Goal: Transaction & Acquisition: Purchase product/service

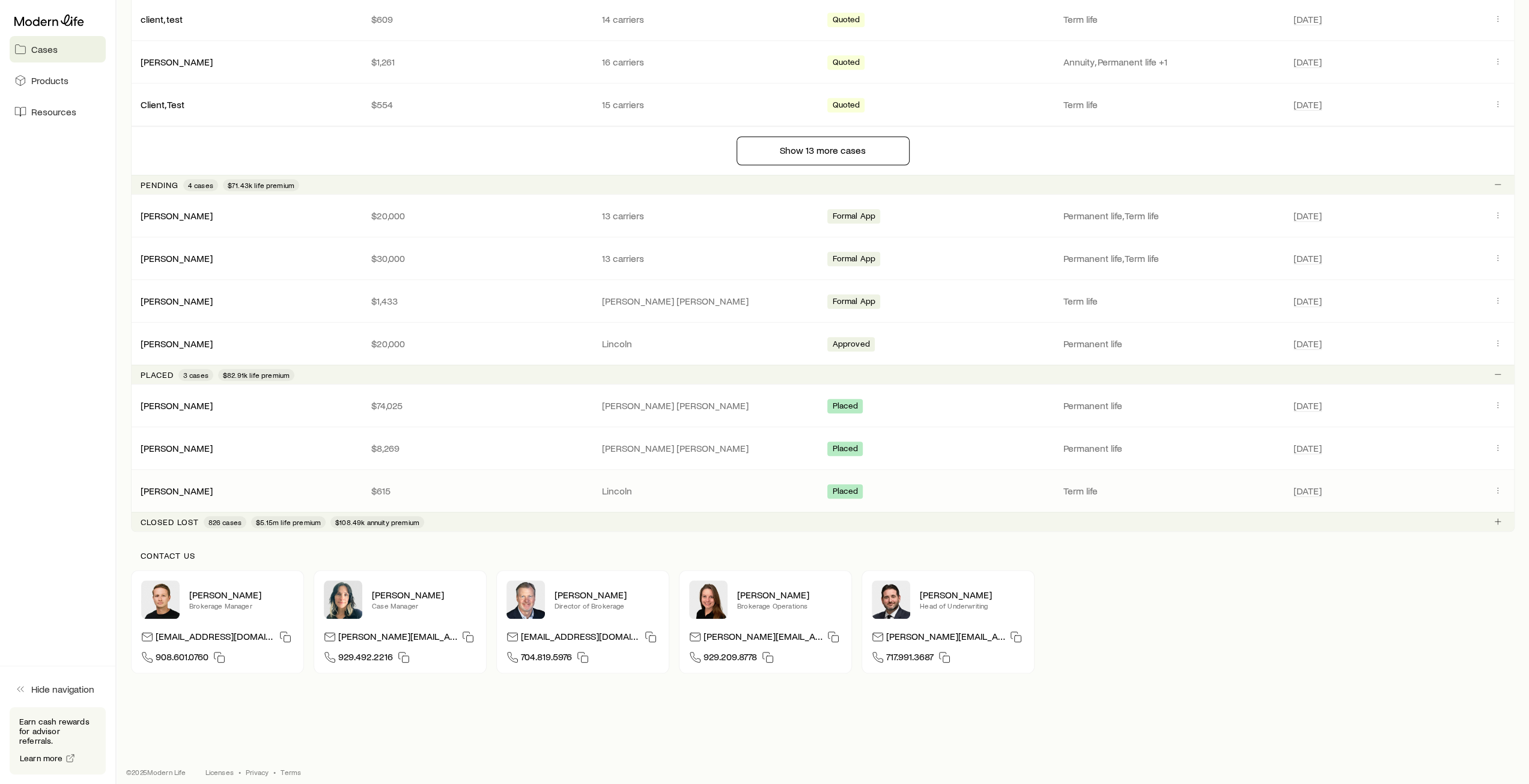
scroll to position [1008, 0]
click at [184, 516] on p "Closed lost" at bounding box center [169, 519] width 58 height 9
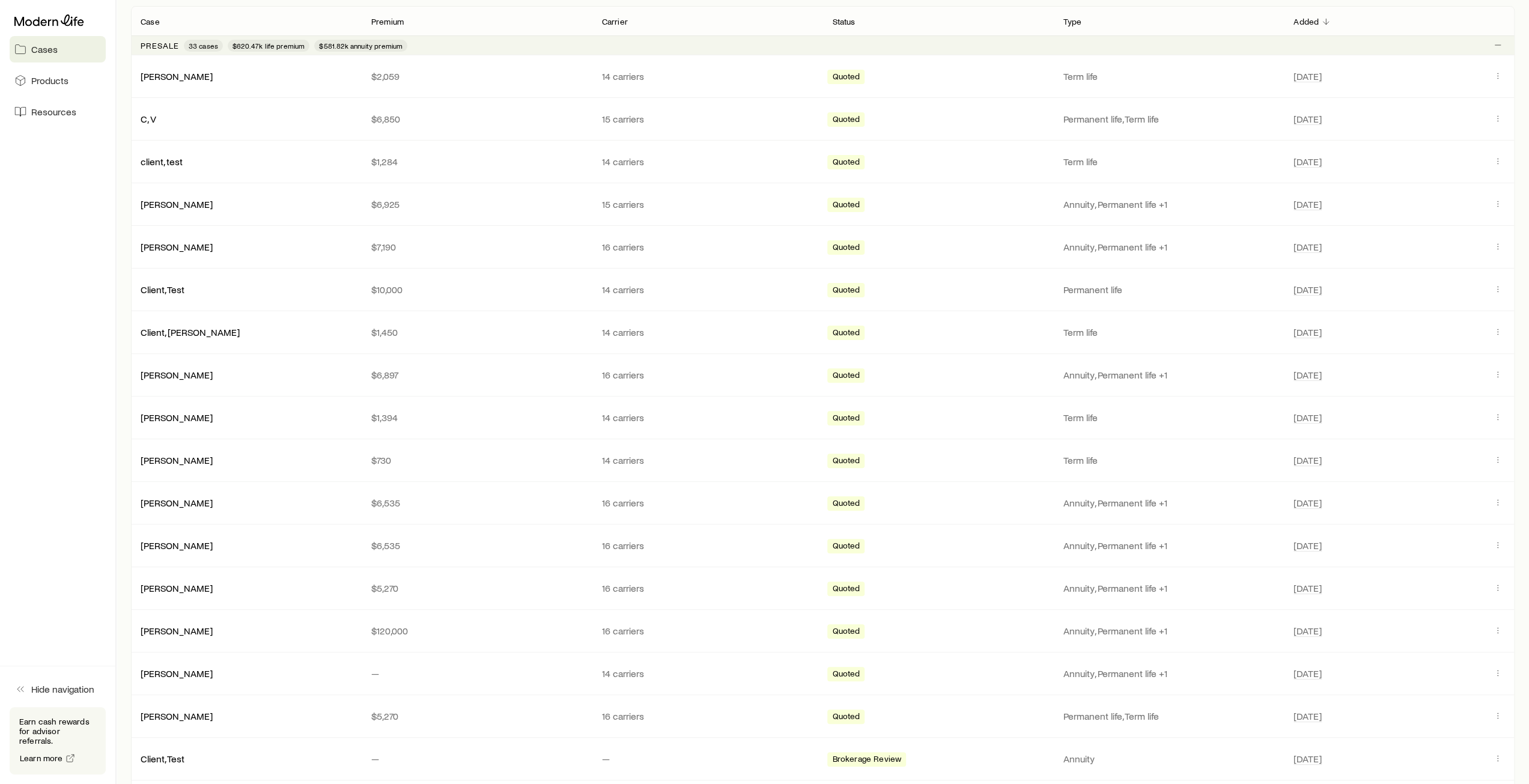
scroll to position [107, 0]
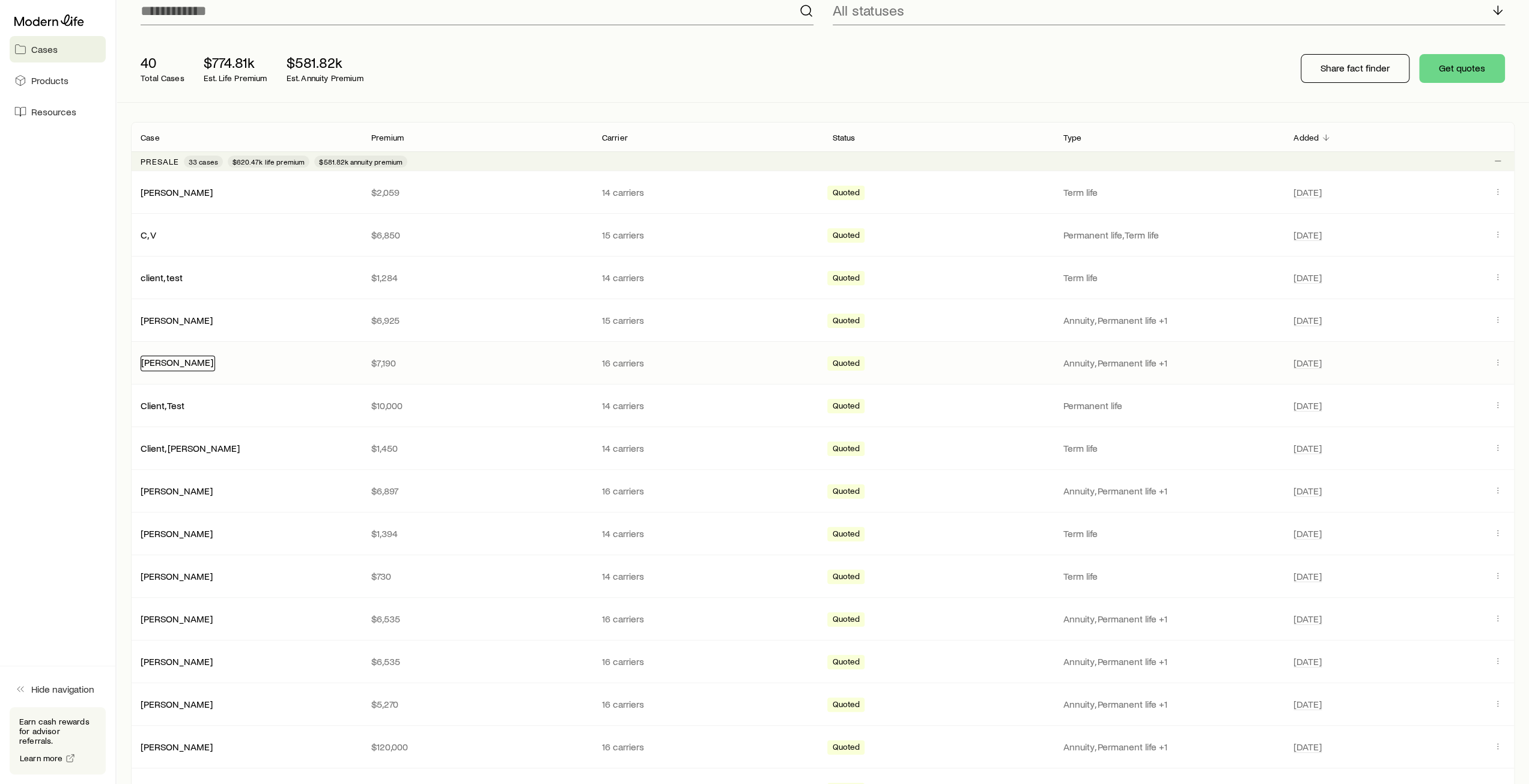
click at [170, 364] on link "[PERSON_NAME]" at bounding box center [177, 362] width 72 height 11
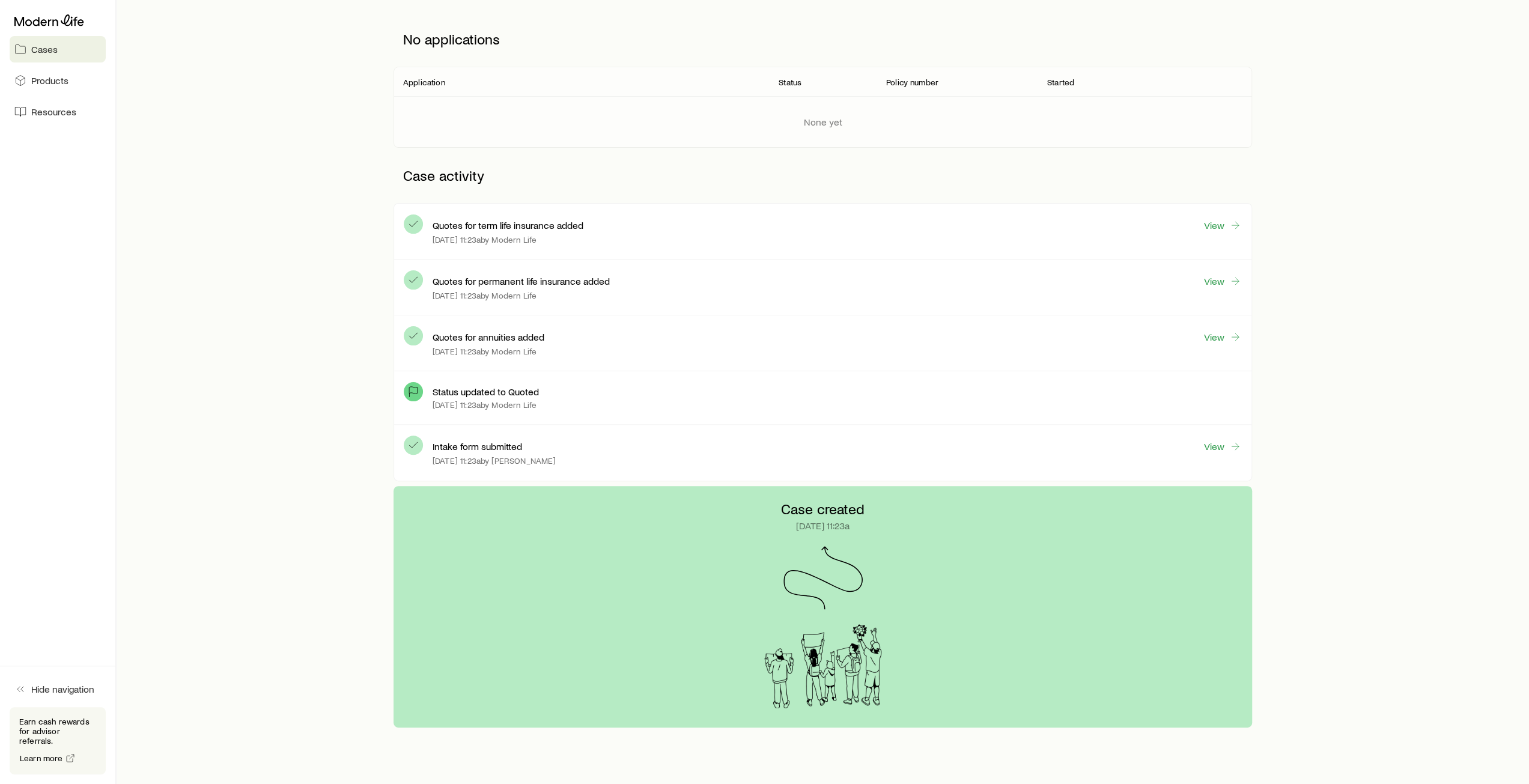
scroll to position [180, 0]
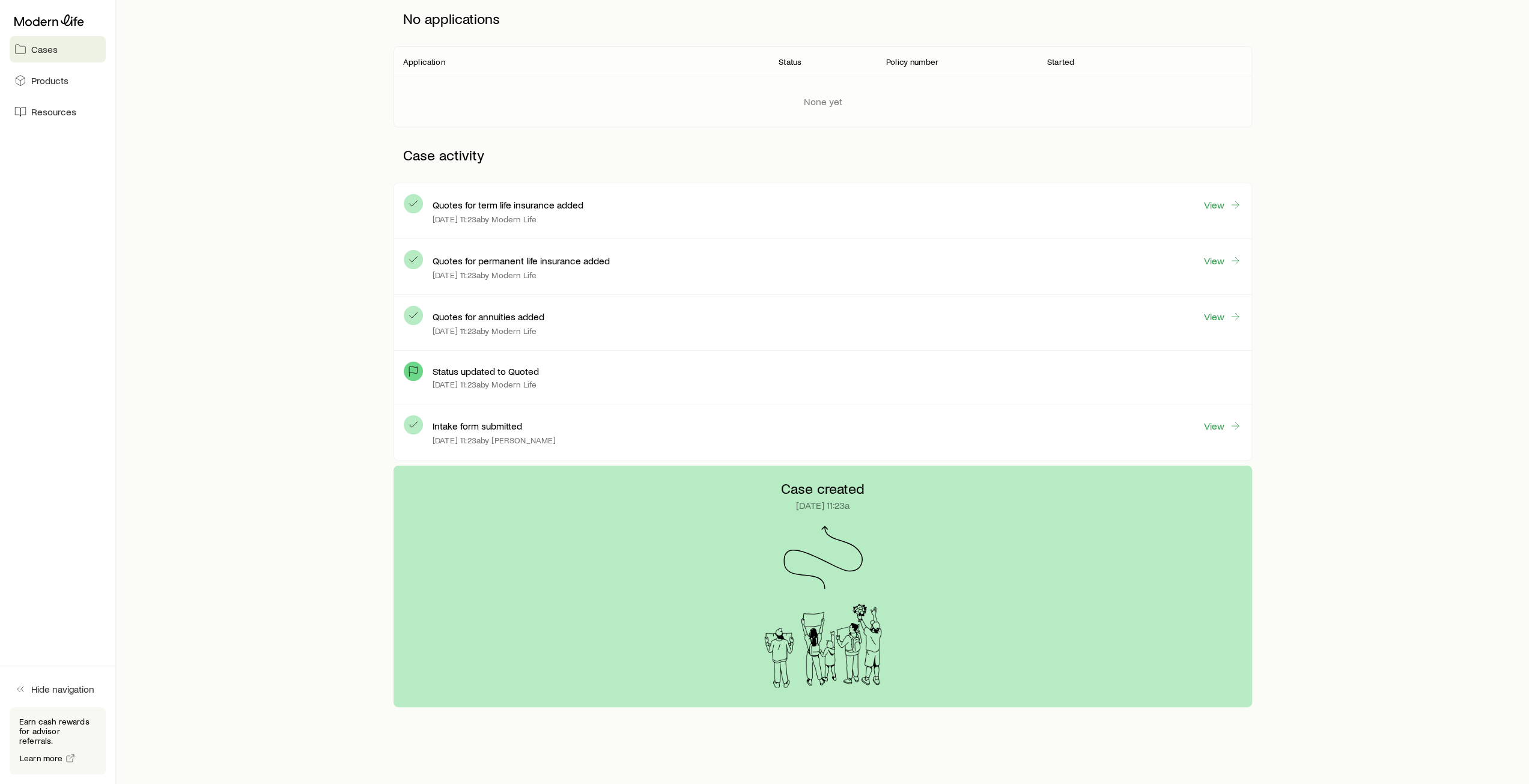
click at [49, 53] on span "Cases" at bounding box center [44, 49] width 27 height 12
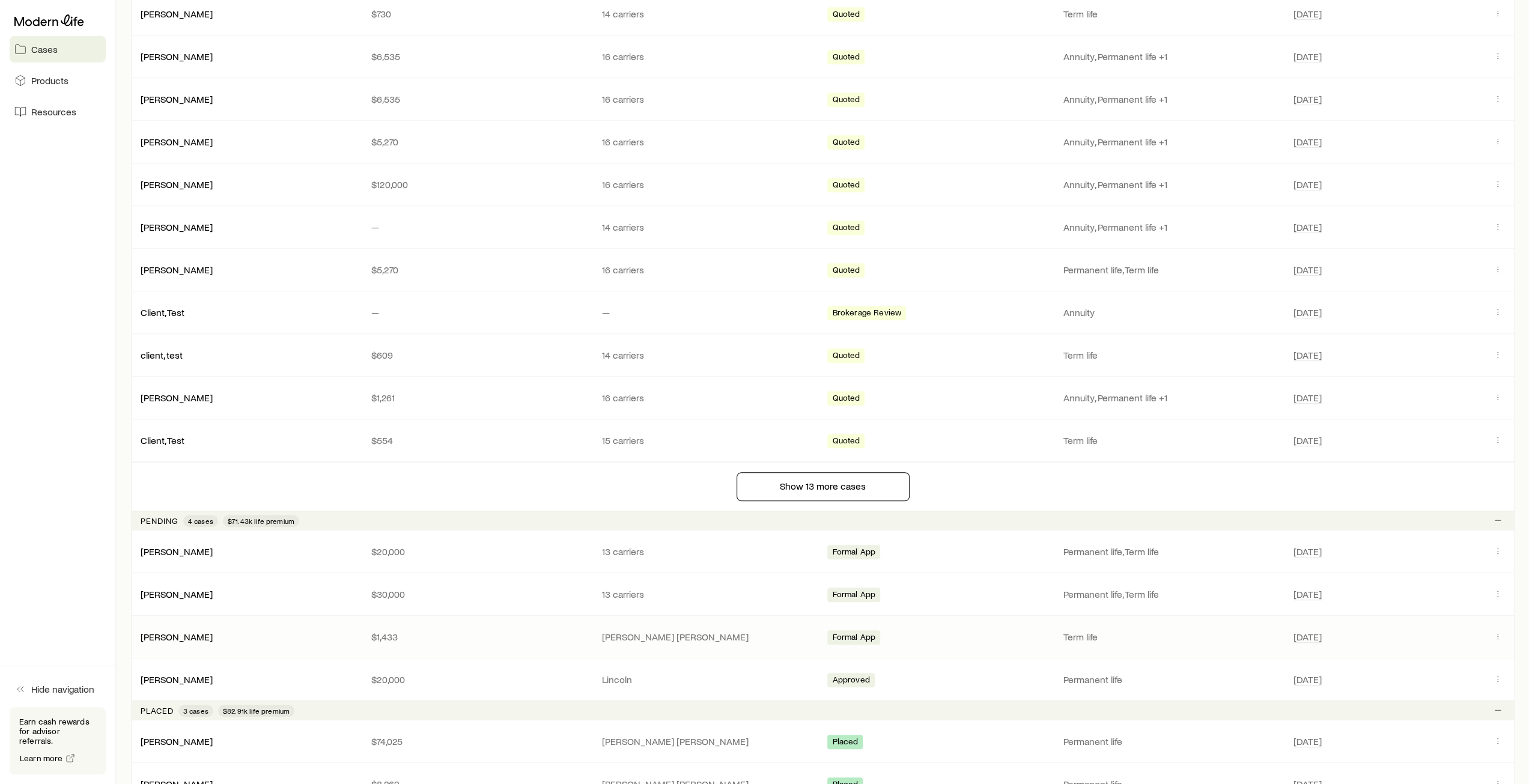
scroll to position [840, 0]
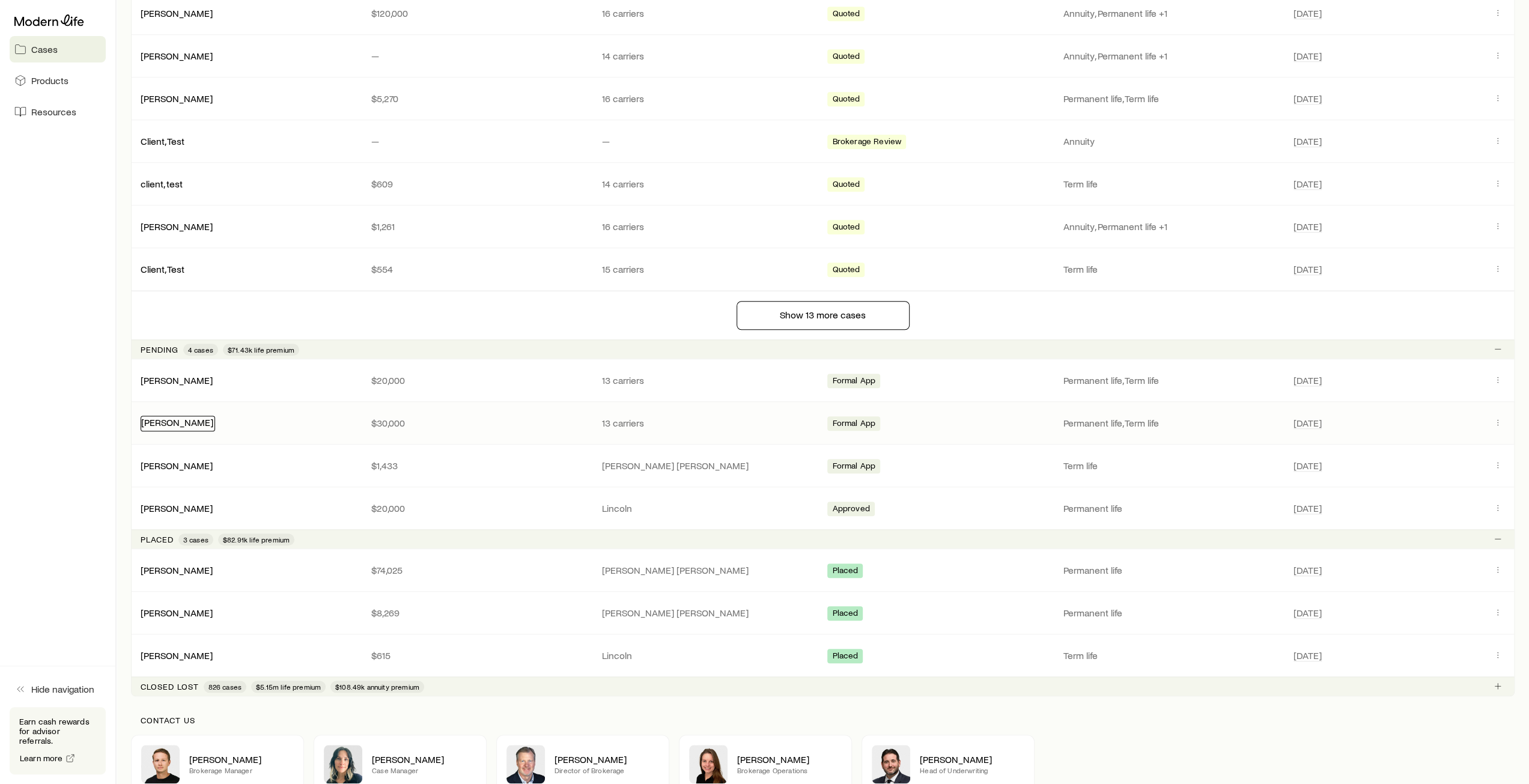
click at [184, 422] on link "[PERSON_NAME]" at bounding box center [177, 422] width 72 height 11
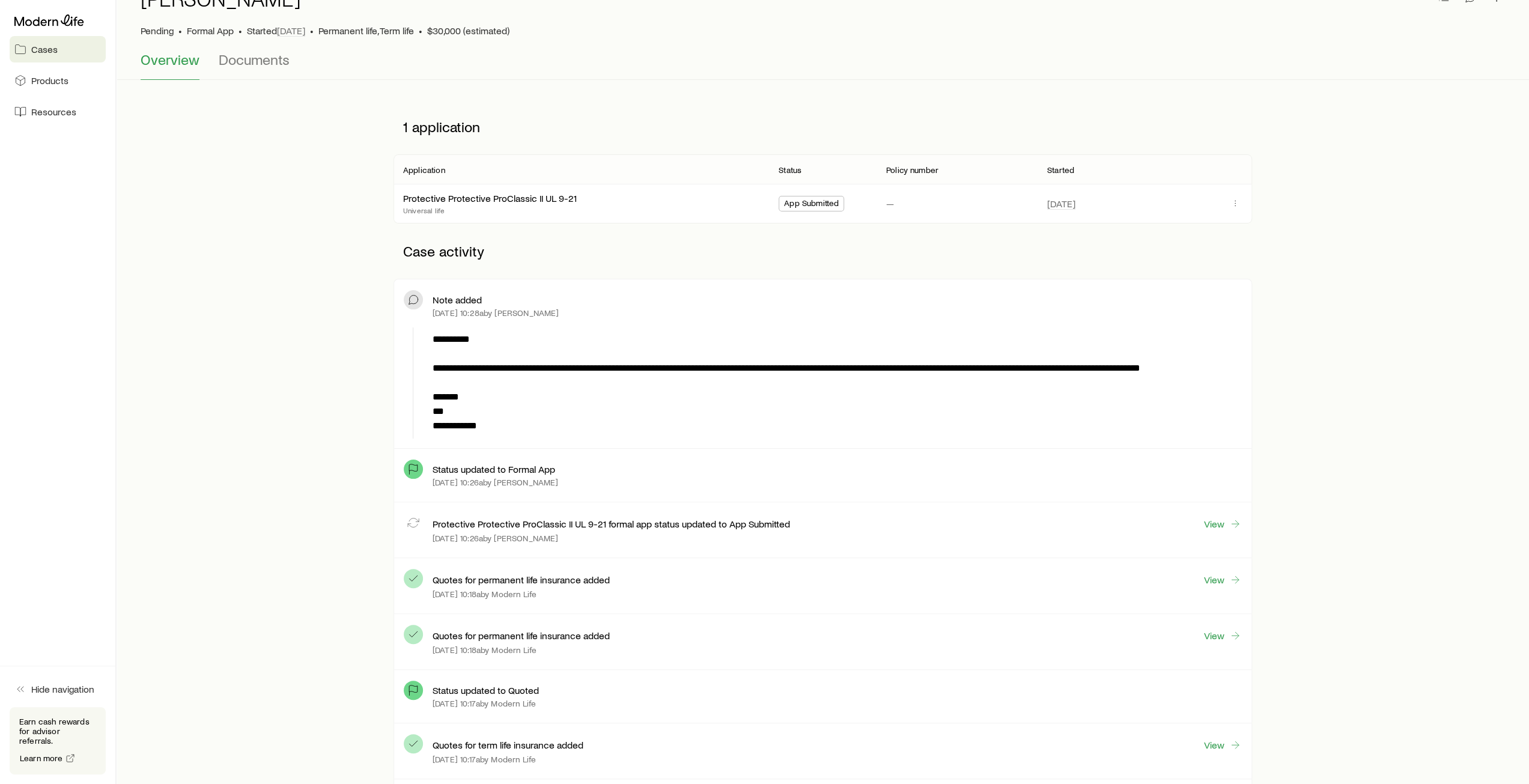
scroll to position [47, 0]
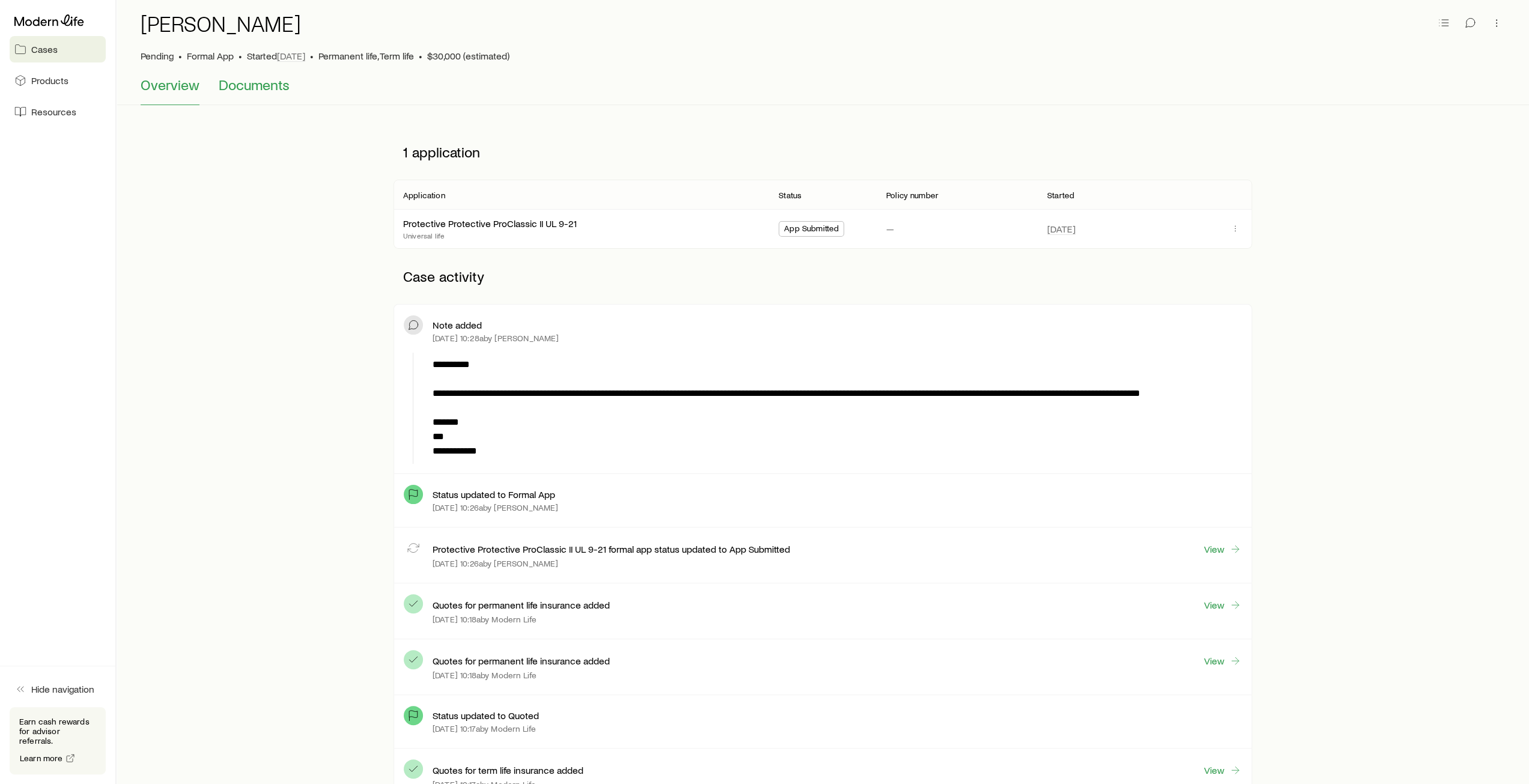
click at [264, 92] on button "Documents" at bounding box center [254, 90] width 71 height 29
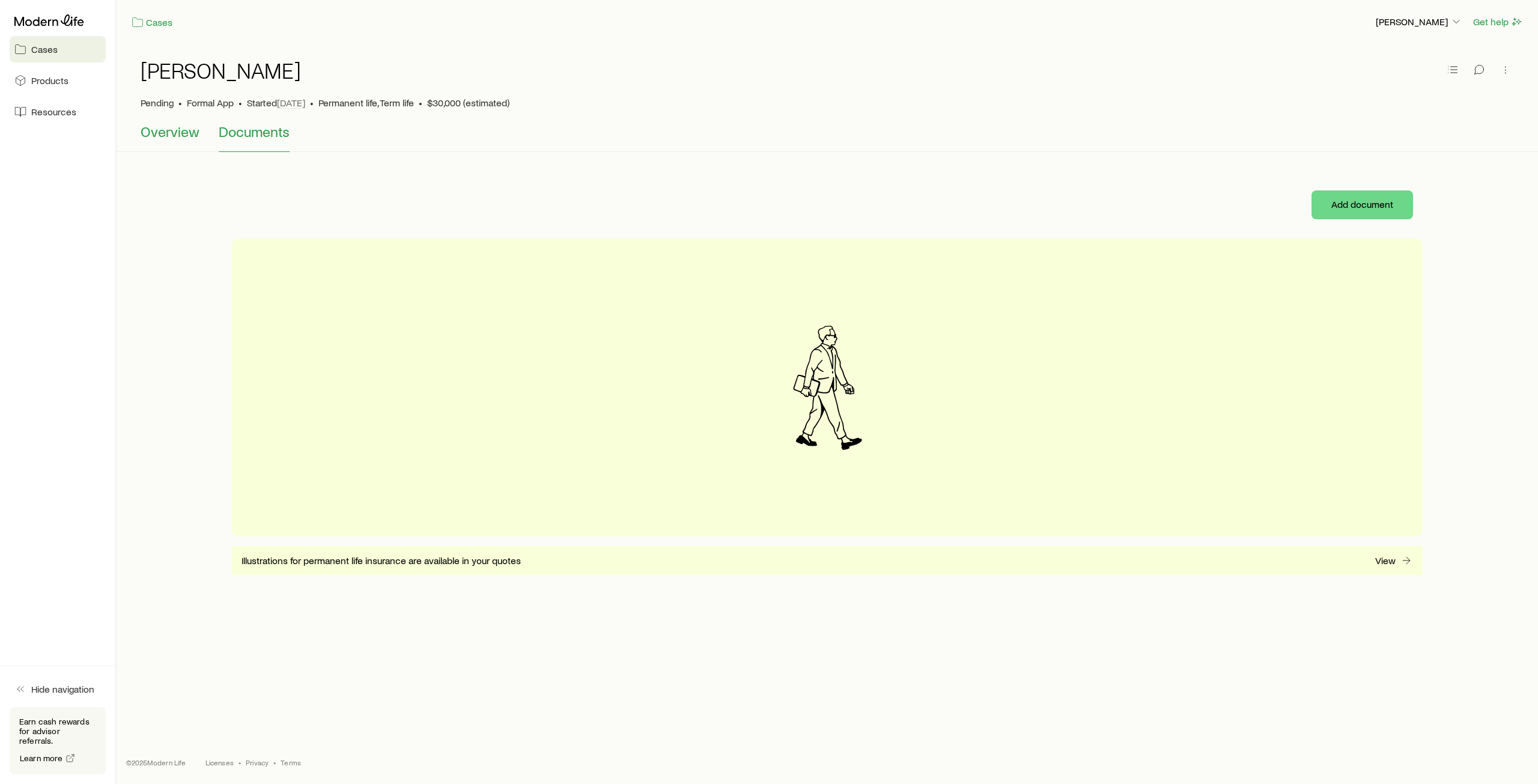
click at [159, 138] on span "Overview" at bounding box center [170, 131] width 59 height 17
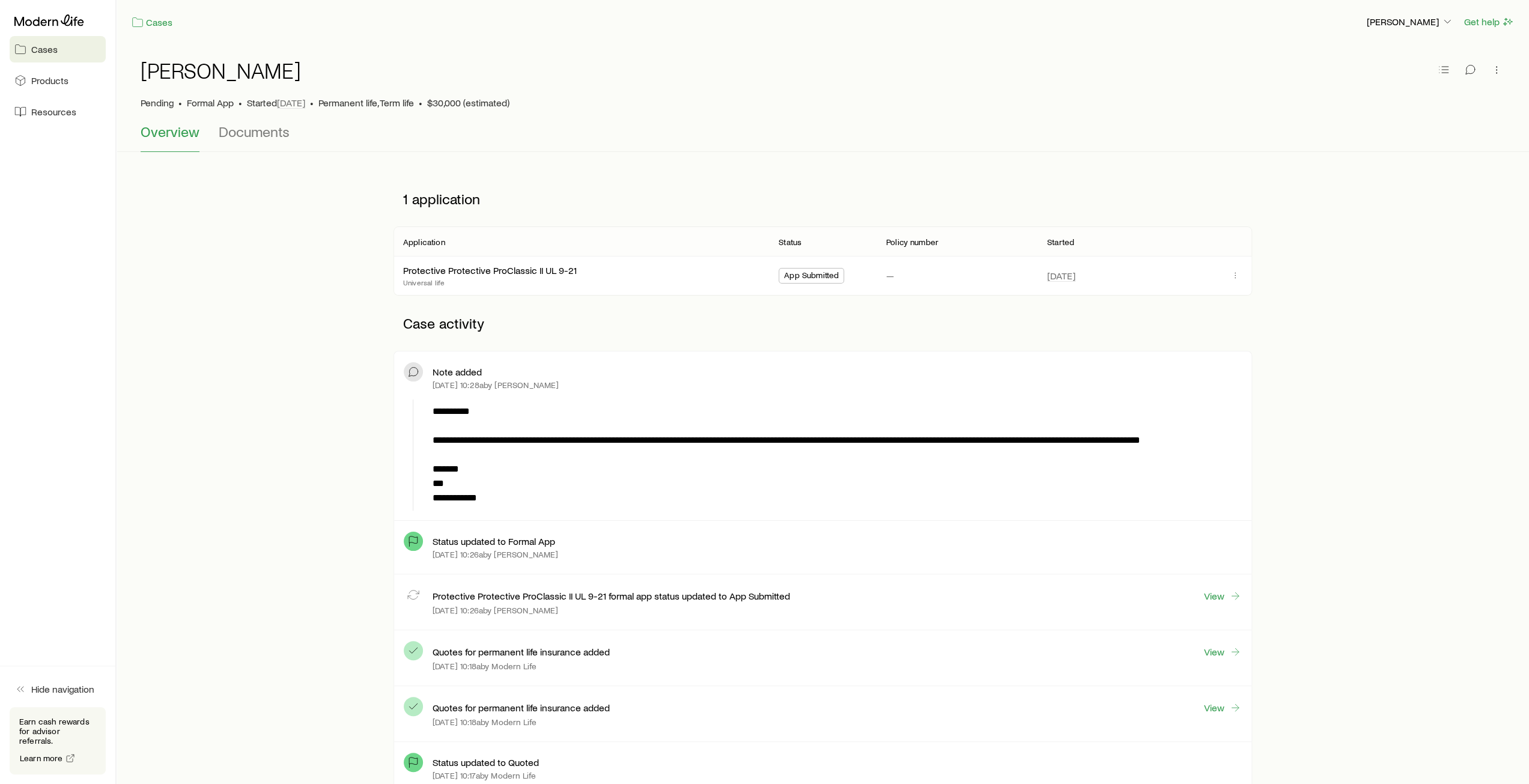
click at [39, 49] on span "Cases" at bounding box center [44, 49] width 27 height 12
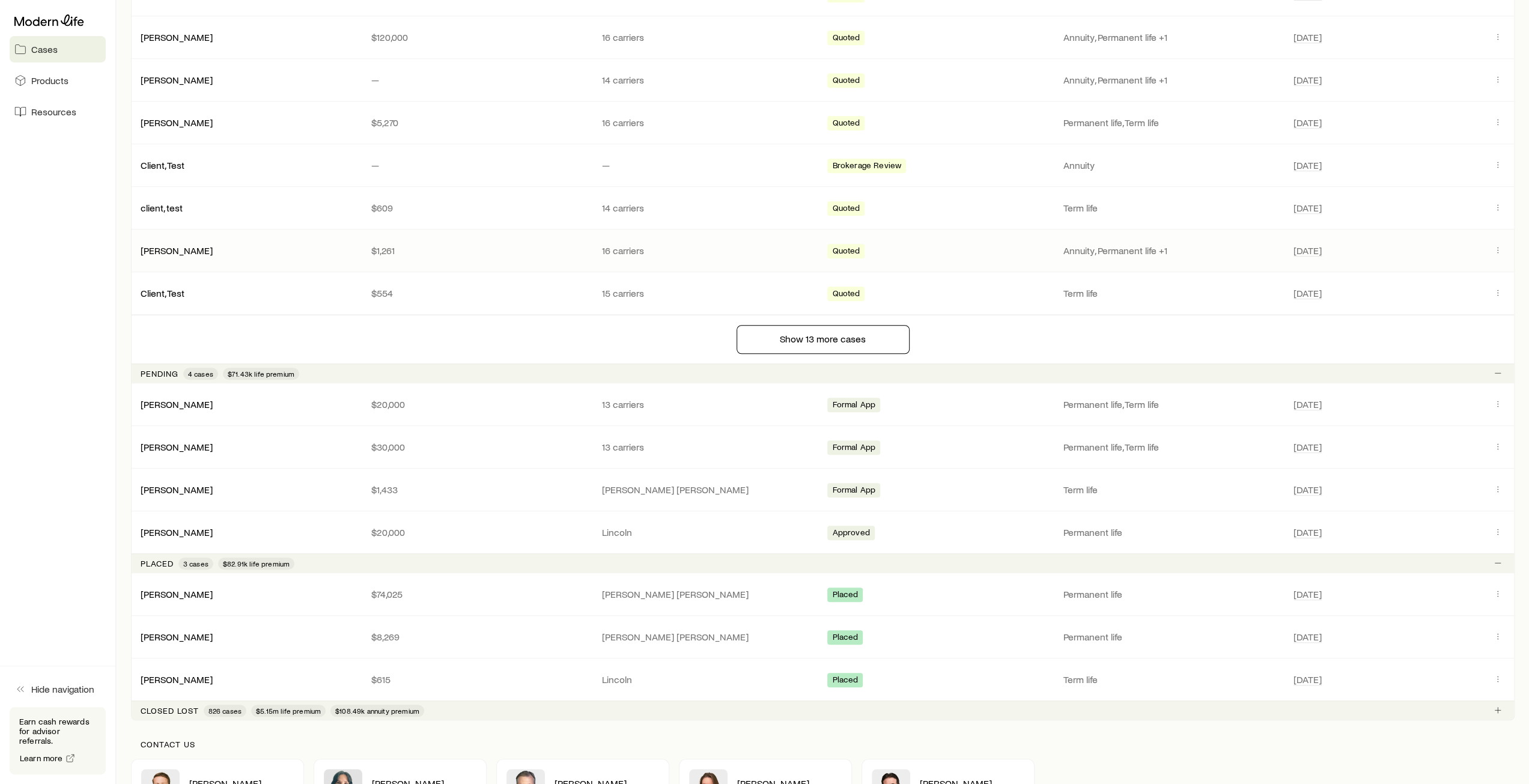
scroll to position [960, 0]
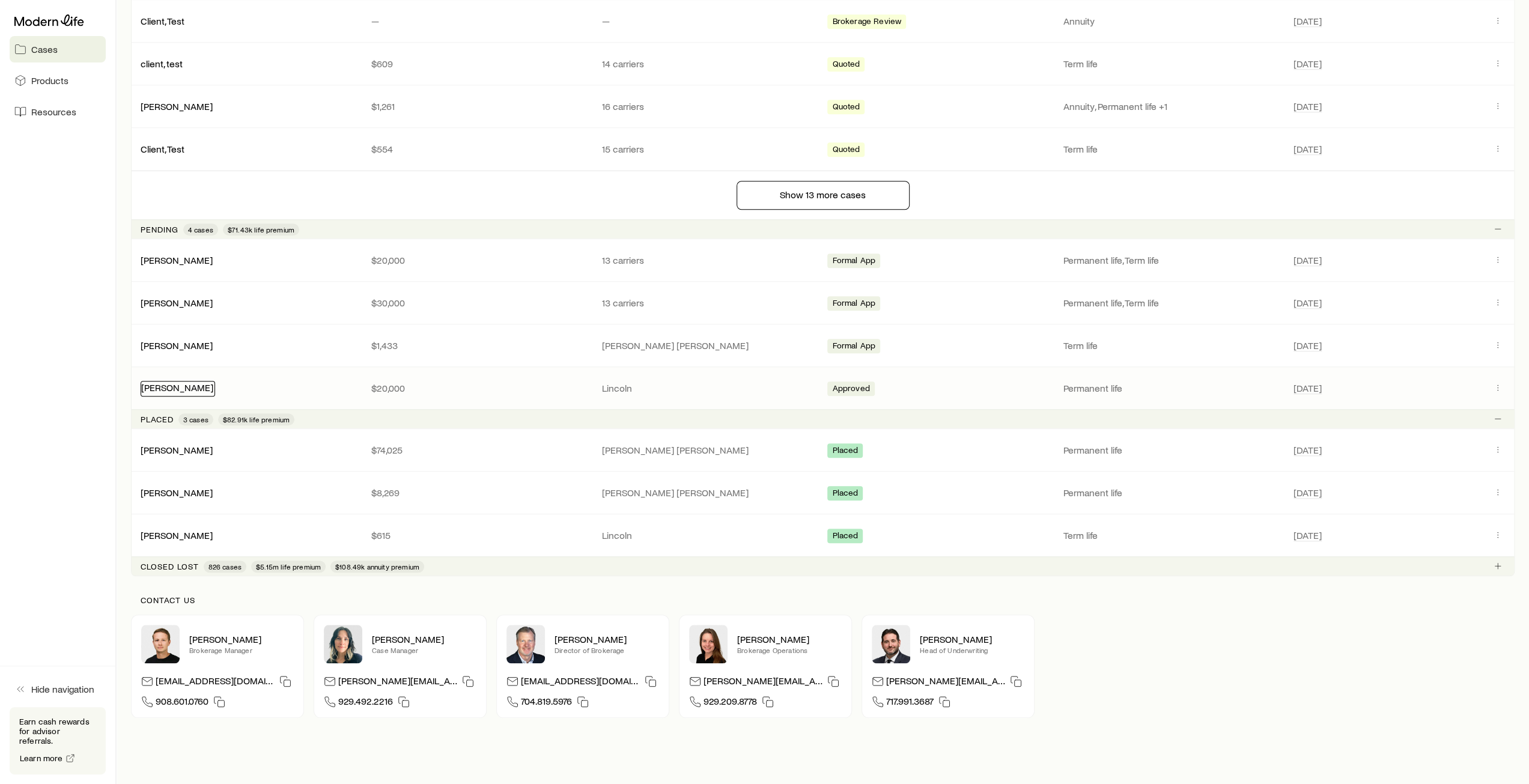
click at [159, 384] on link "[PERSON_NAME]" at bounding box center [177, 387] width 72 height 11
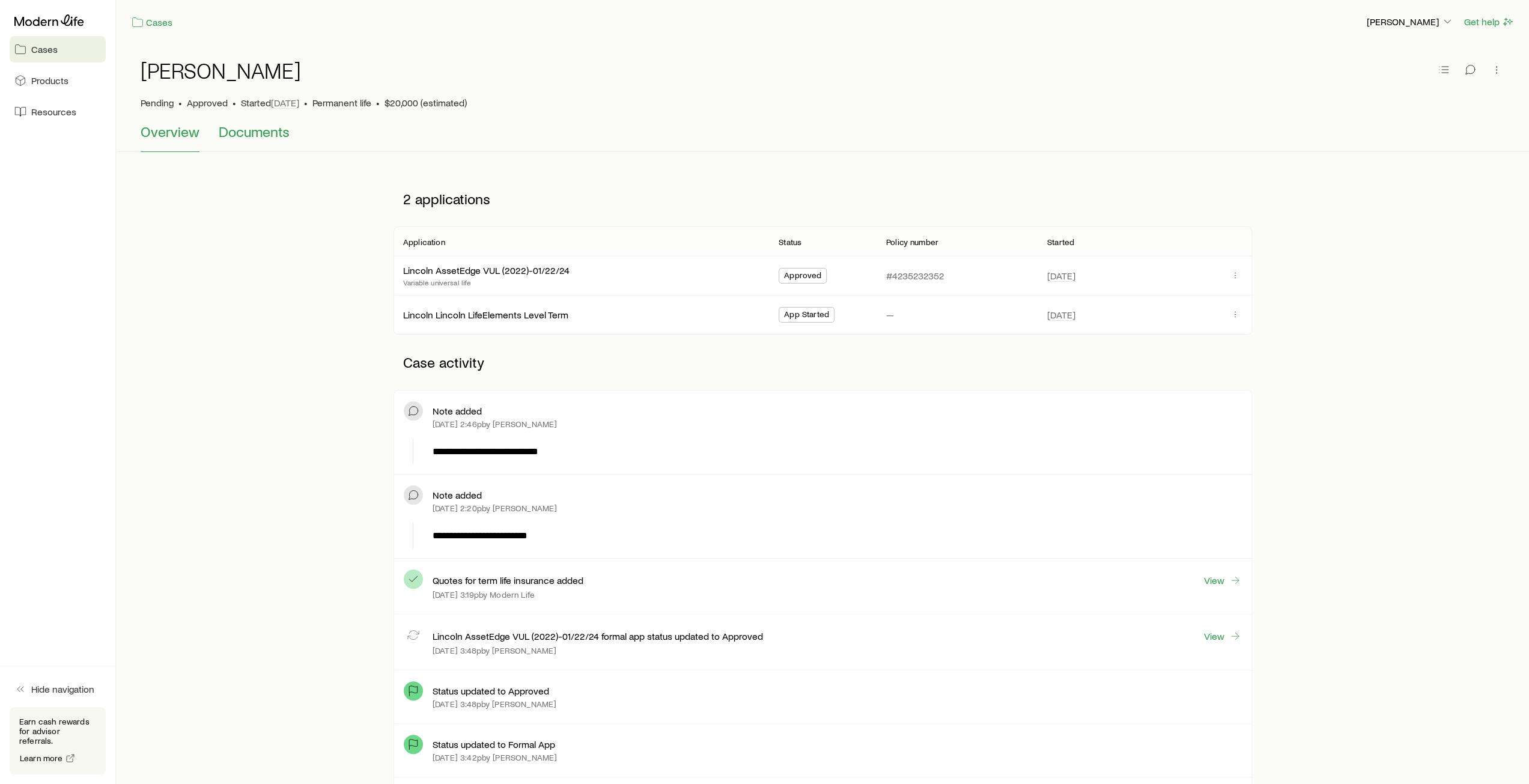
click at [267, 139] on span "Documents" at bounding box center [254, 131] width 71 height 17
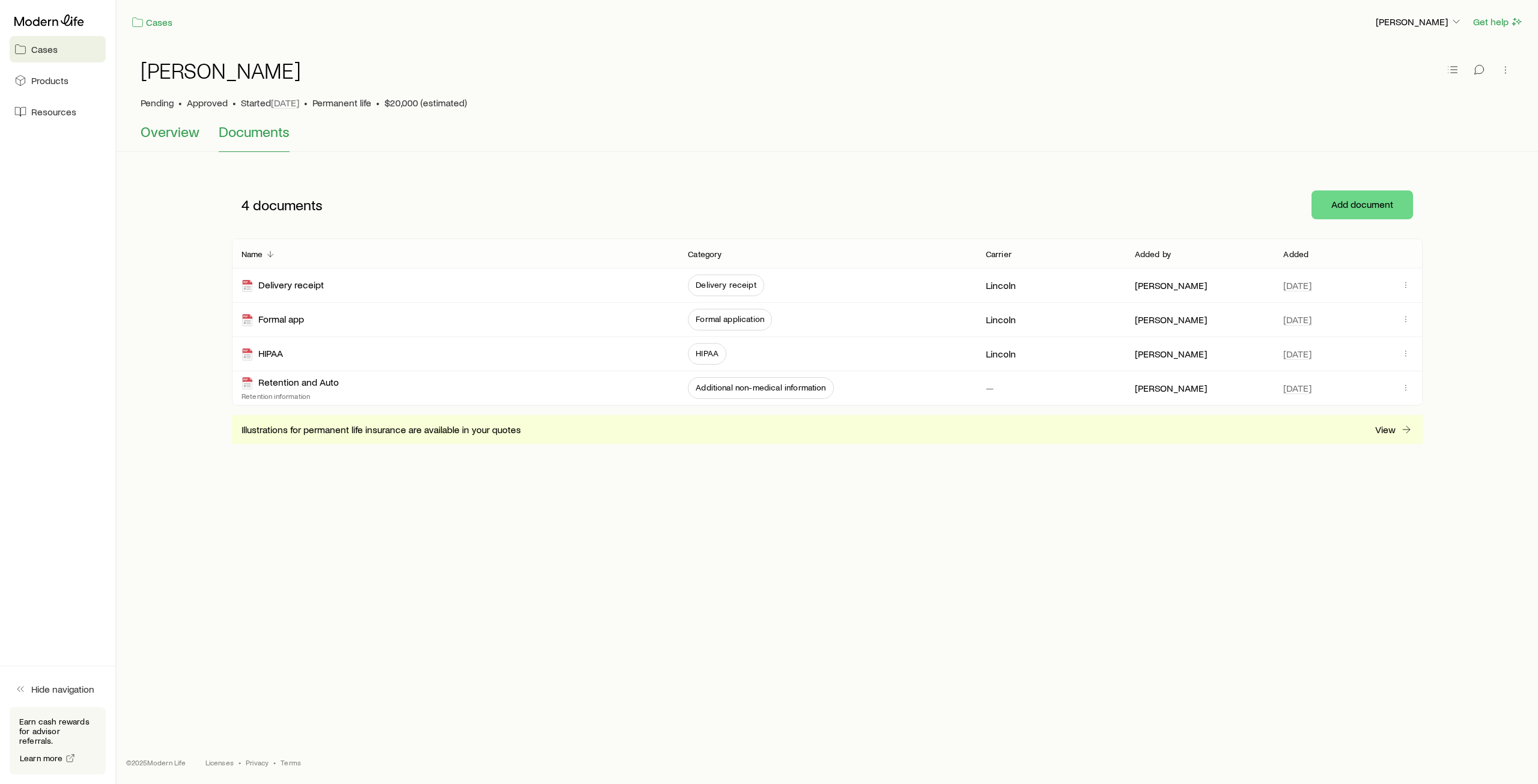
click at [179, 133] on span "Overview" at bounding box center [170, 131] width 59 height 17
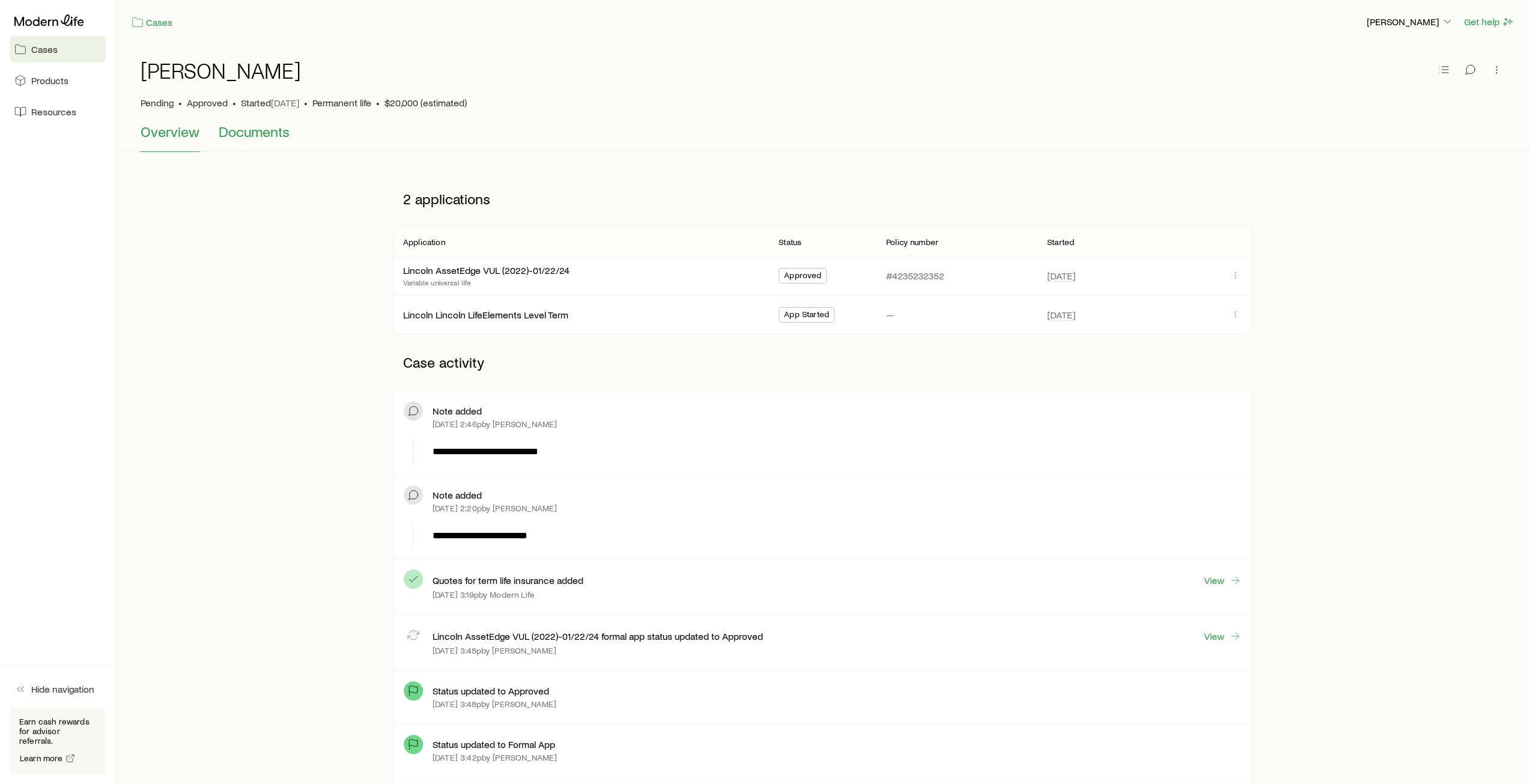
click at [261, 142] on button "Documents" at bounding box center [254, 137] width 71 height 29
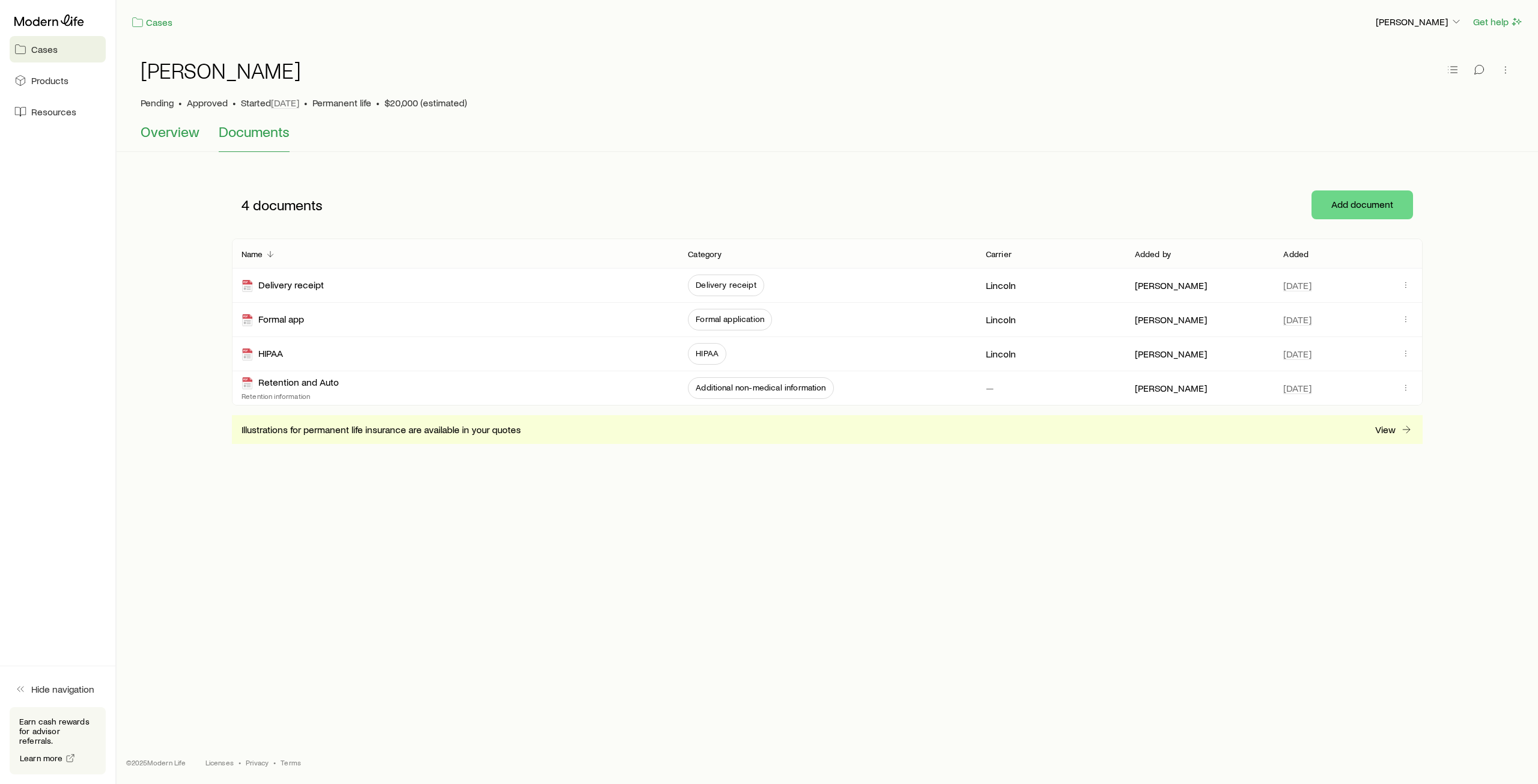
click at [176, 133] on span "Overview" at bounding box center [170, 131] width 59 height 17
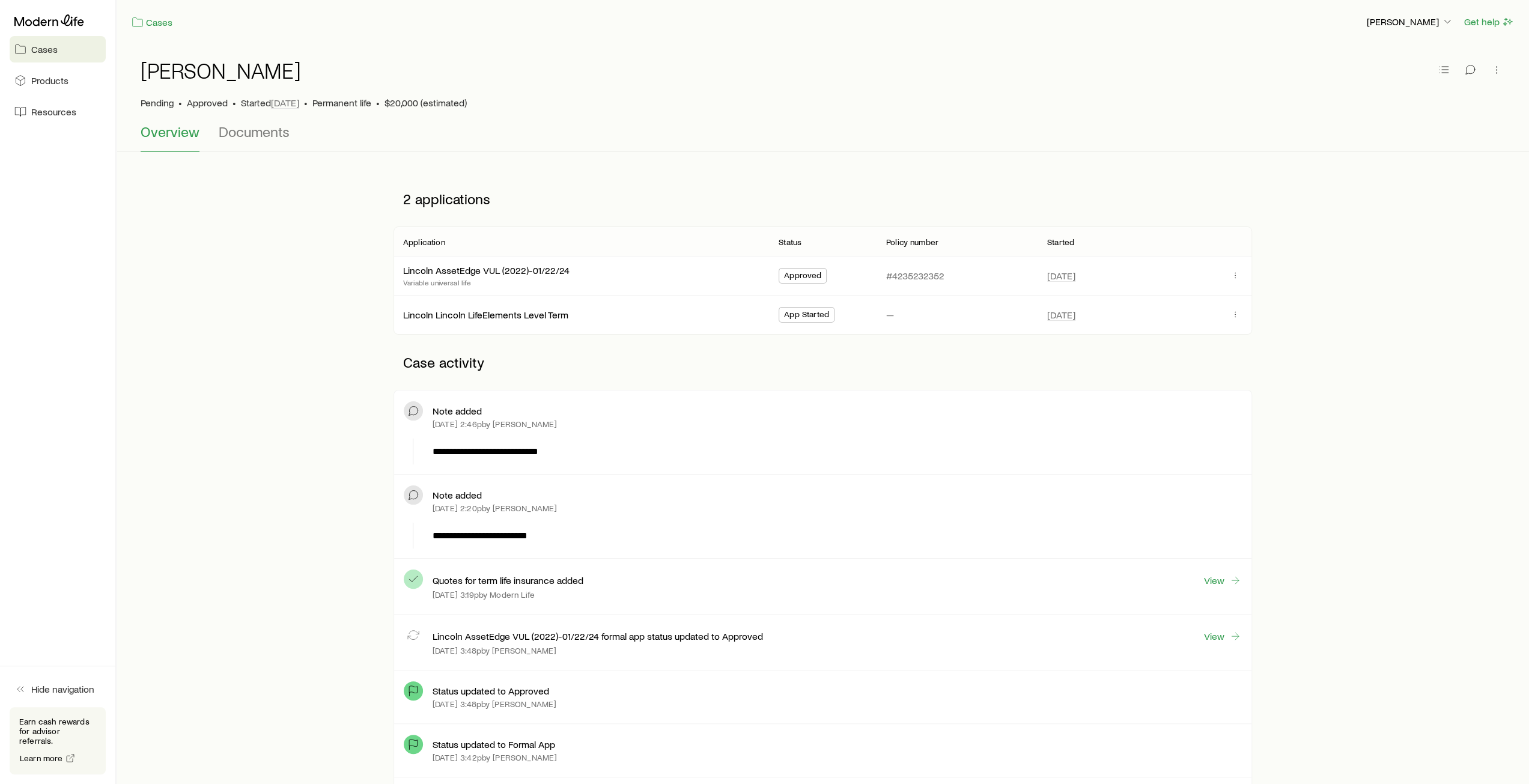
click at [41, 49] on span "Cases" at bounding box center [44, 49] width 27 height 12
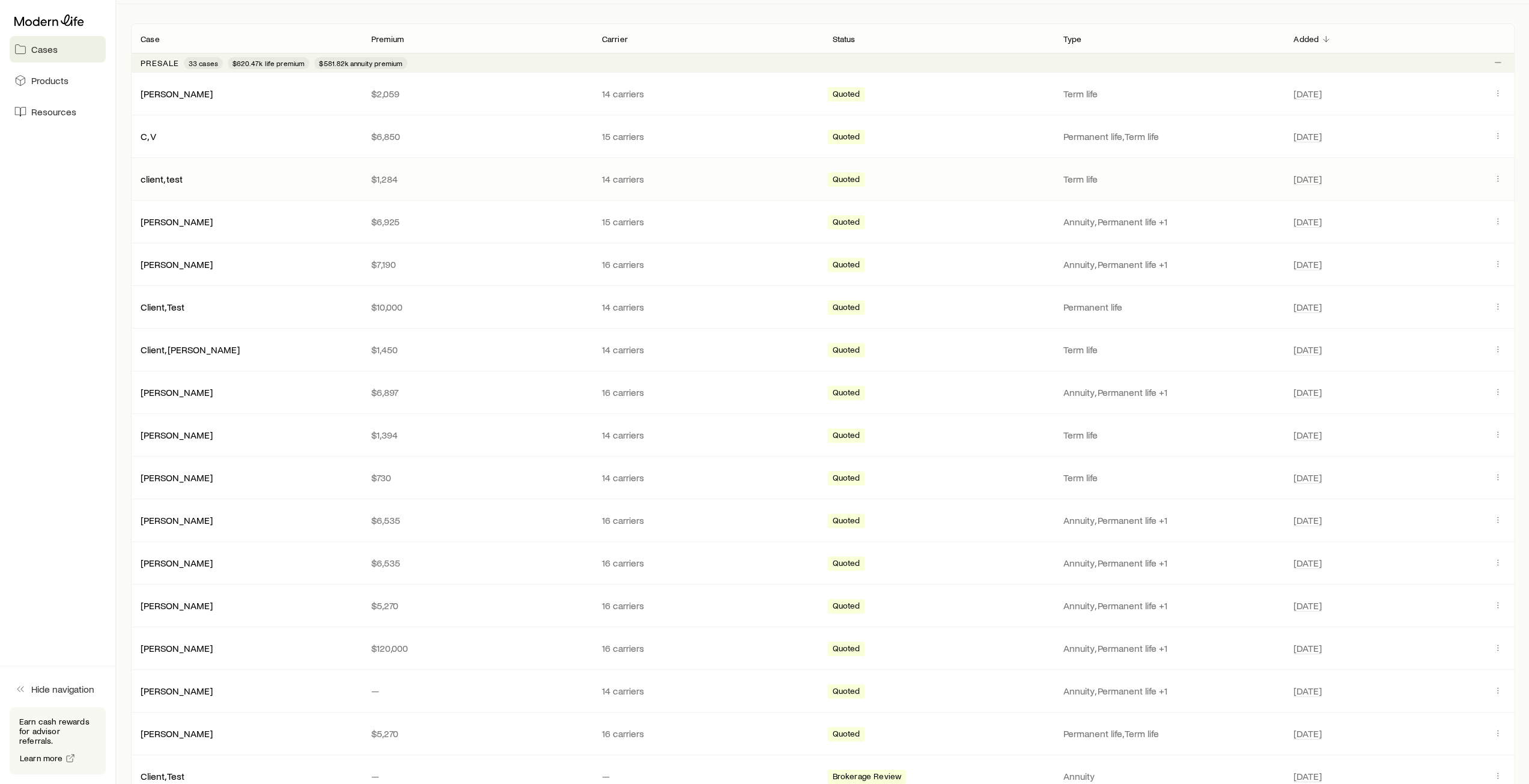
scroll to position [60, 0]
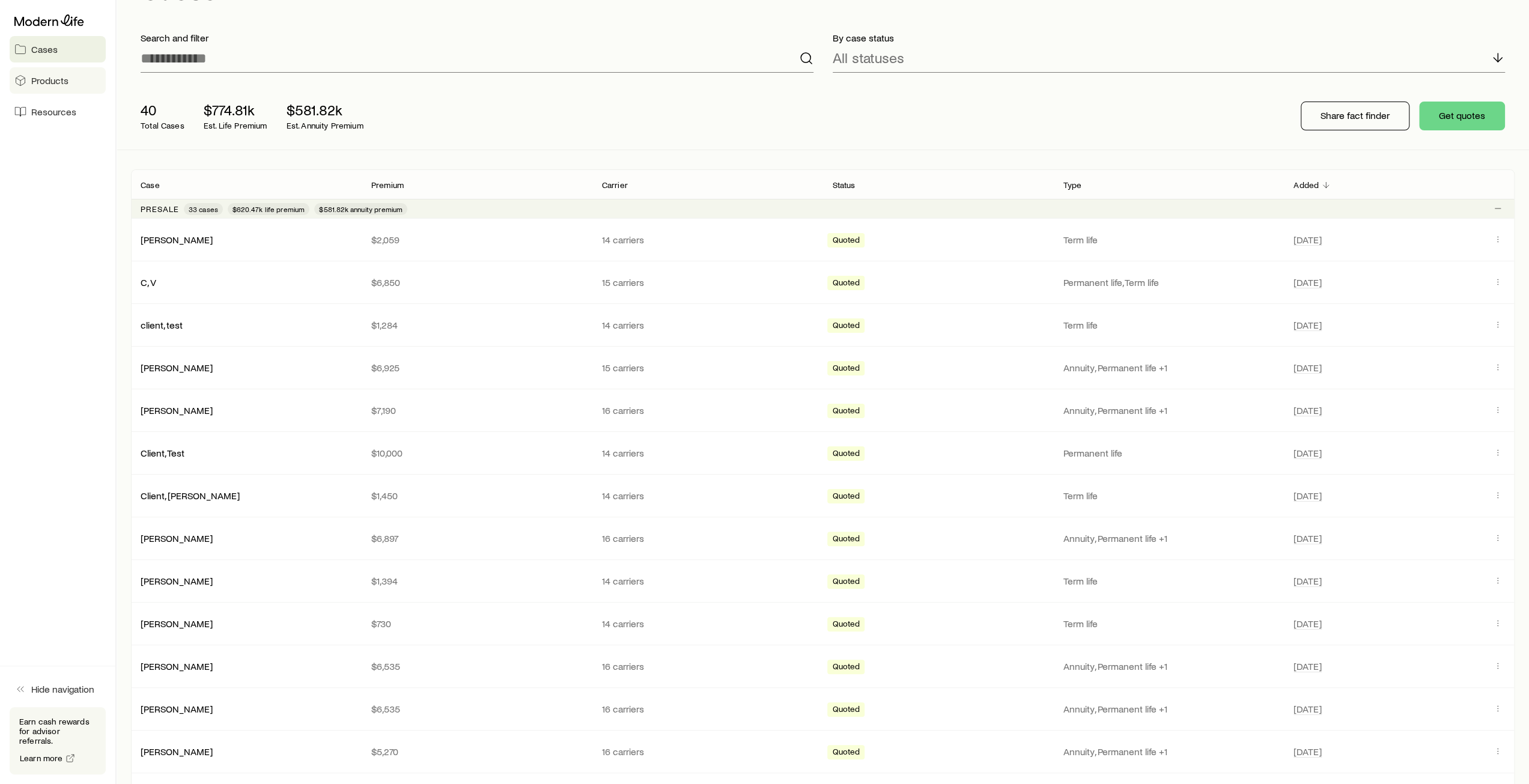
click at [57, 82] on span "Products" at bounding box center [50, 80] width 37 height 12
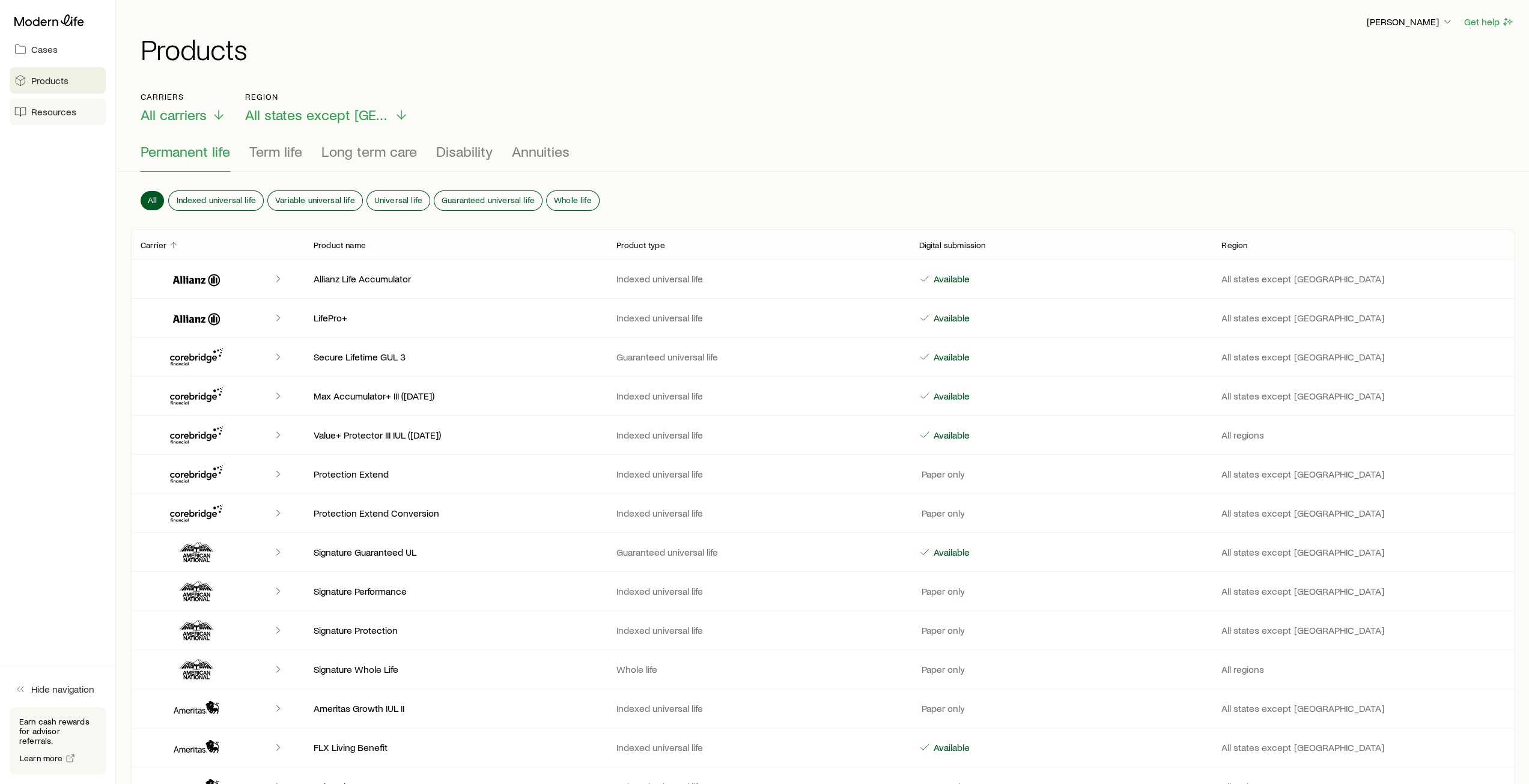
click at [48, 117] on span "Resources" at bounding box center [54, 111] width 45 height 12
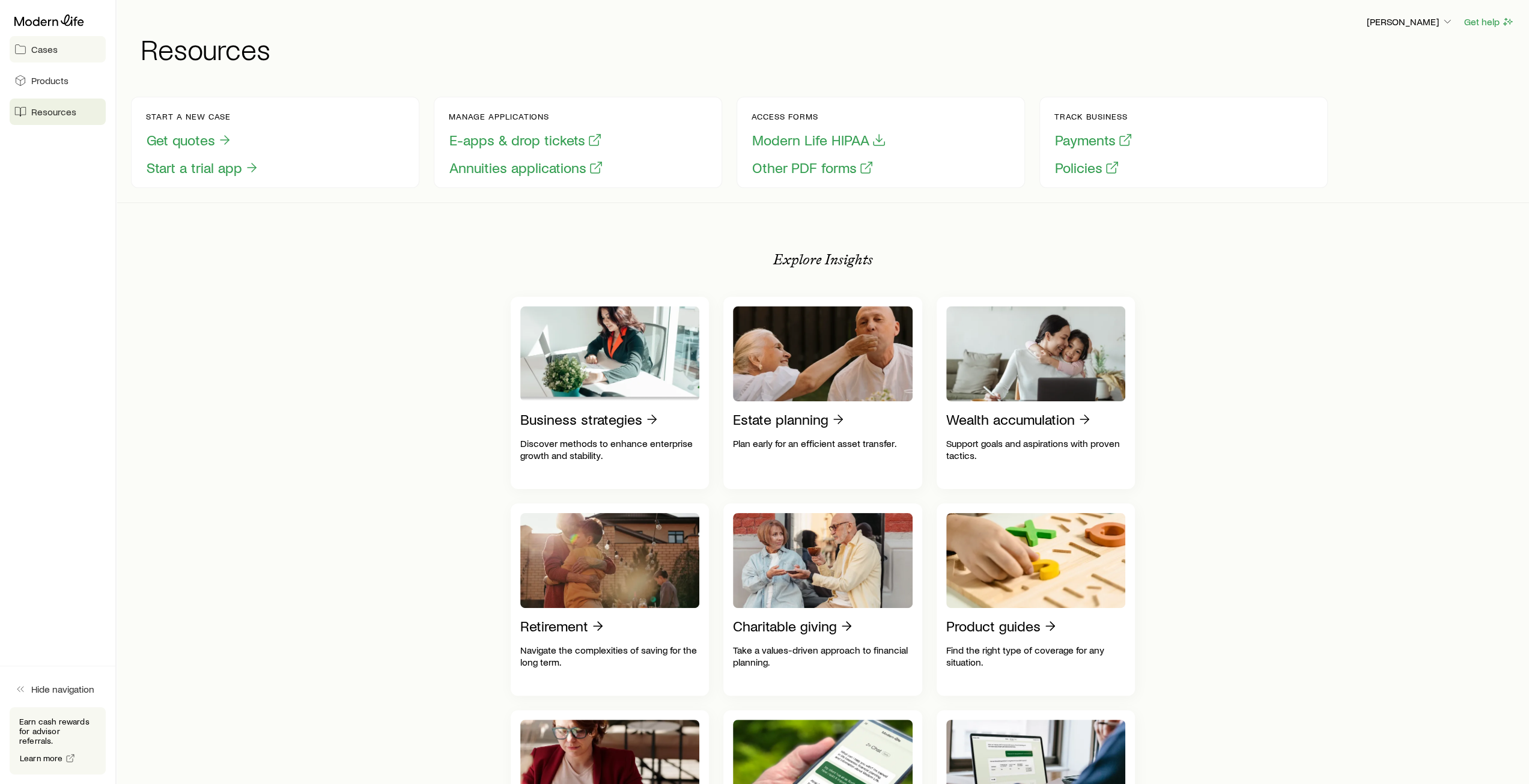
click at [43, 57] on link "Cases" at bounding box center [57, 49] width 96 height 27
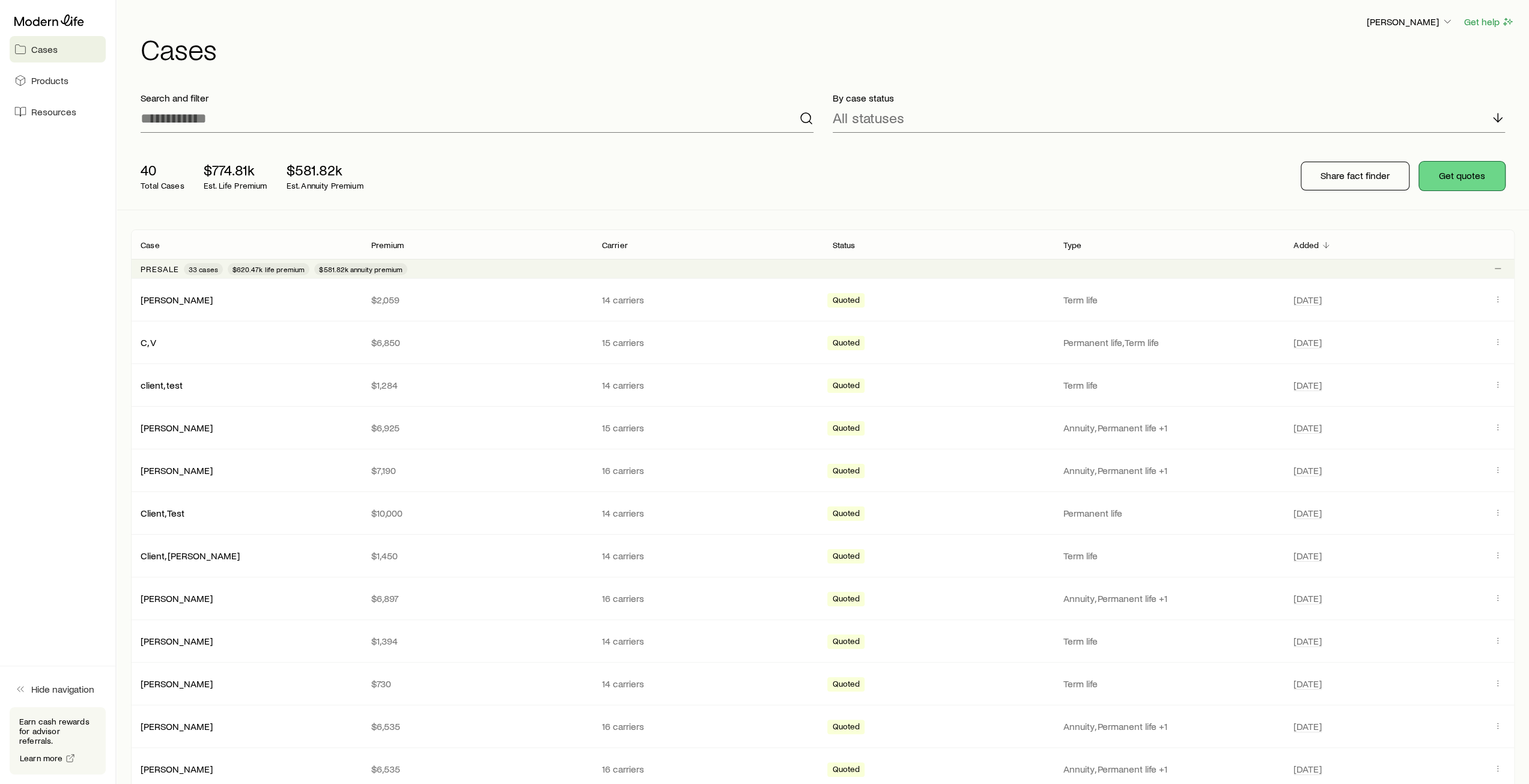
click at [1451, 185] on button "Get quotes" at bounding box center [1462, 175] width 86 height 29
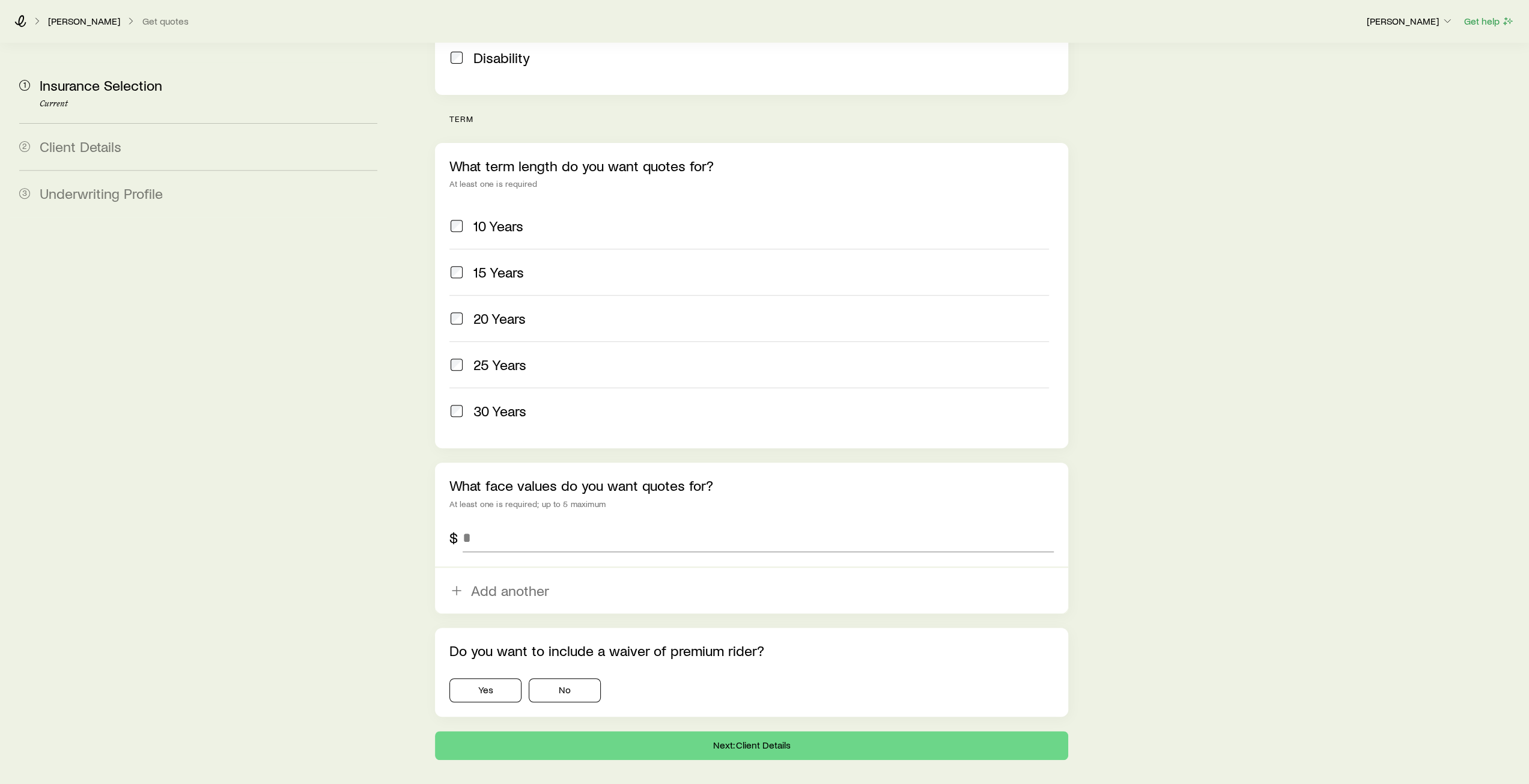
scroll to position [420, 0]
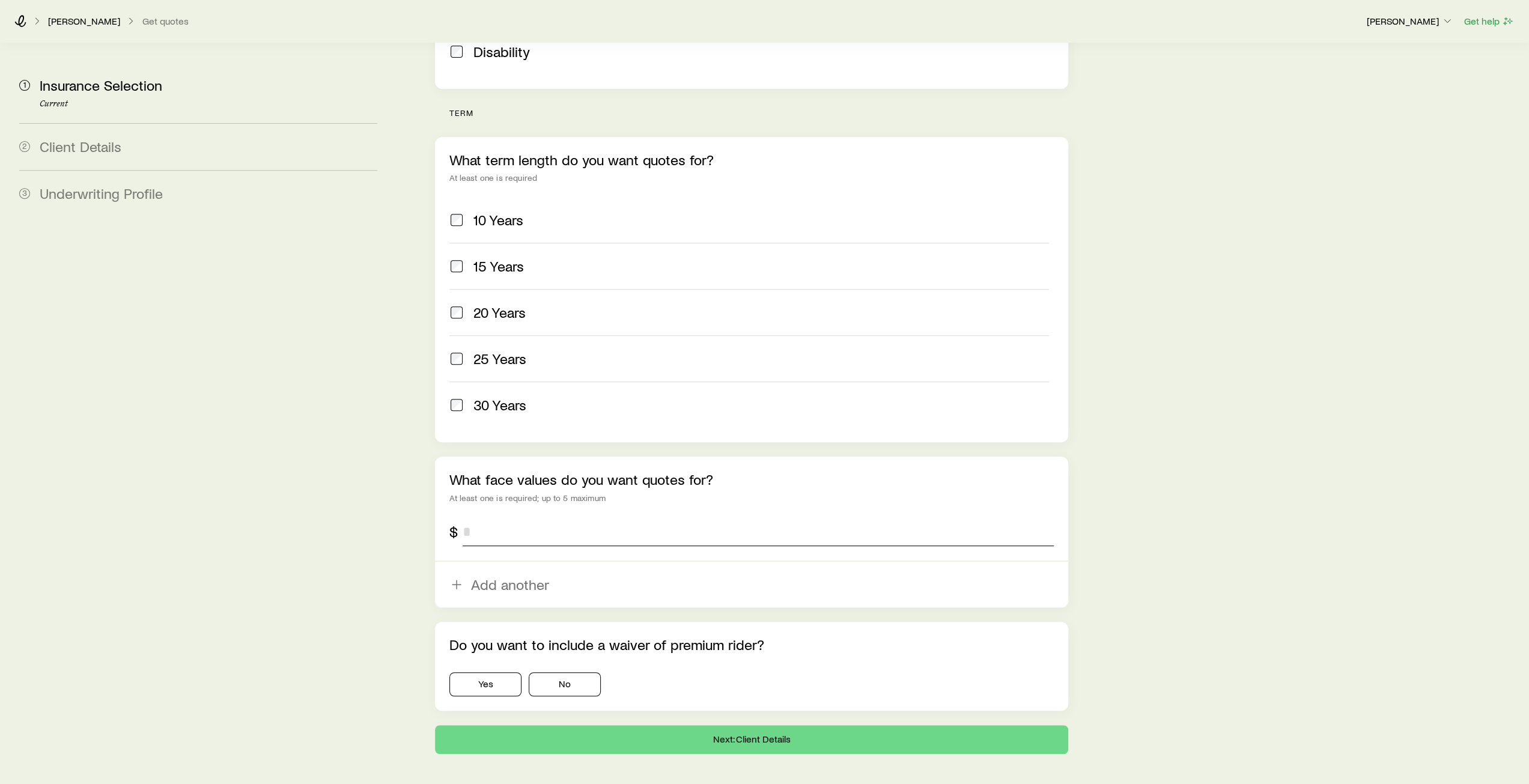
click at [487, 517] on input "tel" at bounding box center [758, 531] width 590 height 29
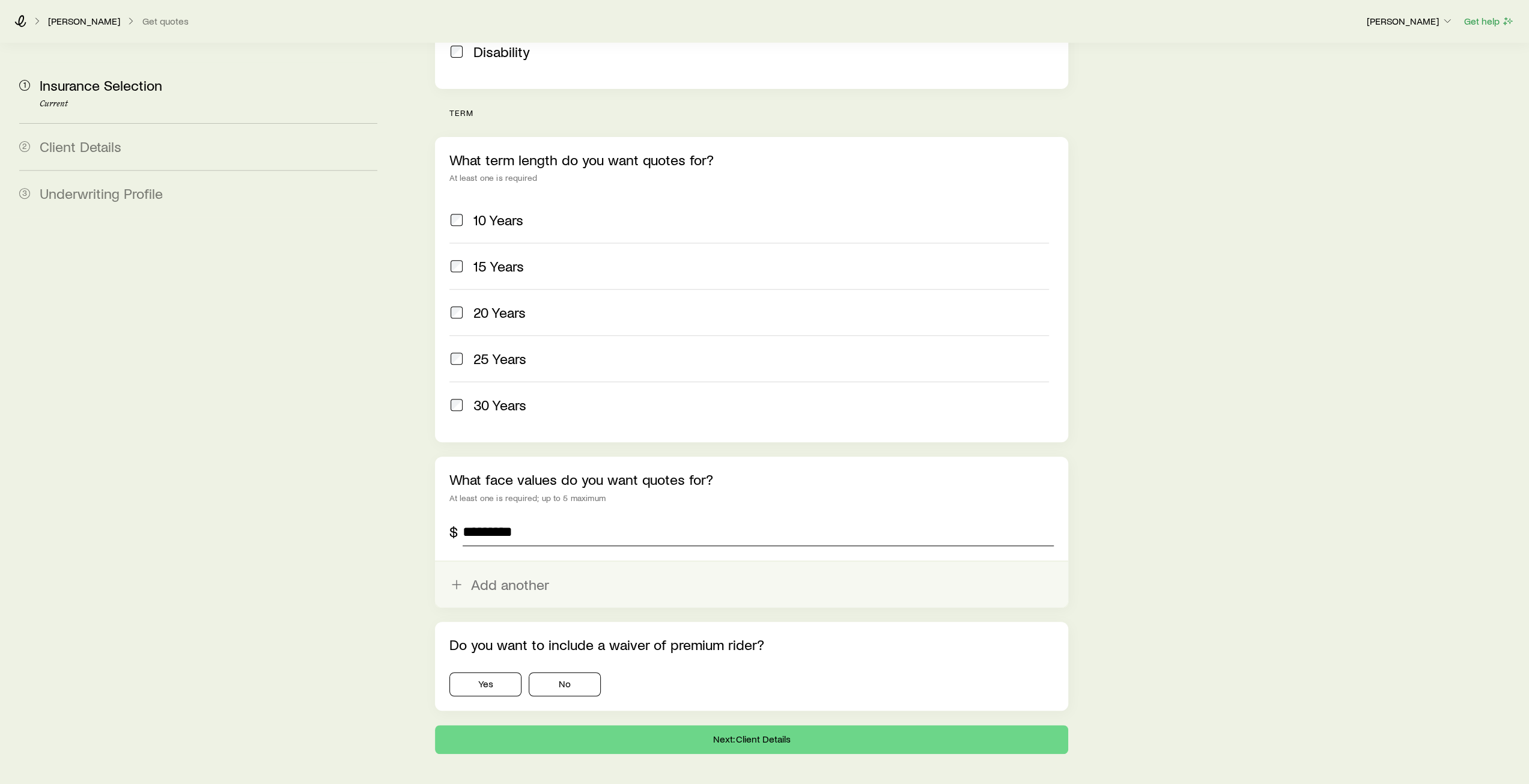
type input "*********"
click at [452, 577] on icon "button" at bounding box center [456, 585] width 15 height 15
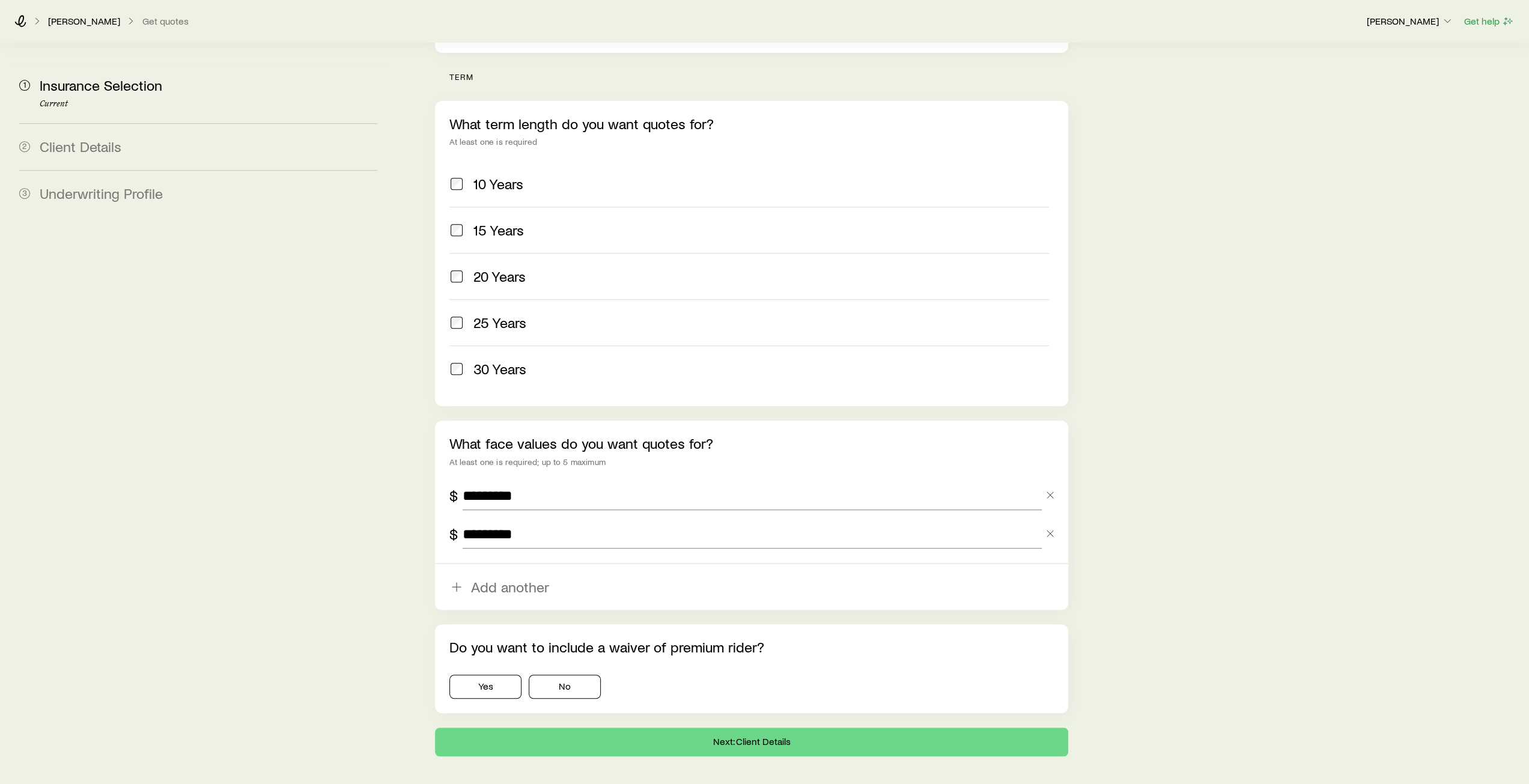
scroll to position [475, 0]
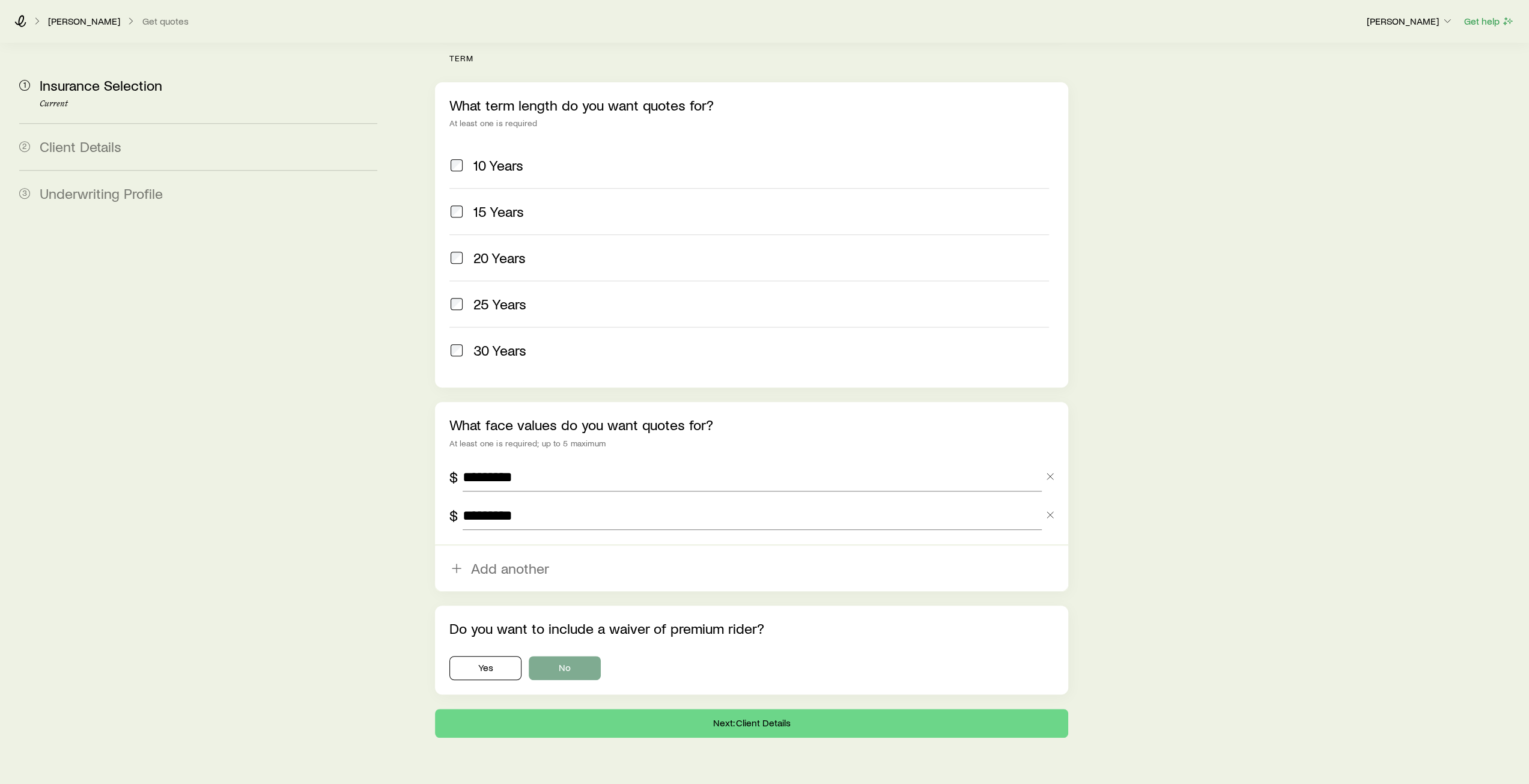
type input "*********"
click at [573, 656] on button "No" at bounding box center [564, 668] width 72 height 24
click at [755, 708] on button "Next: Client Details" at bounding box center [751, 722] width 633 height 29
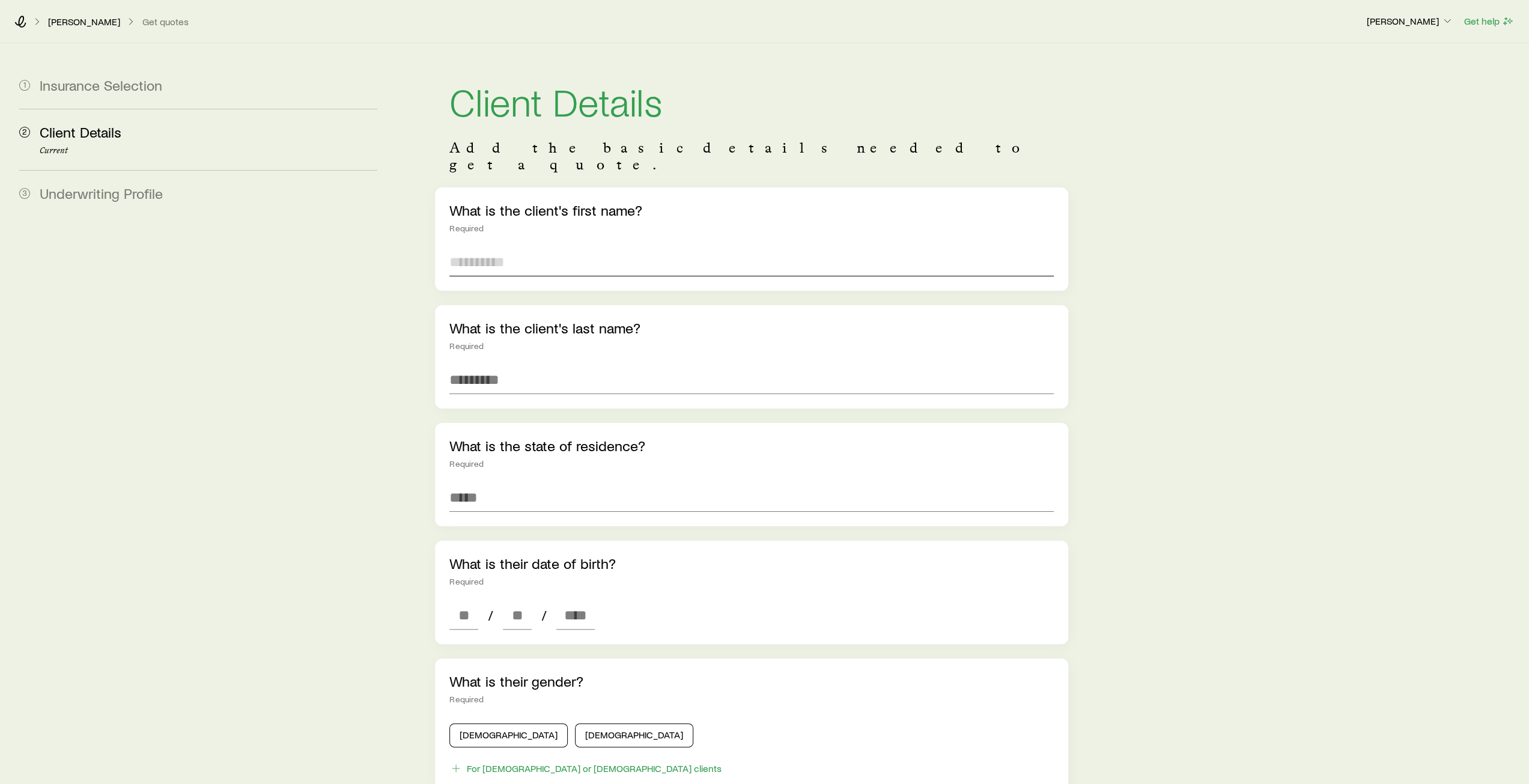
click at [507, 247] on input "text" at bounding box center [751, 261] width 604 height 29
type input "****"
click at [521, 367] on input "text" at bounding box center [751, 379] width 604 height 29
type input "******"
click at [551, 483] on input at bounding box center [751, 497] width 604 height 29
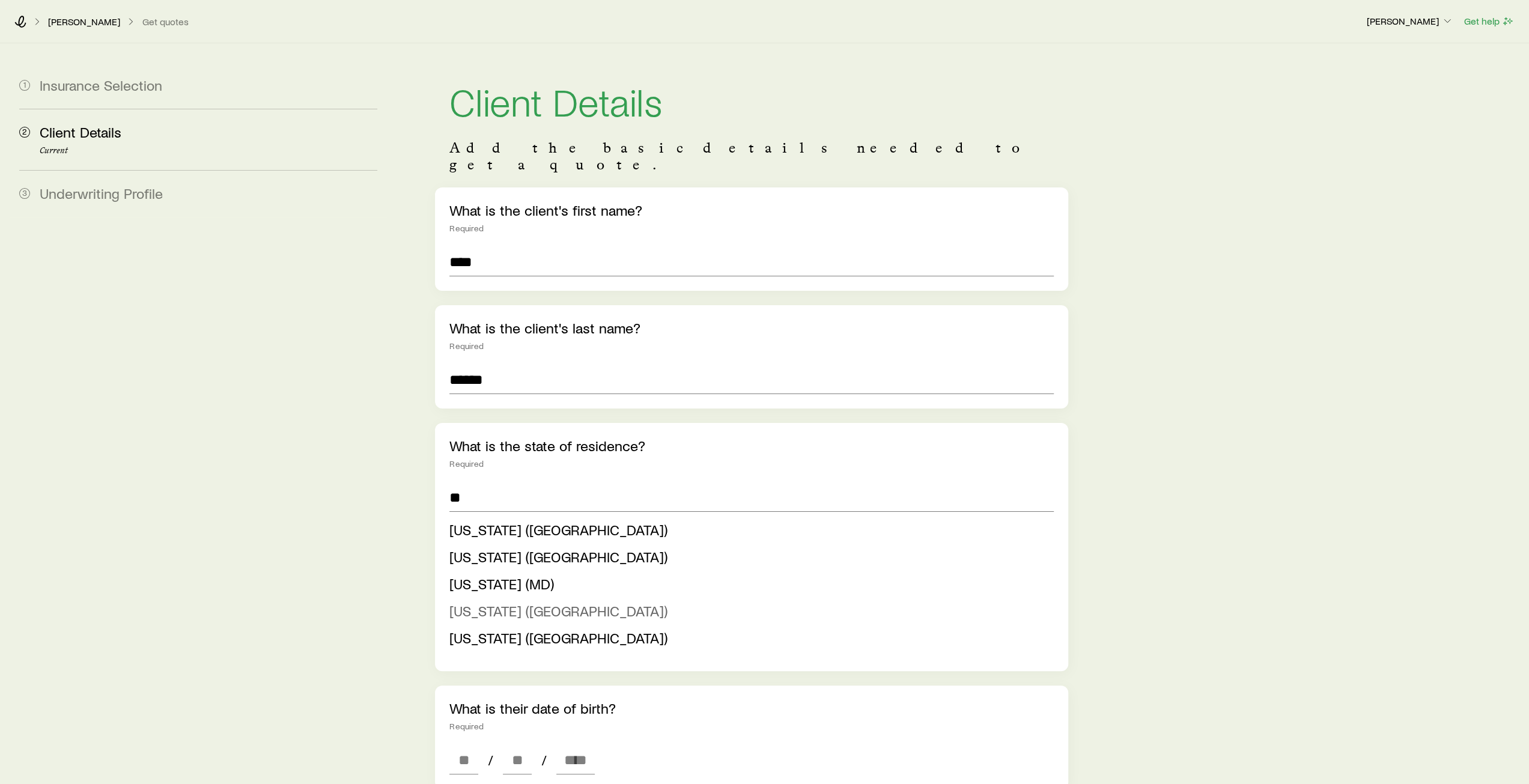
click at [550, 602] on span "[US_STATE] ([GEOGRAPHIC_DATA])" at bounding box center [558, 610] width 218 height 18
type input "**********"
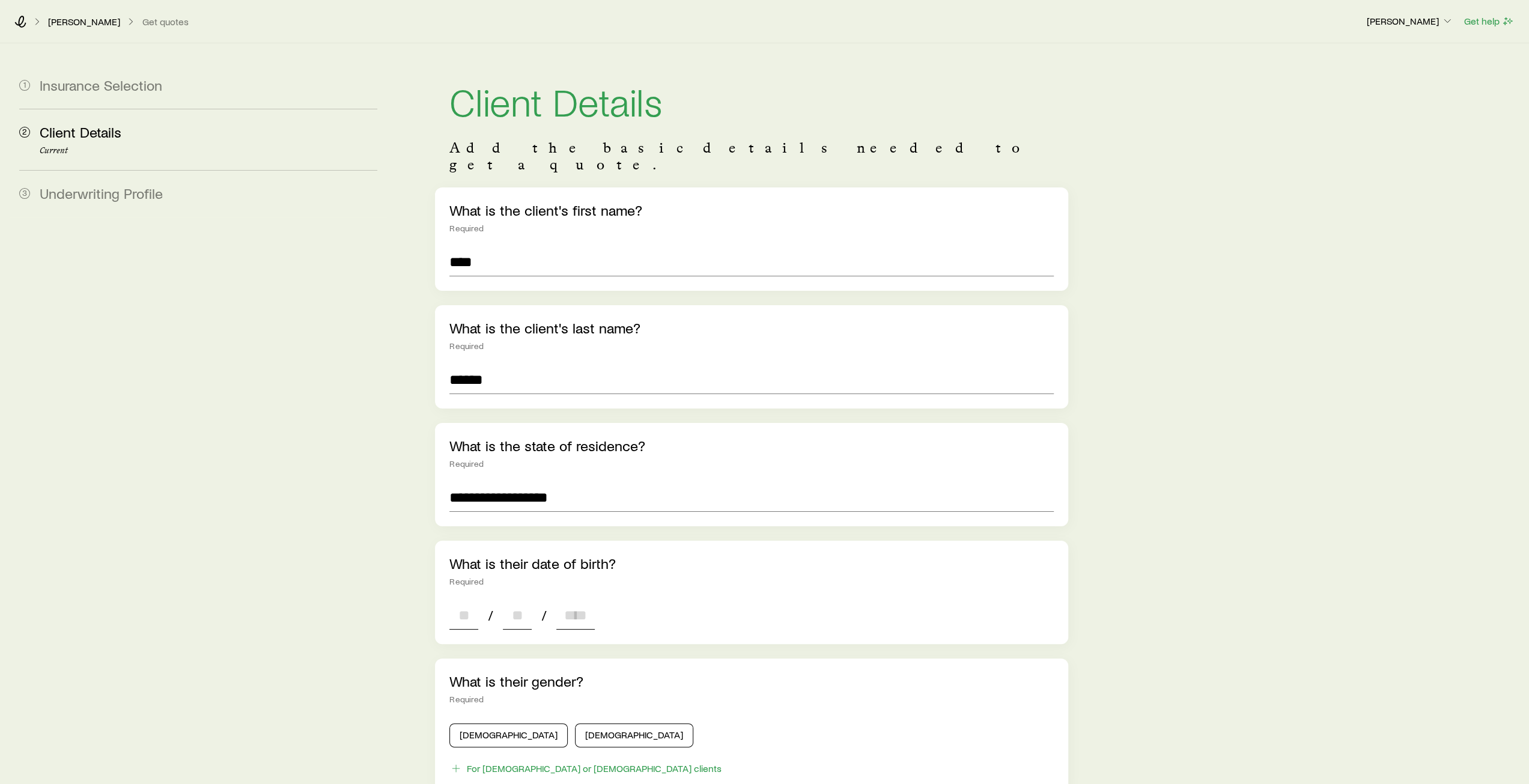
click at [461, 600] on input at bounding box center [463, 614] width 29 height 29
type input "**"
type input "****"
type input "*"
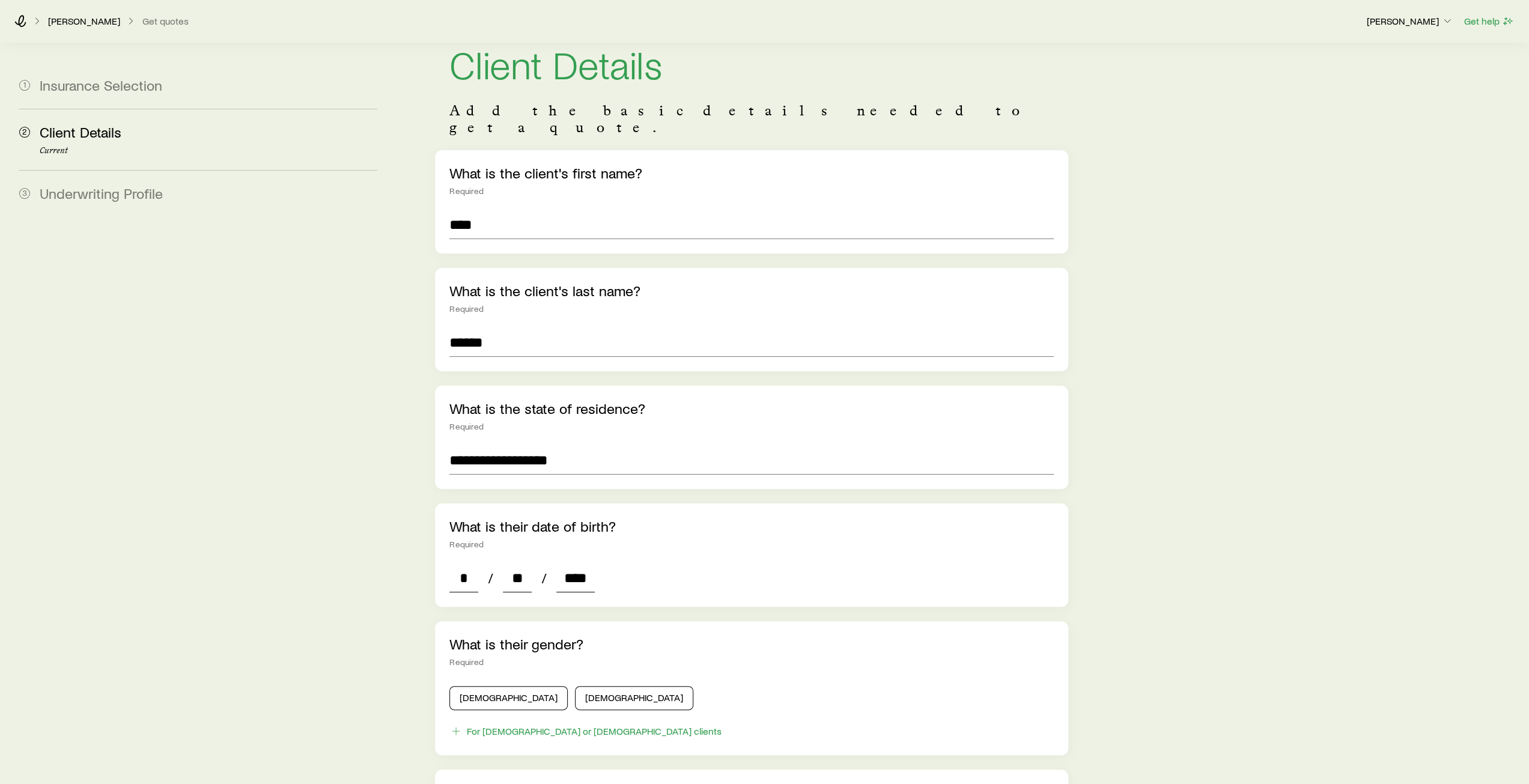
scroll to position [240, 0]
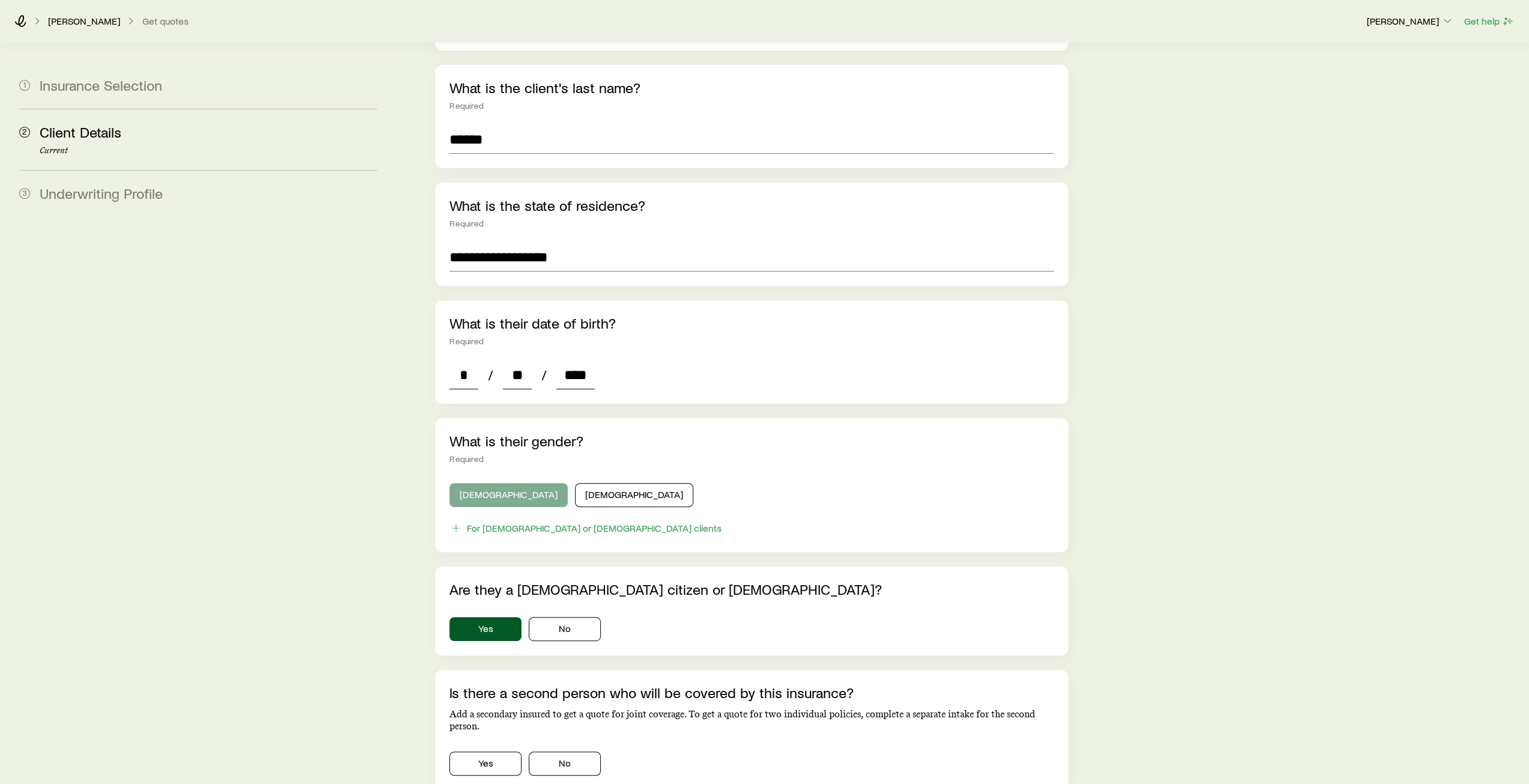
type input "****"
click at [501, 483] on button "[DEMOGRAPHIC_DATA]" at bounding box center [508, 495] width 118 height 24
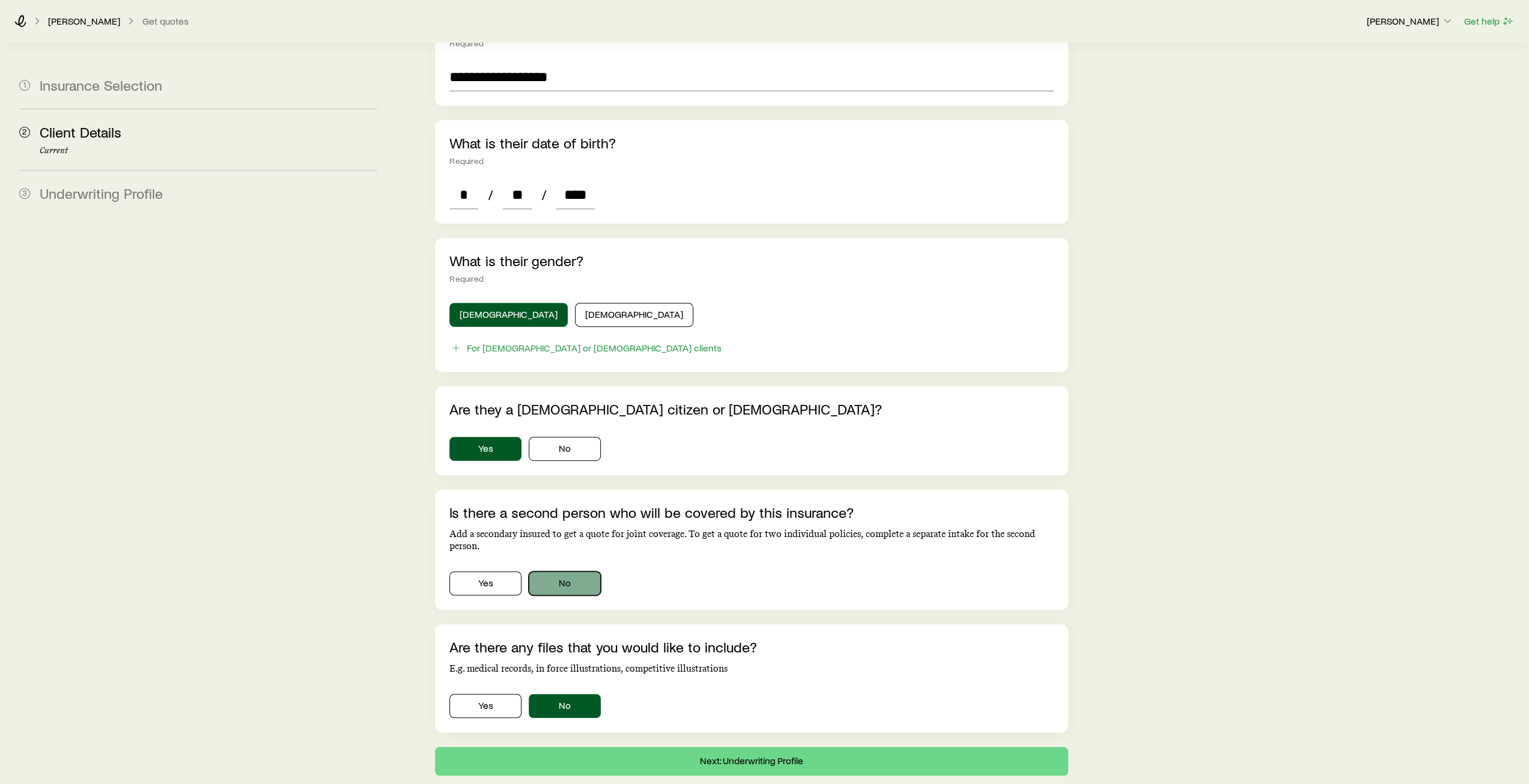
click at [576, 571] on button "No" at bounding box center [564, 583] width 72 height 24
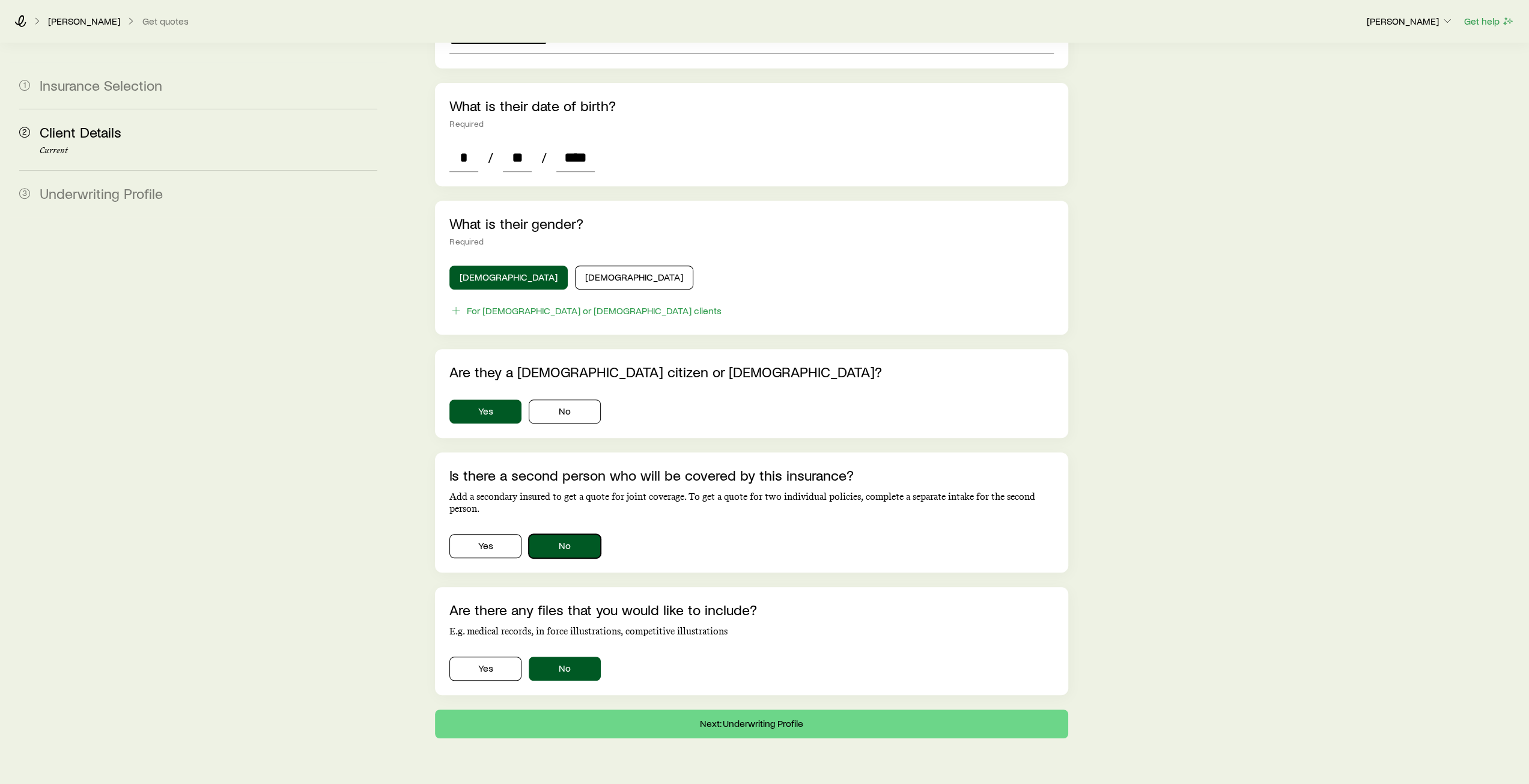
scroll to position [476, 0]
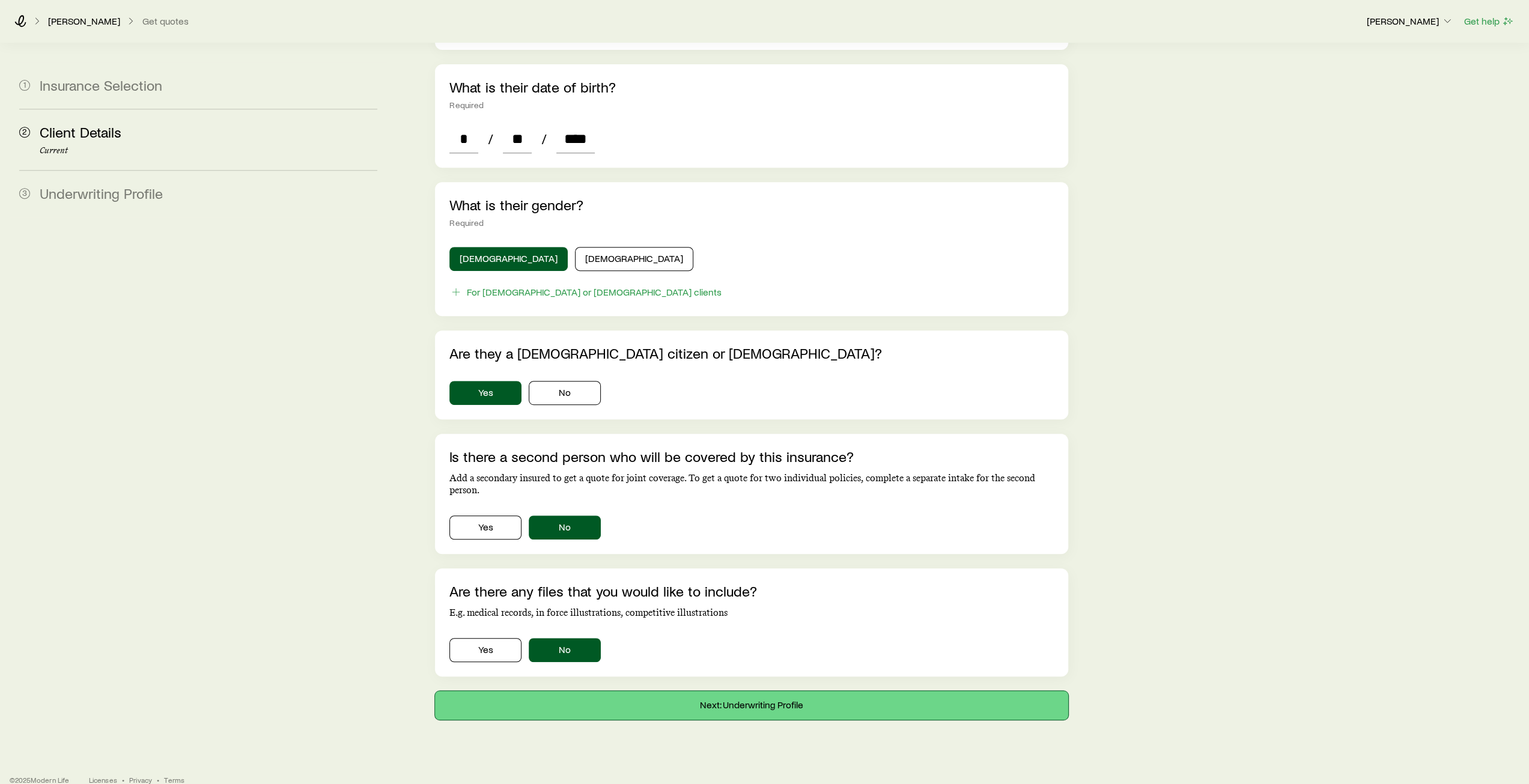
click at [758, 691] on button "Next: Underwriting Profile" at bounding box center [751, 705] width 633 height 29
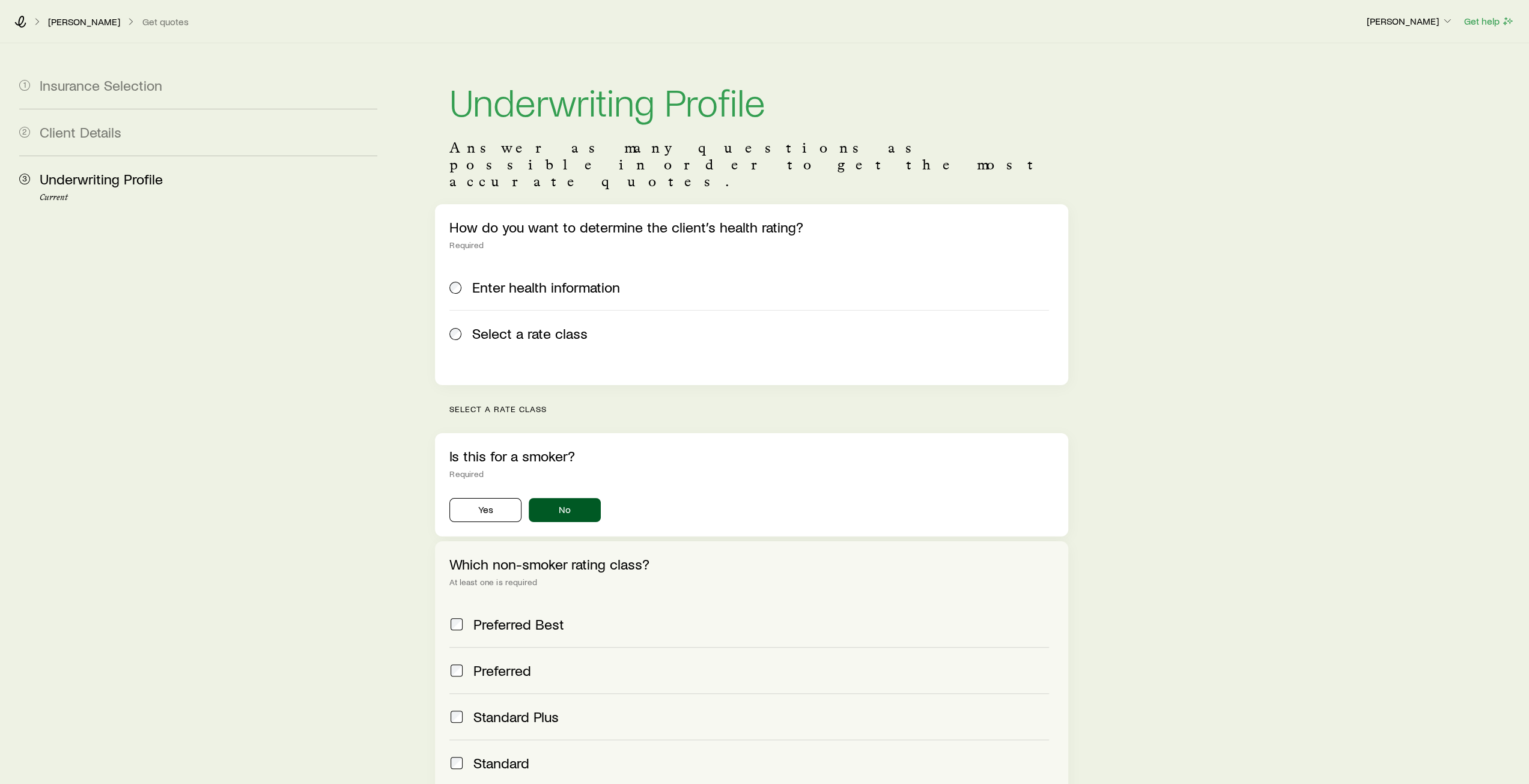
scroll to position [120, 0]
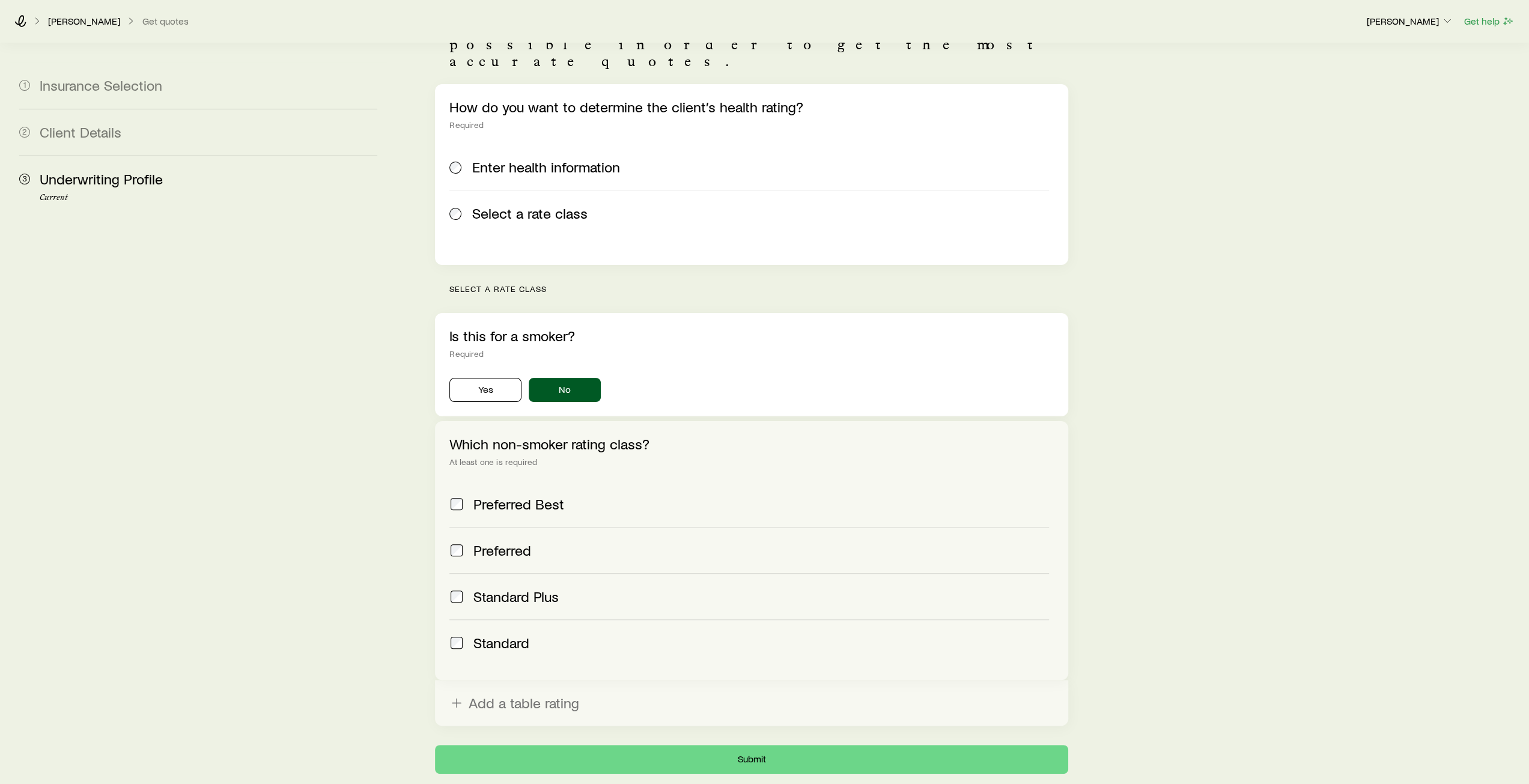
click at [463, 634] on span at bounding box center [456, 643] width 15 height 17
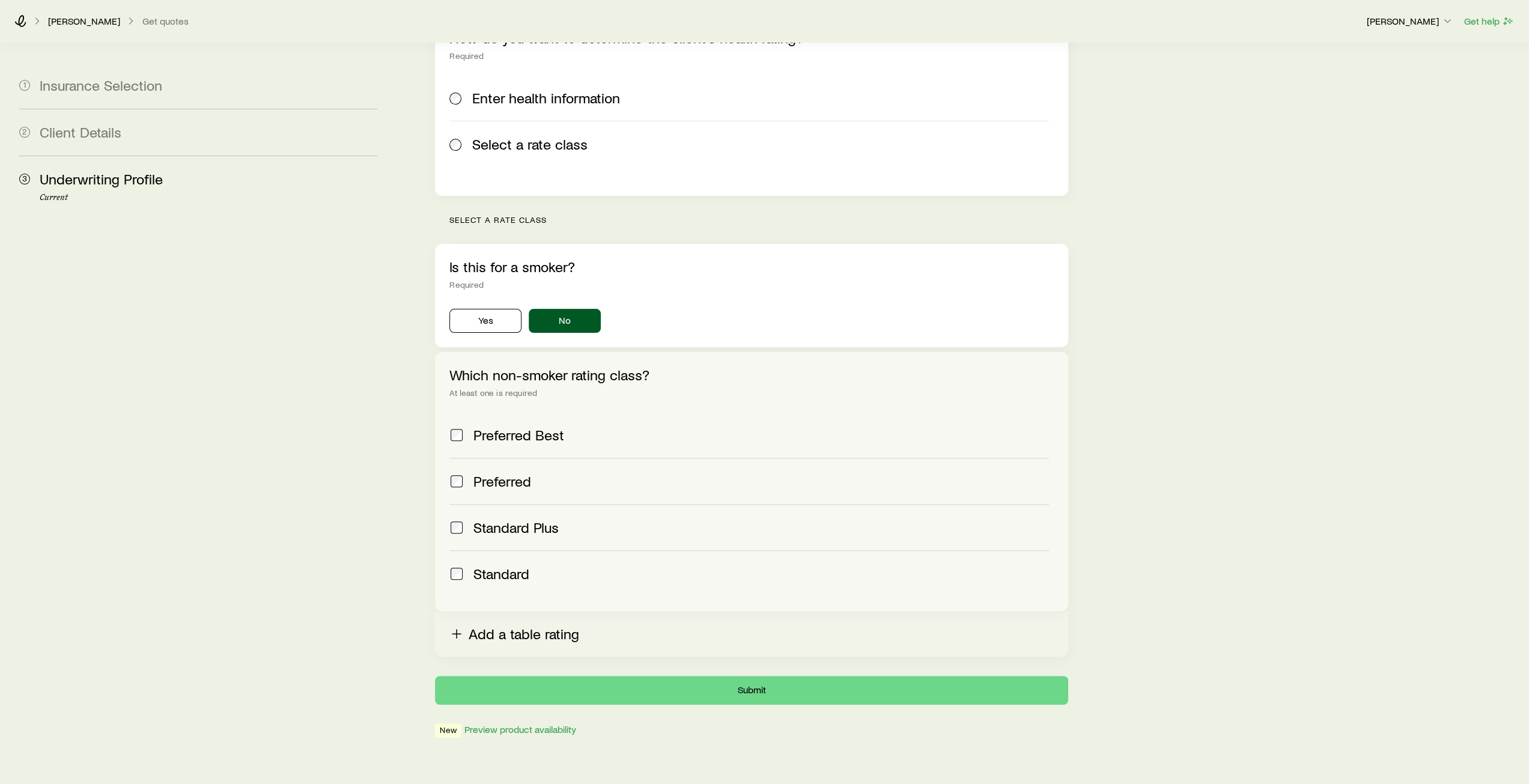
scroll to position [189, 0]
click at [749, 675] on button "Submit" at bounding box center [751, 689] width 633 height 29
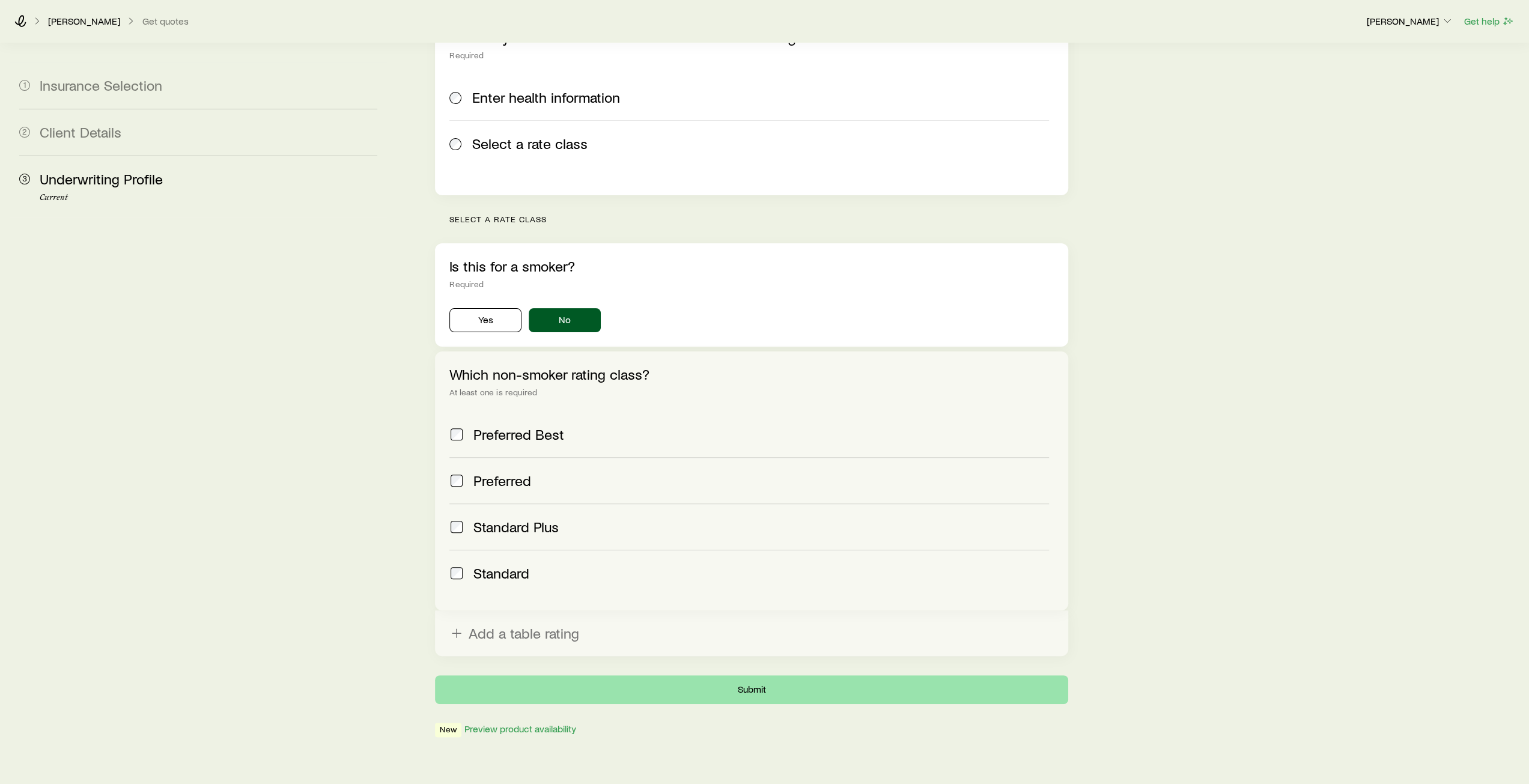
scroll to position [0, 0]
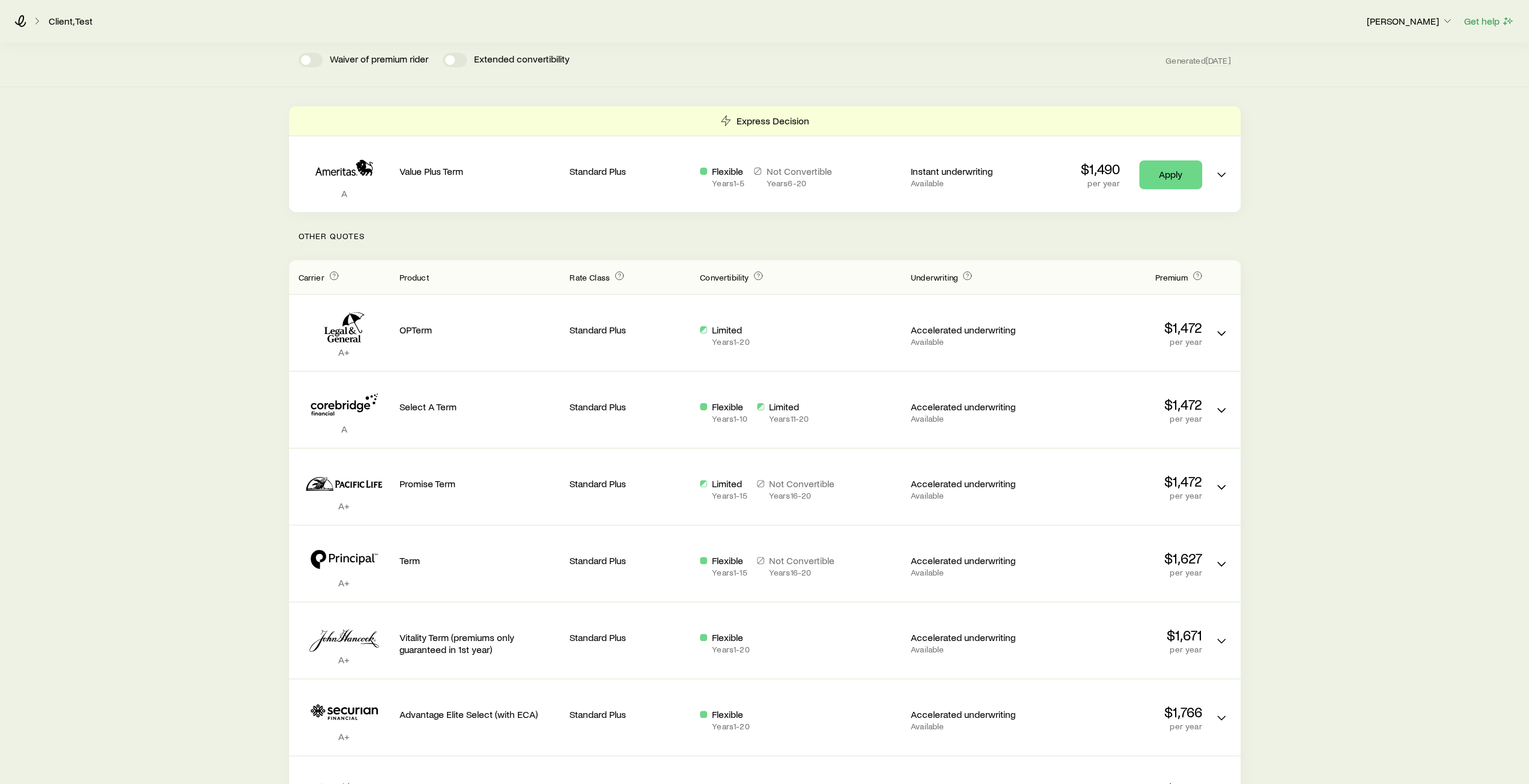
scroll to position [180, 0]
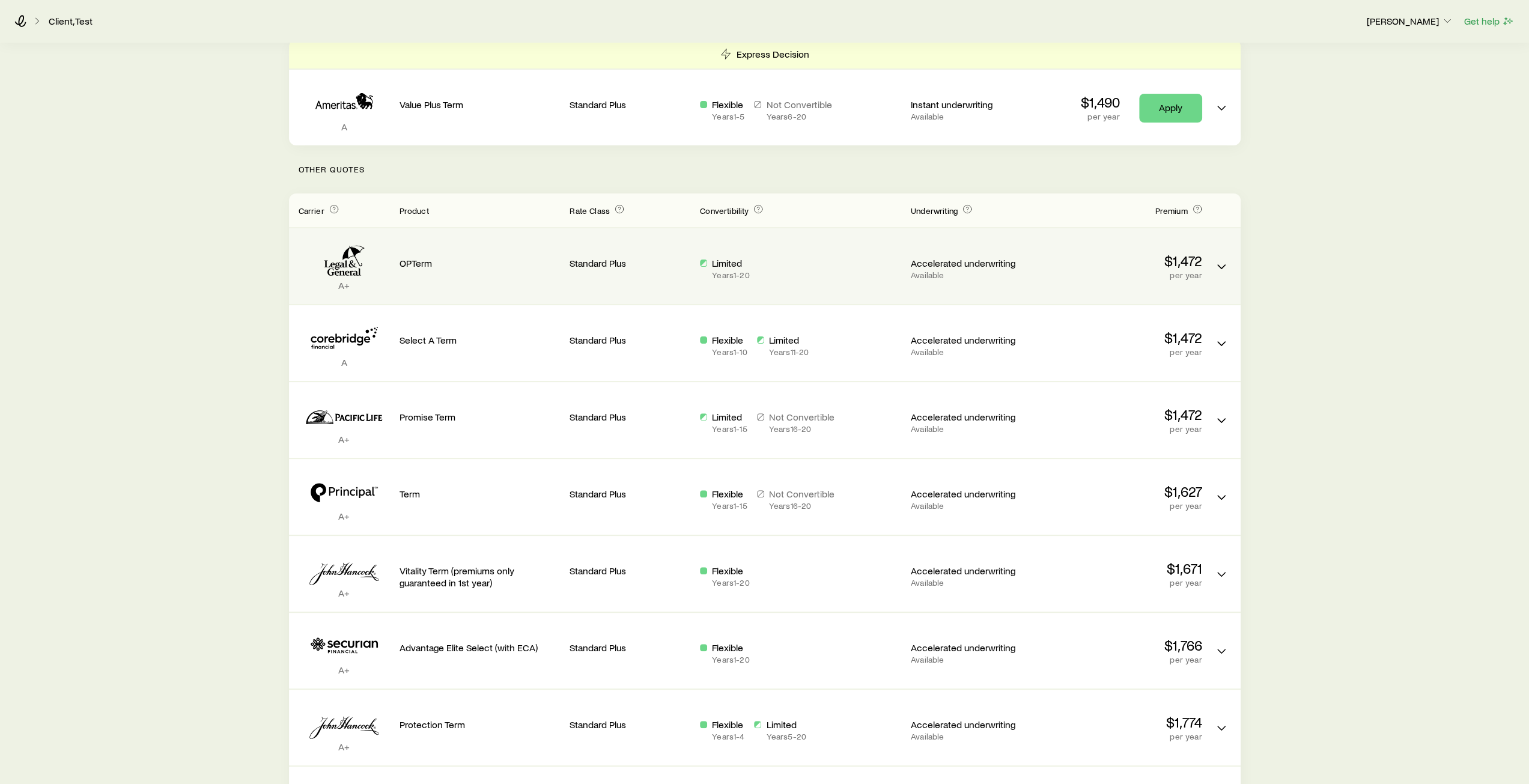
click at [461, 273] on div "OPTerm" at bounding box center [479, 266] width 161 height 56
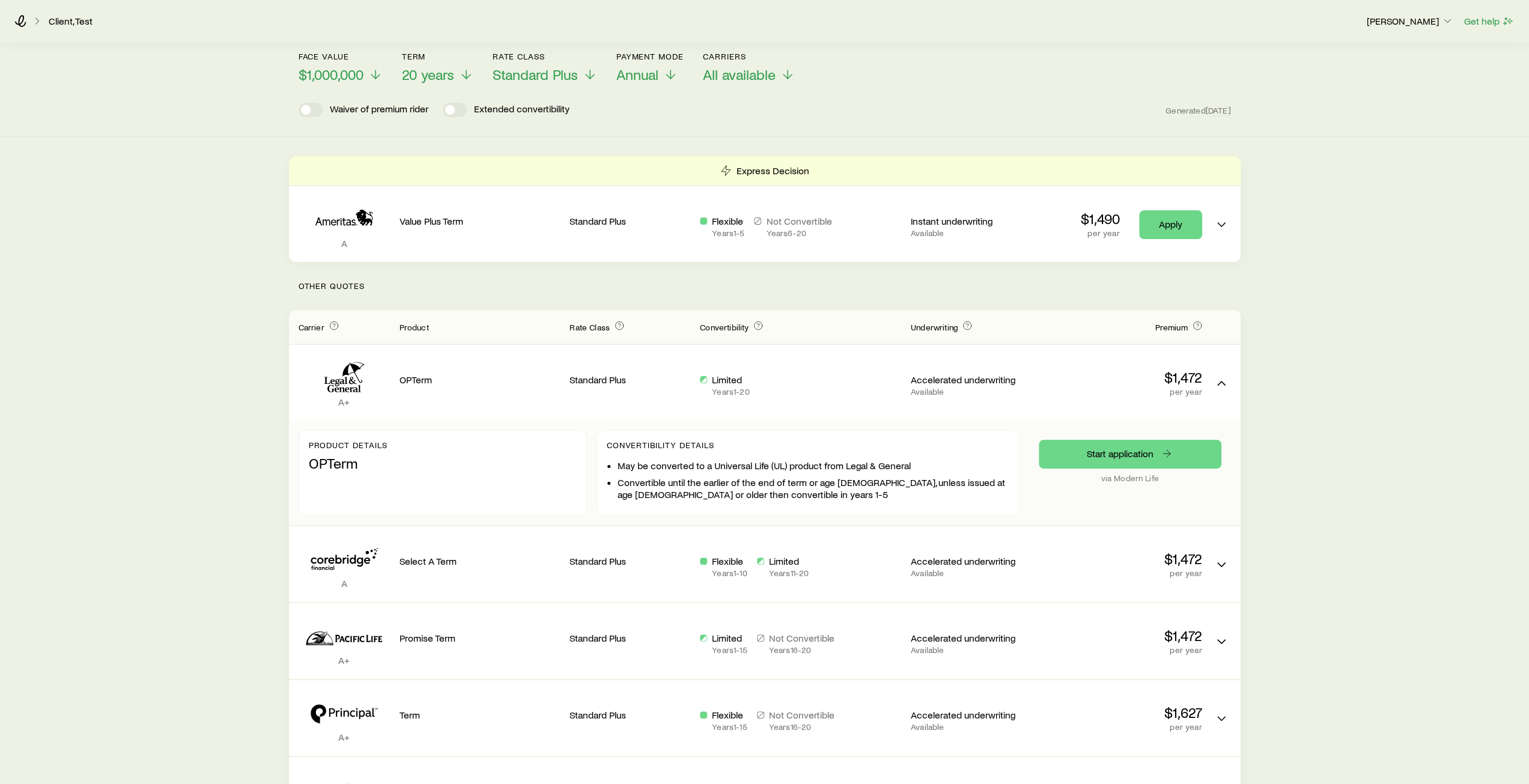
scroll to position [0, 0]
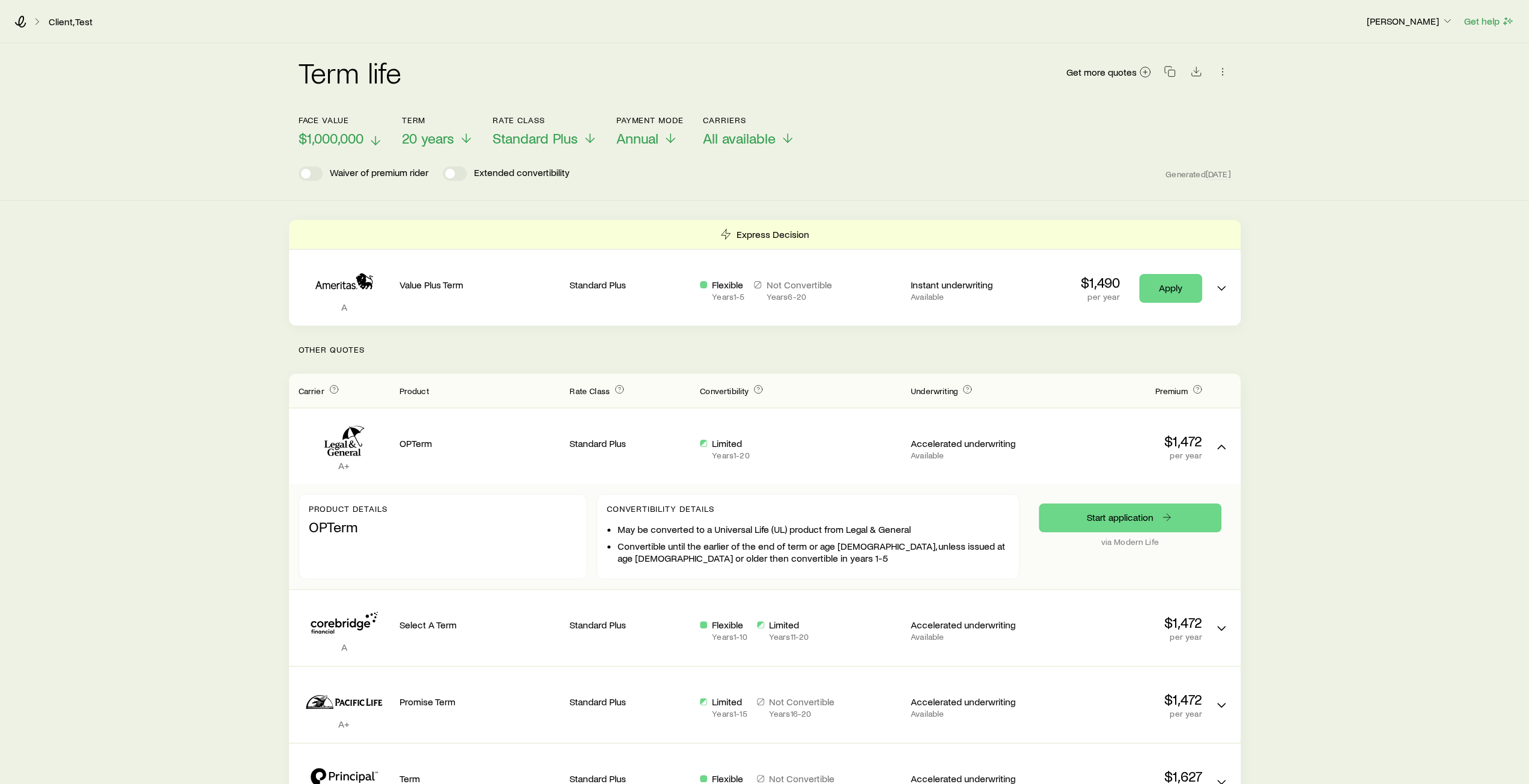
click at [377, 142] on icon at bounding box center [376, 140] width 15 height 15
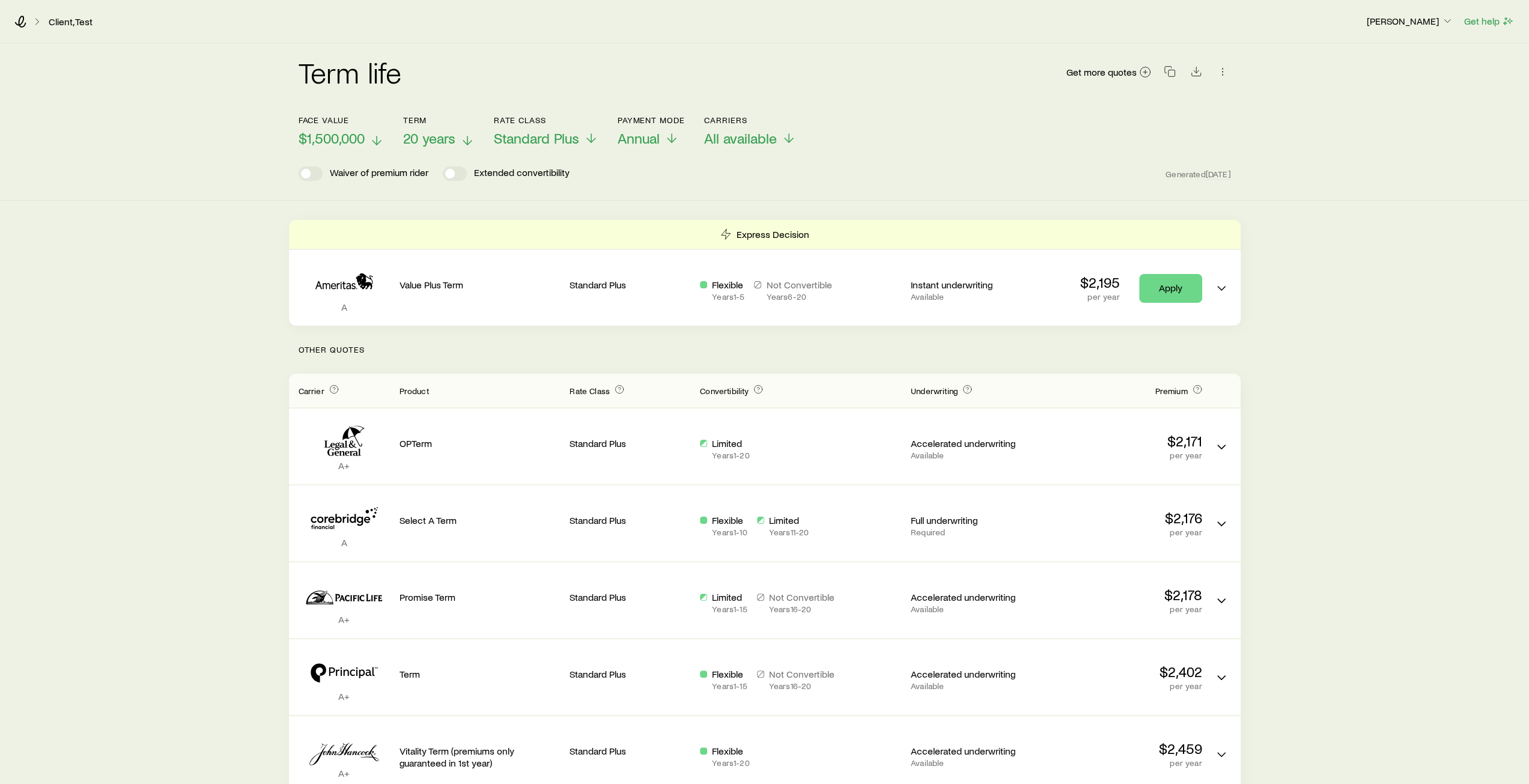
click at [461, 143] on icon at bounding box center [467, 140] width 15 height 15
click at [587, 138] on icon at bounding box center [592, 140] width 15 height 15
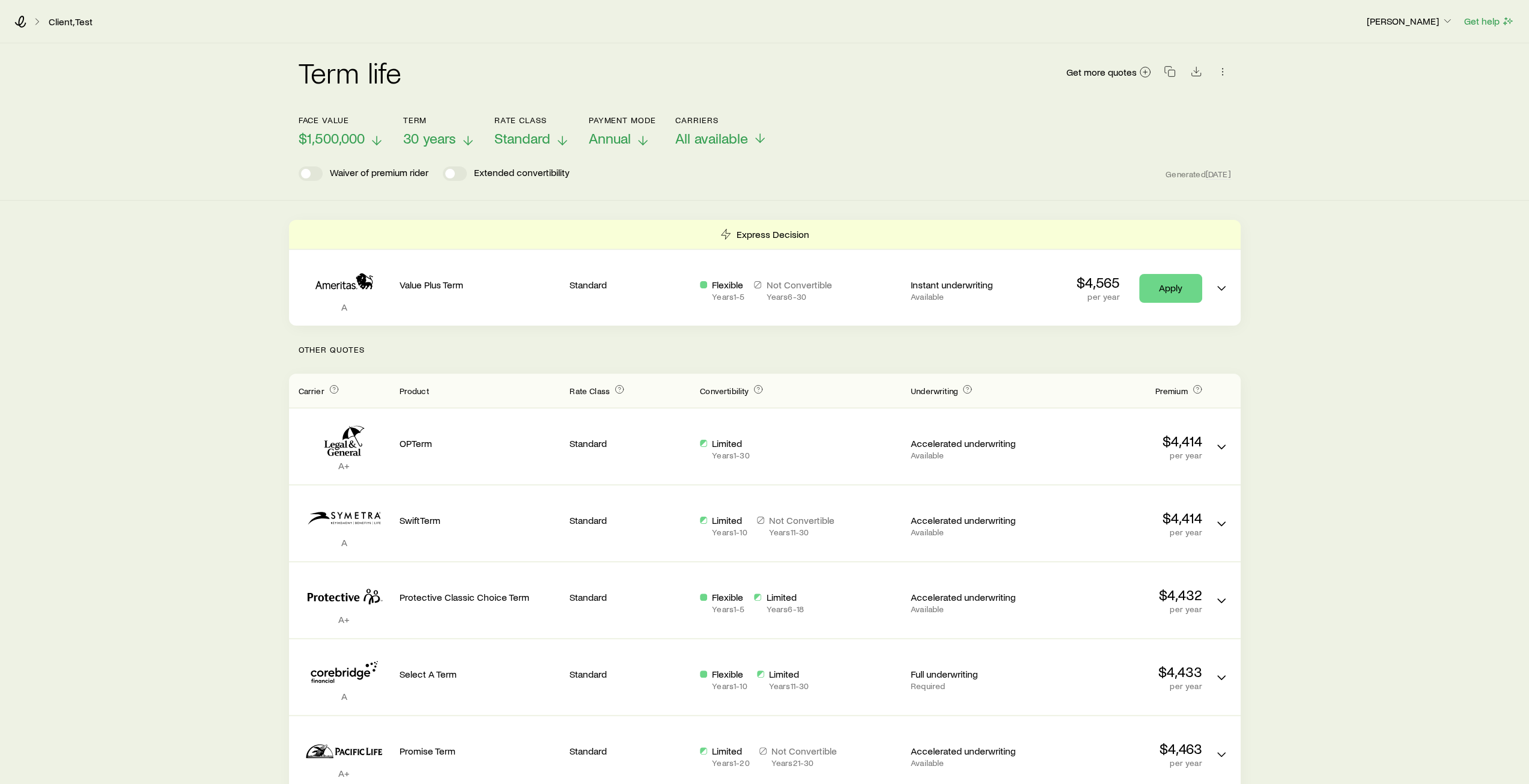
click at [645, 143] on icon at bounding box center [643, 140] width 15 height 15
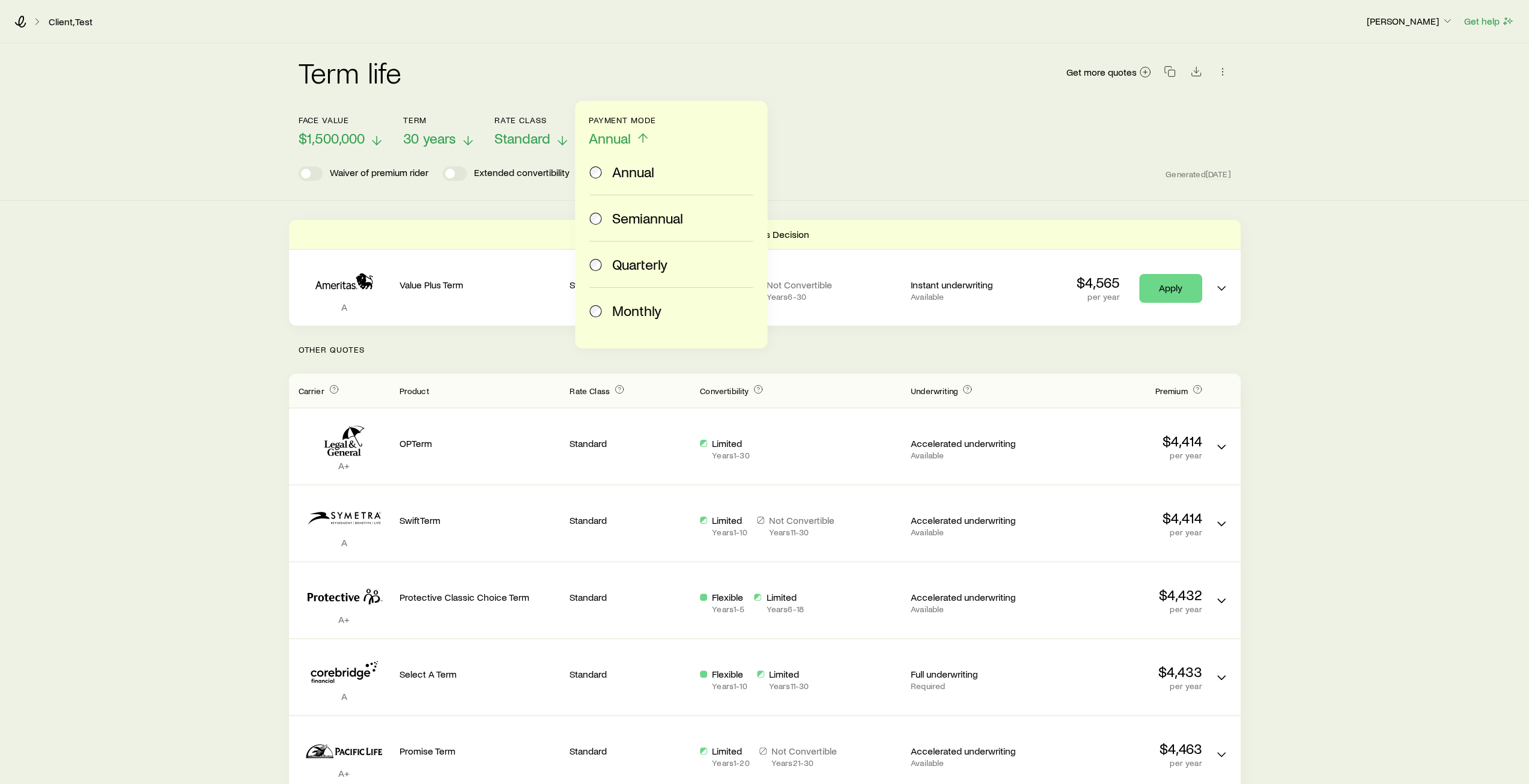
click at [601, 308] on span at bounding box center [596, 310] width 13 height 17
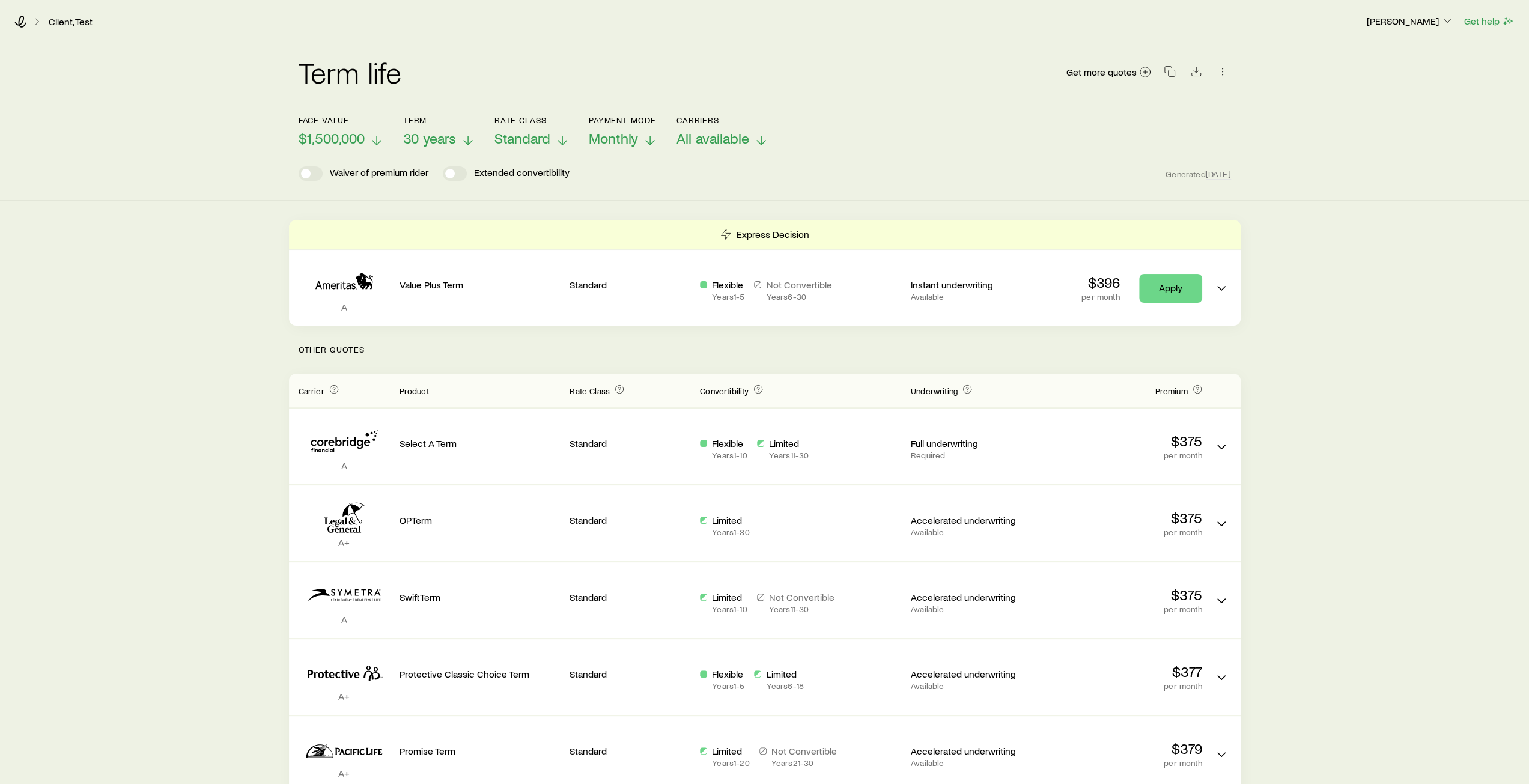
click at [762, 140] on icon at bounding box center [761, 140] width 15 height 15
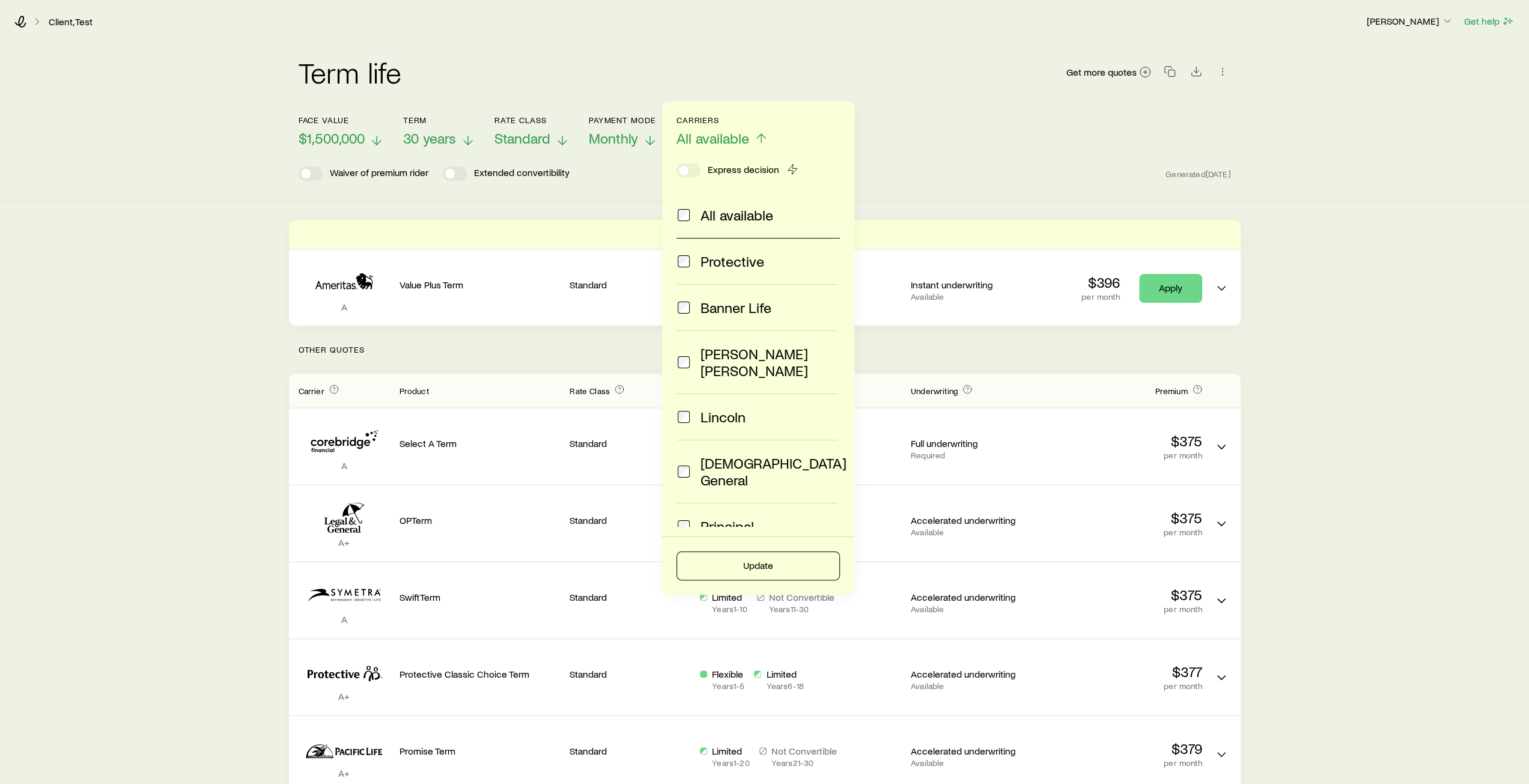
click at [931, 175] on div "Waiver of premium rider Extended convertibility Generated [DATE]" at bounding box center [764, 174] width 932 height 15
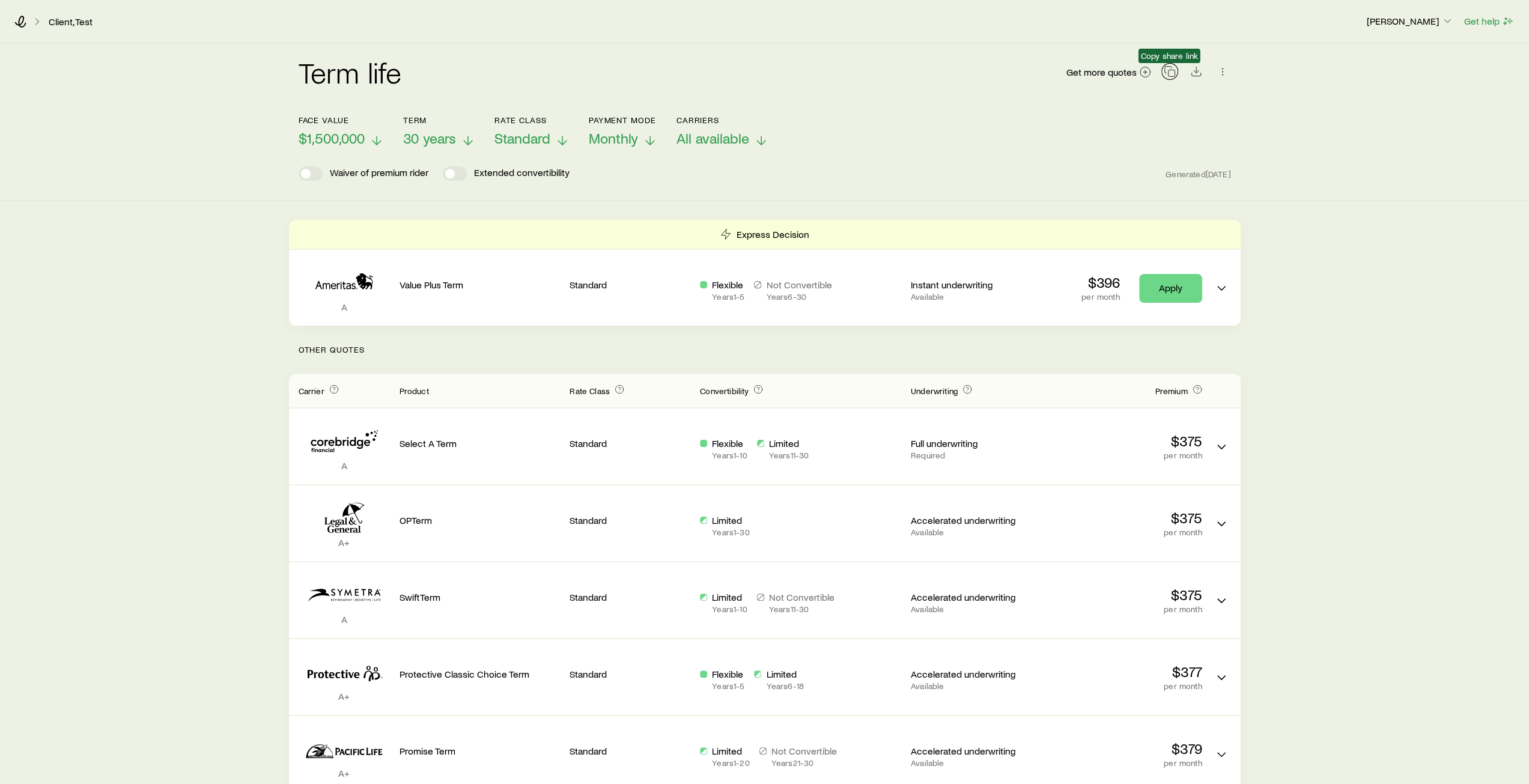
click at [1171, 78] on button "button" at bounding box center [1170, 71] width 17 height 17
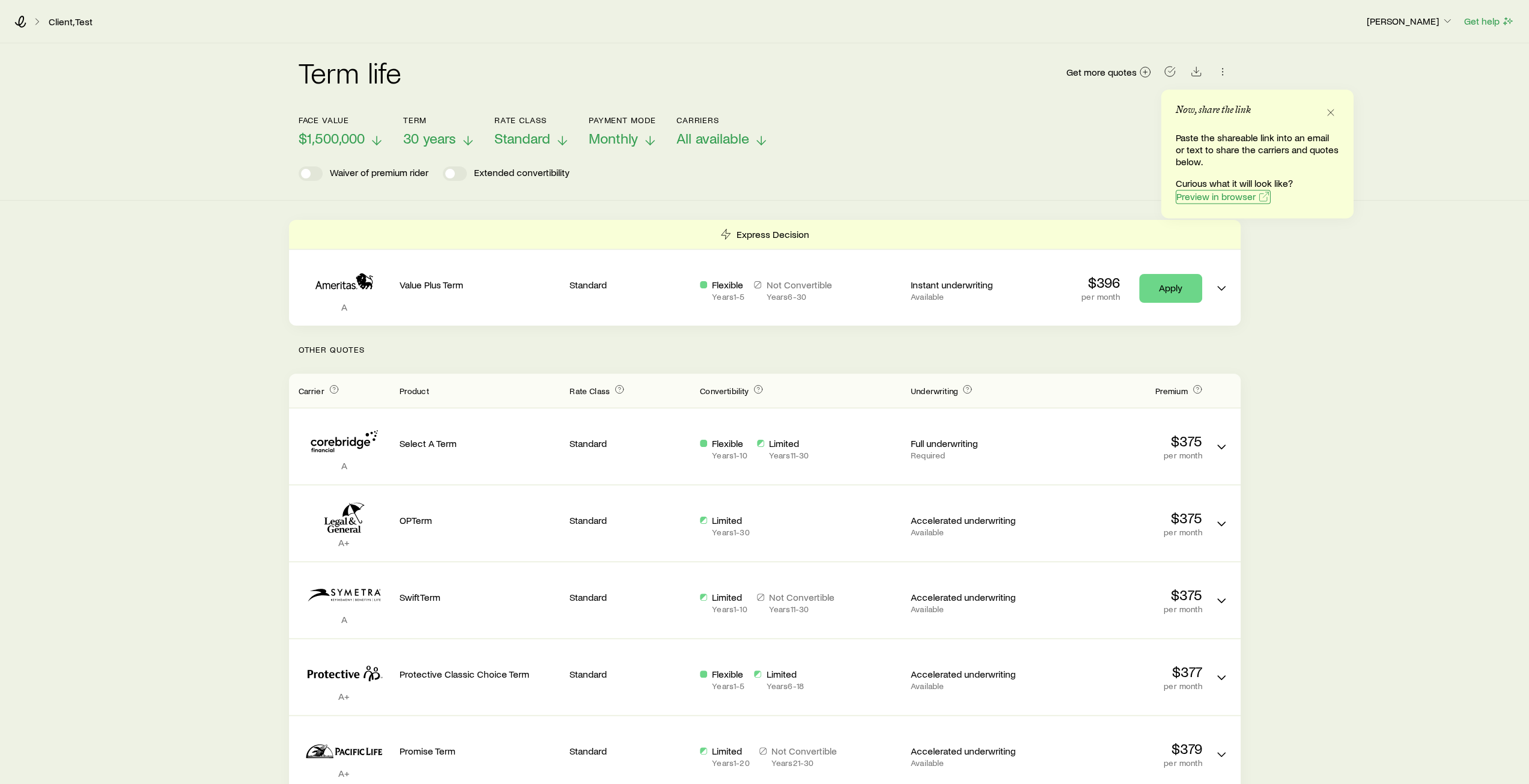
click at [1204, 195] on span "Preview in browser" at bounding box center [1216, 196] width 79 height 9
click at [1304, 49] on div "Term life Get more quotes Face value $1,500,000 Term 30 years Rate Class Standa…" at bounding box center [764, 122] width 1529 height 157
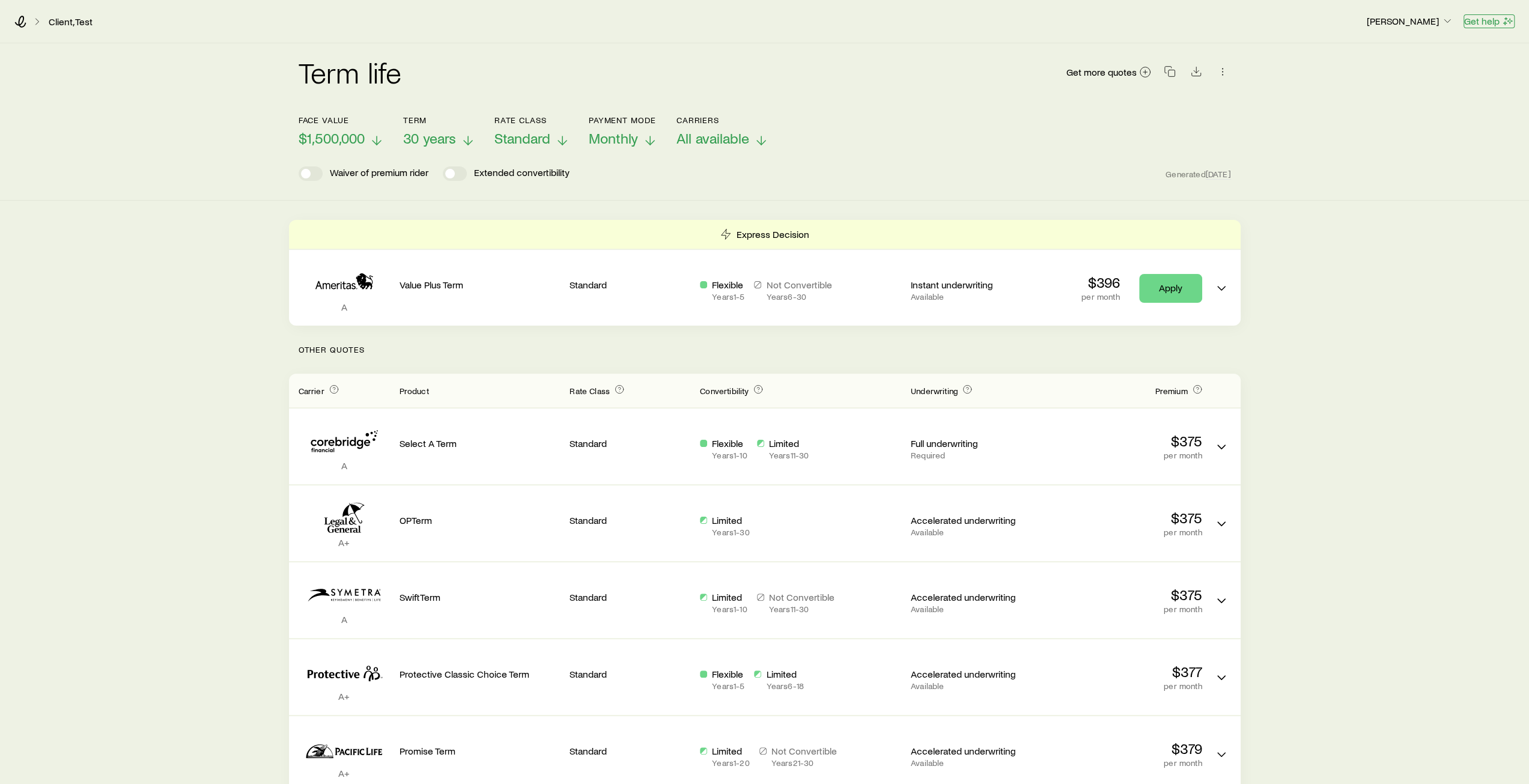
click at [1482, 23] on button "Get help" at bounding box center [1488, 21] width 51 height 14
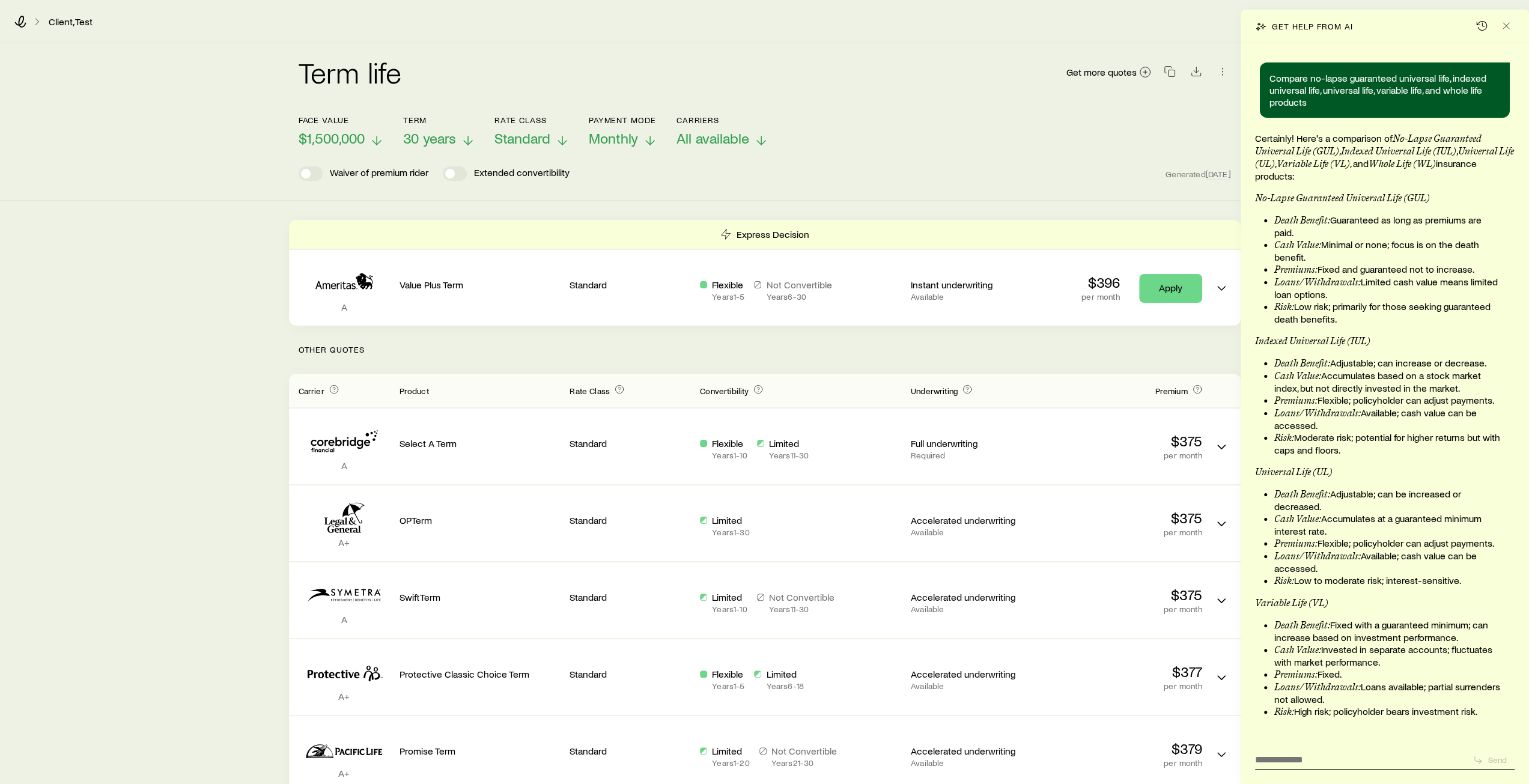
scroll to position [25894, 0]
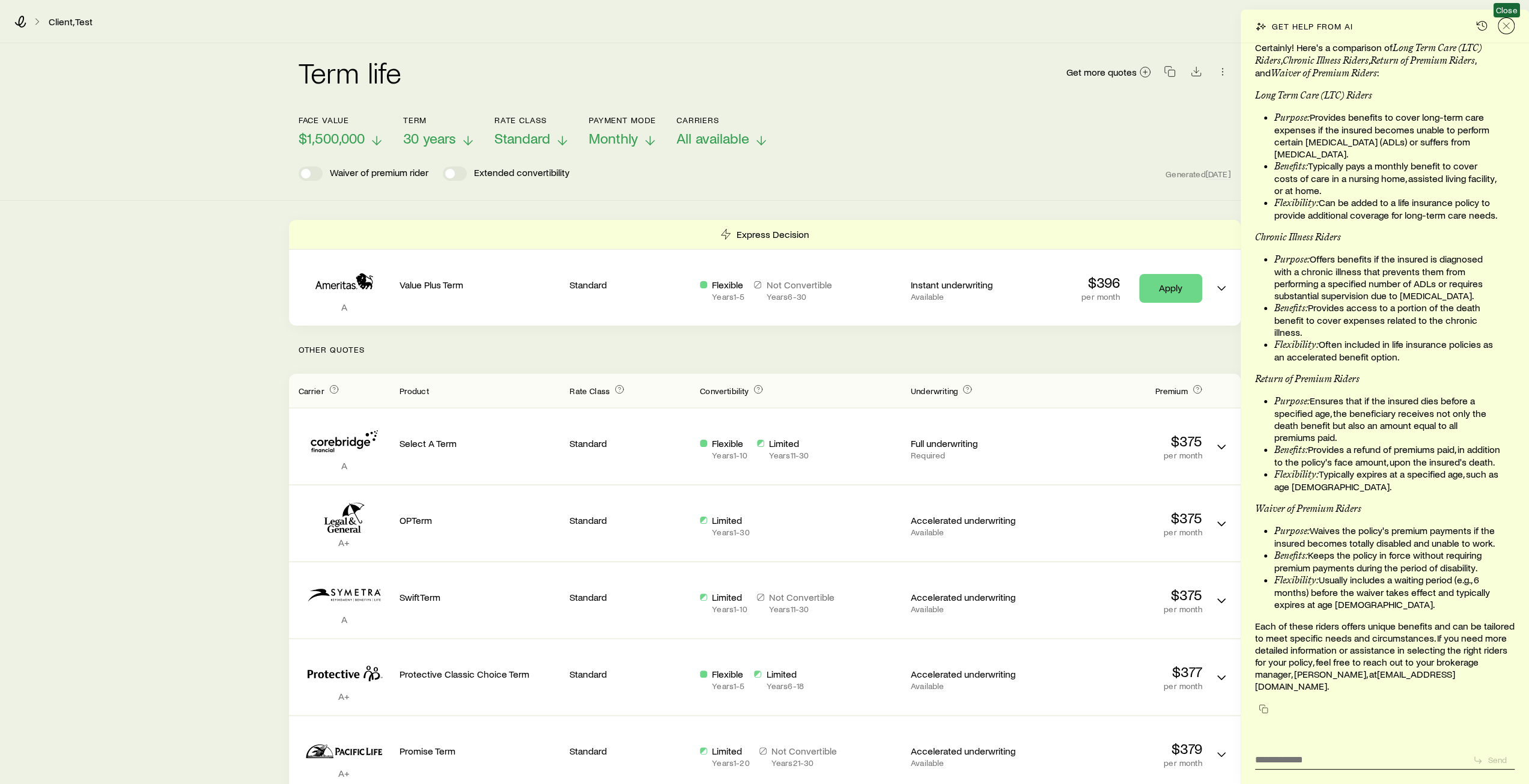
click at [1505, 24] on icon "Close" at bounding box center [1506, 25] width 12 height 12
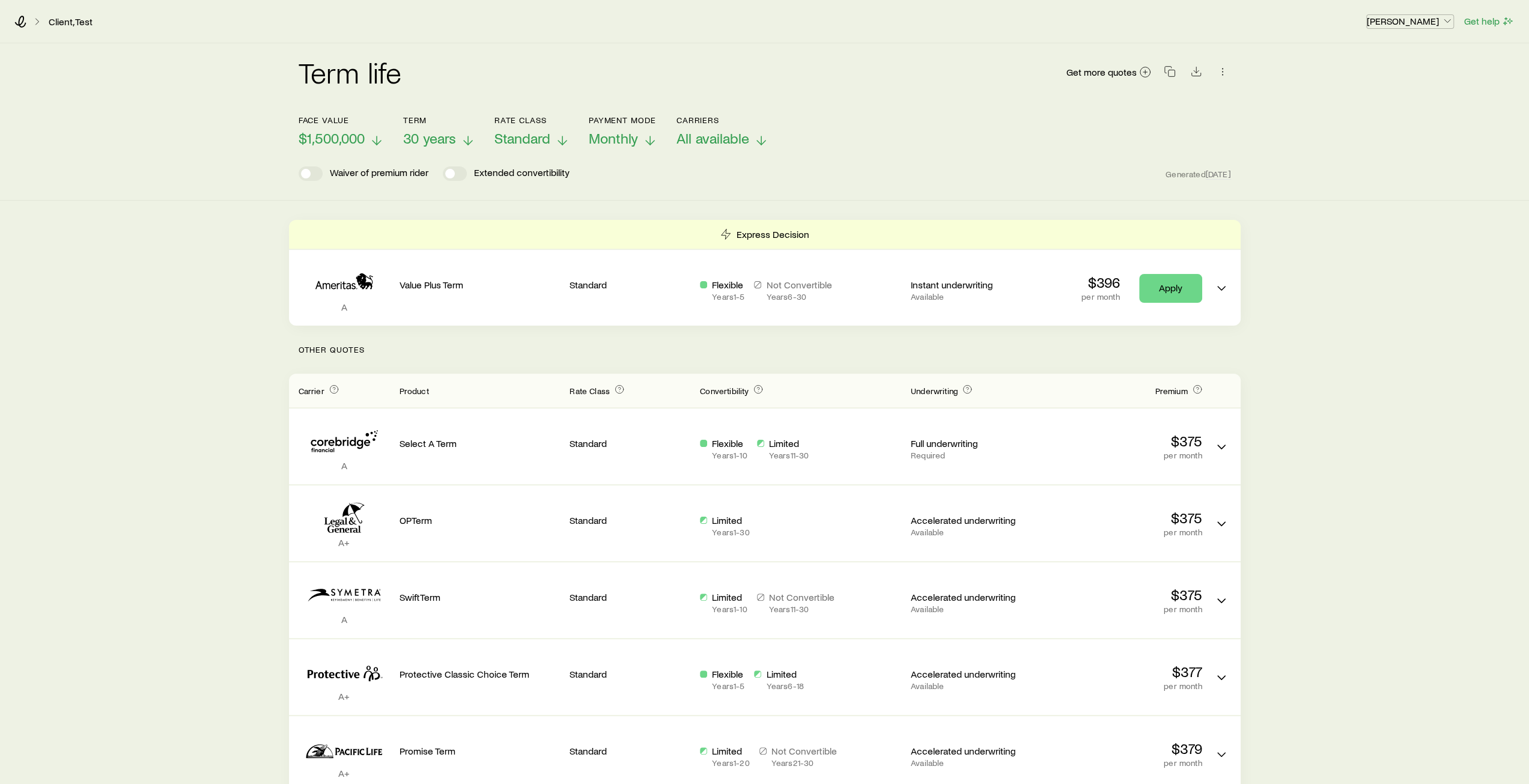
click at [1444, 22] on icon "button" at bounding box center [1447, 20] width 12 height 12
click at [1398, 54] on span "Licenses and contracts" at bounding box center [1386, 54] width 99 height 12
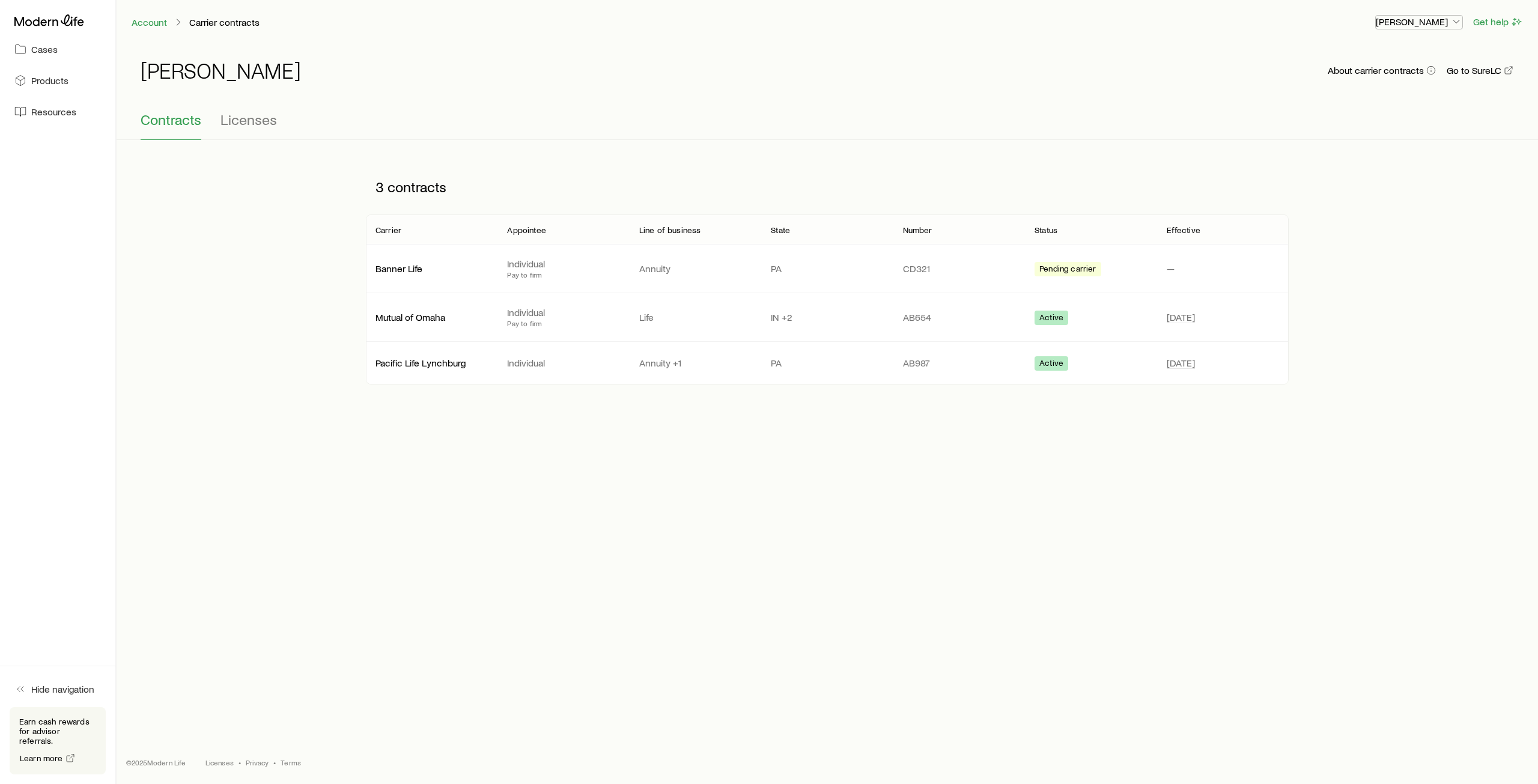
click at [1435, 26] on p "[PERSON_NAME]" at bounding box center [1419, 21] width 87 height 12
click at [1388, 78] on span "Commission schedule" at bounding box center [1392, 80] width 92 height 12
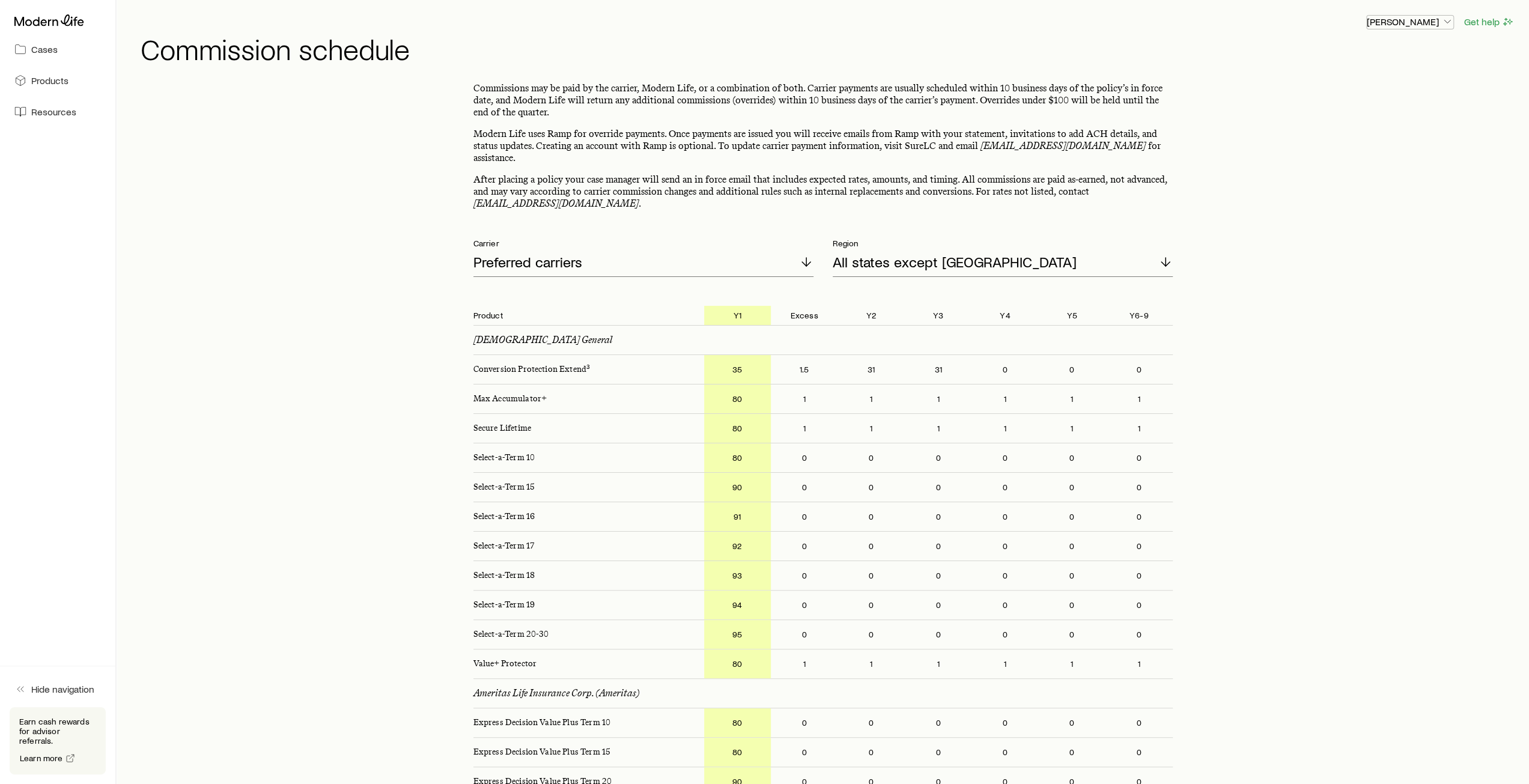
click at [1423, 27] on p "[PERSON_NAME]" at bounding box center [1410, 21] width 87 height 12
click at [1202, 46] on h1 "Commission schedule" at bounding box center [827, 48] width 1374 height 29
click at [43, 17] on icon at bounding box center [49, 20] width 69 height 12
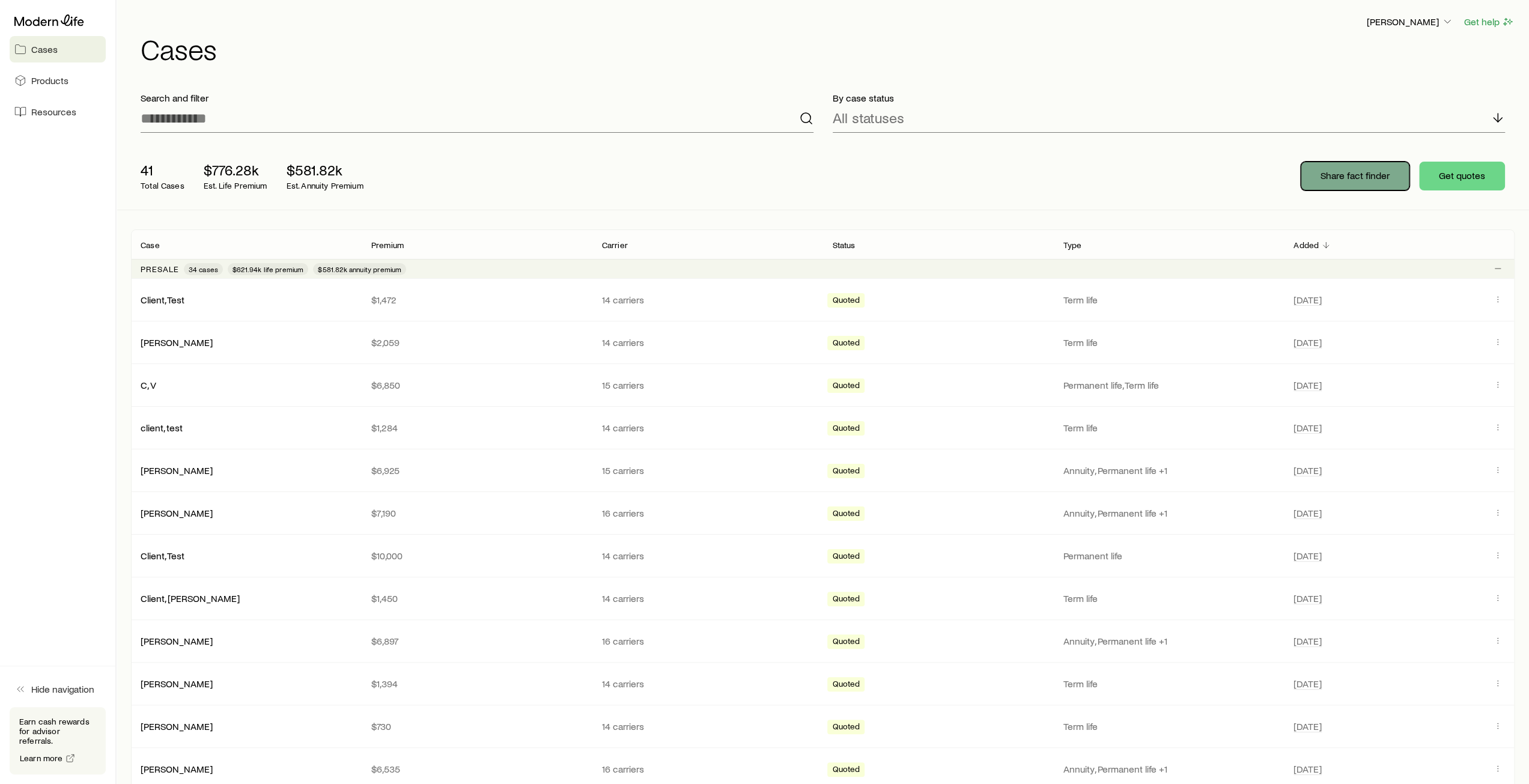
click at [1348, 186] on button "Share fact finder" at bounding box center [1355, 175] width 109 height 29
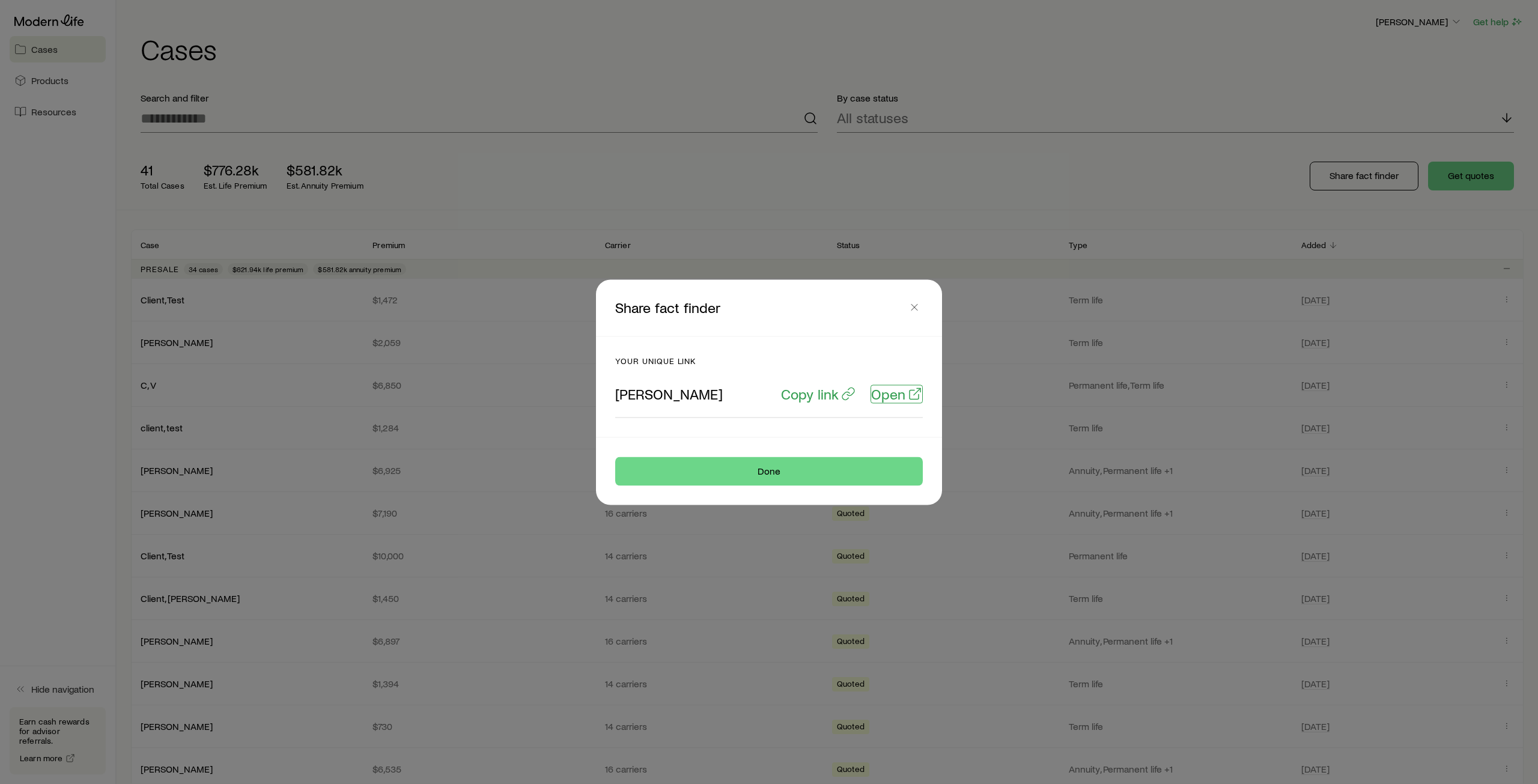
click at [890, 391] on p "Open" at bounding box center [888, 393] width 34 height 17
click at [914, 306] on icon "button" at bounding box center [914, 307] width 12 height 12
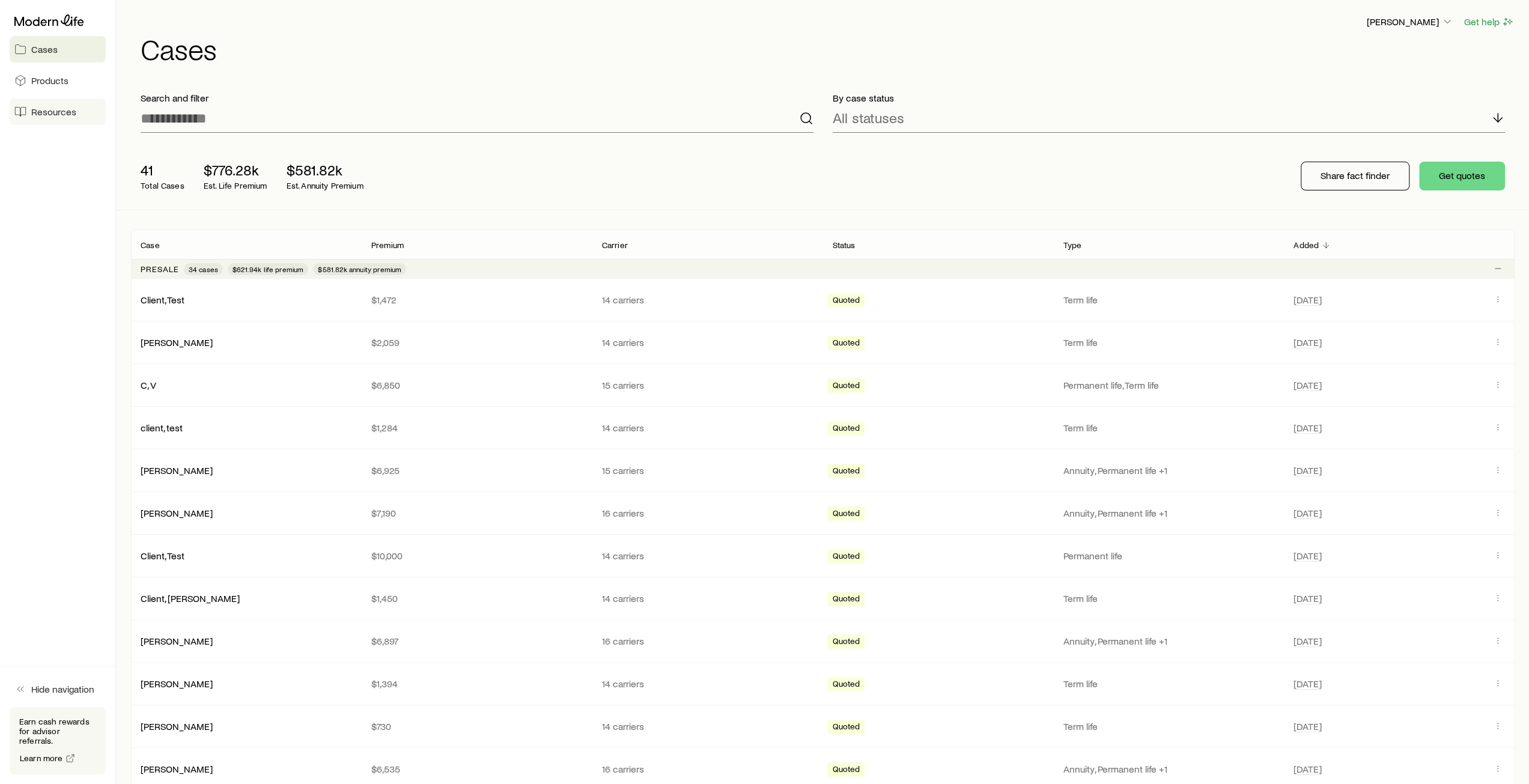
click at [55, 107] on span "Resources" at bounding box center [54, 111] width 45 height 12
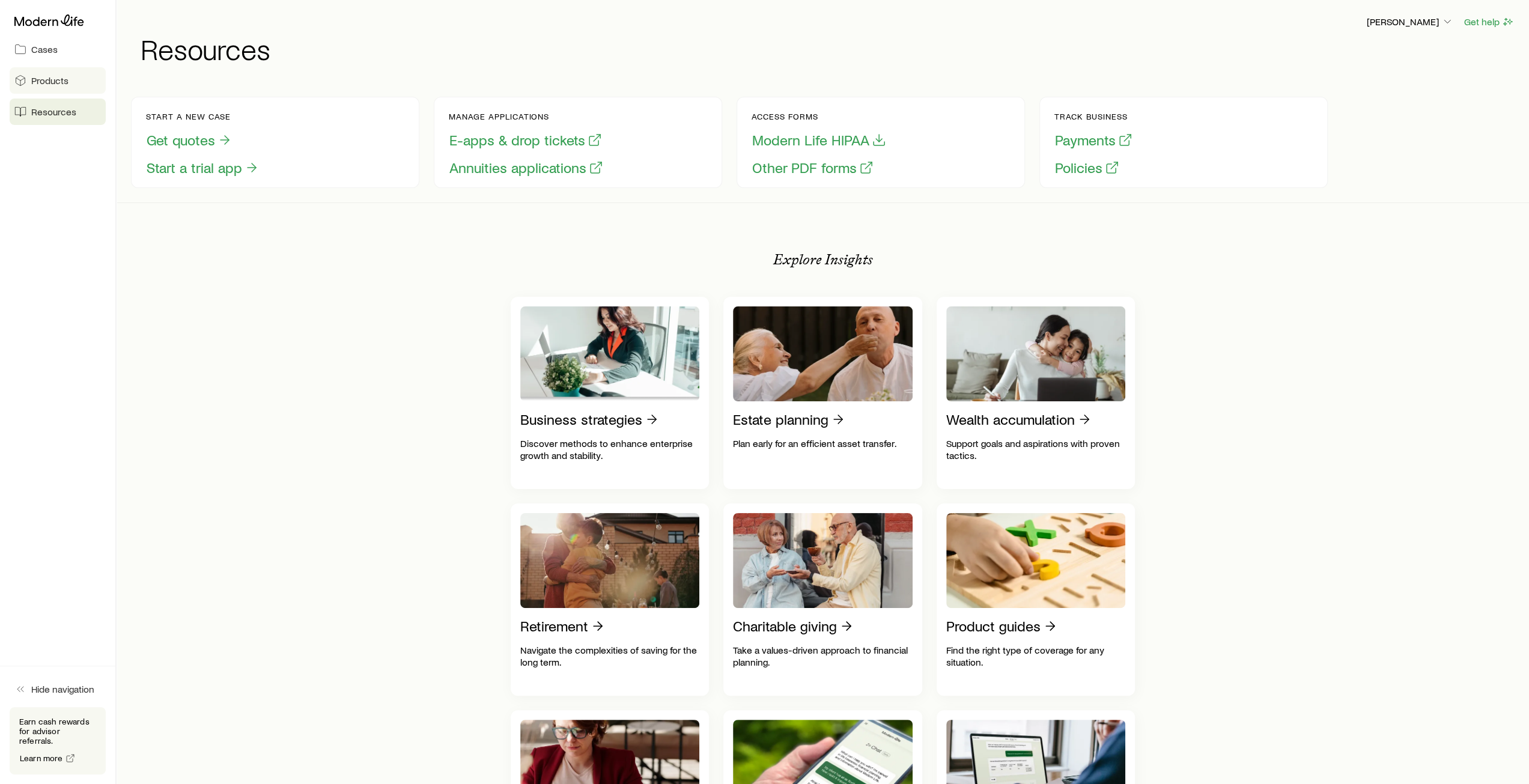
click at [56, 78] on span "Products" at bounding box center [50, 80] width 37 height 12
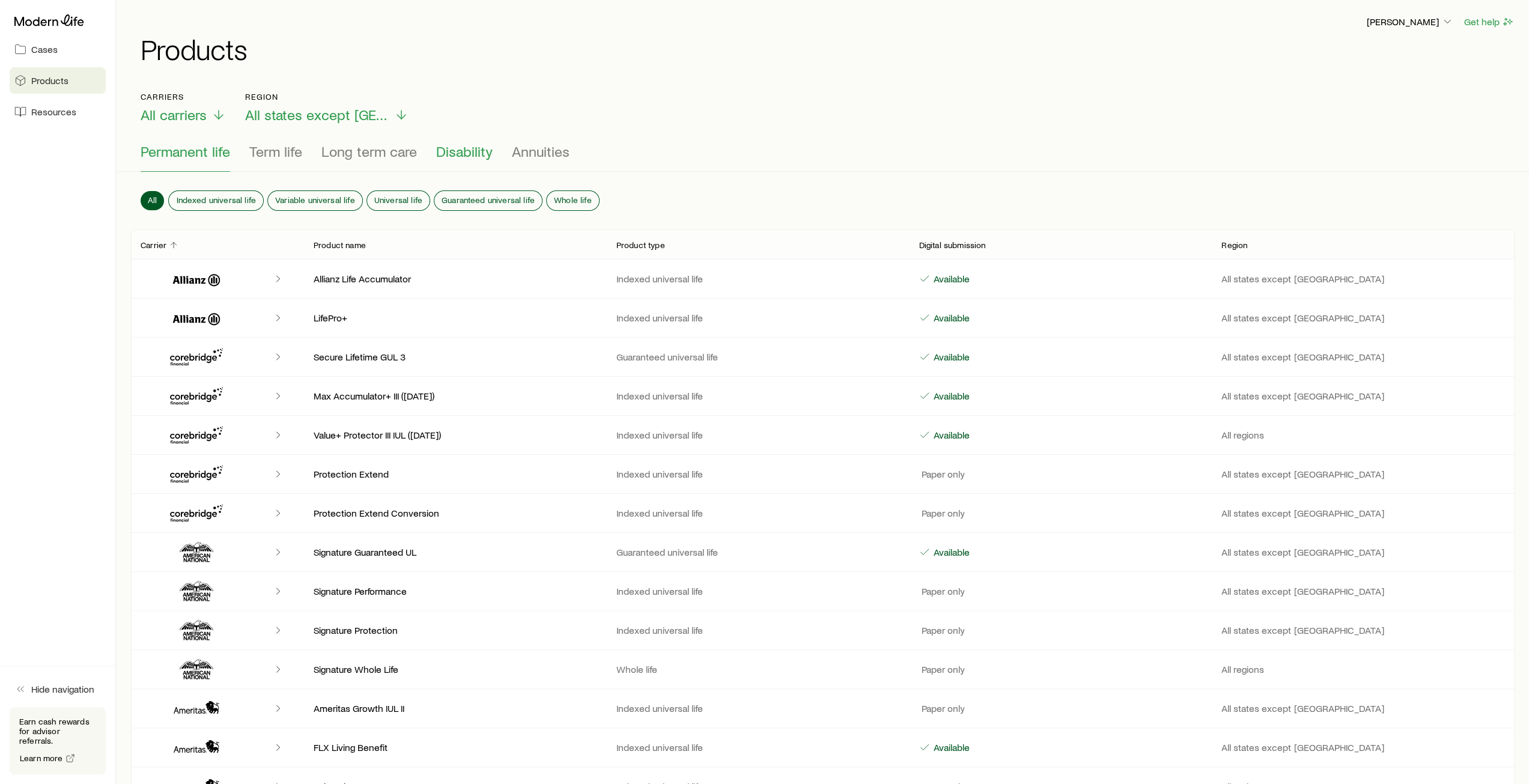
click at [444, 152] on span "Disability" at bounding box center [464, 151] width 56 height 17
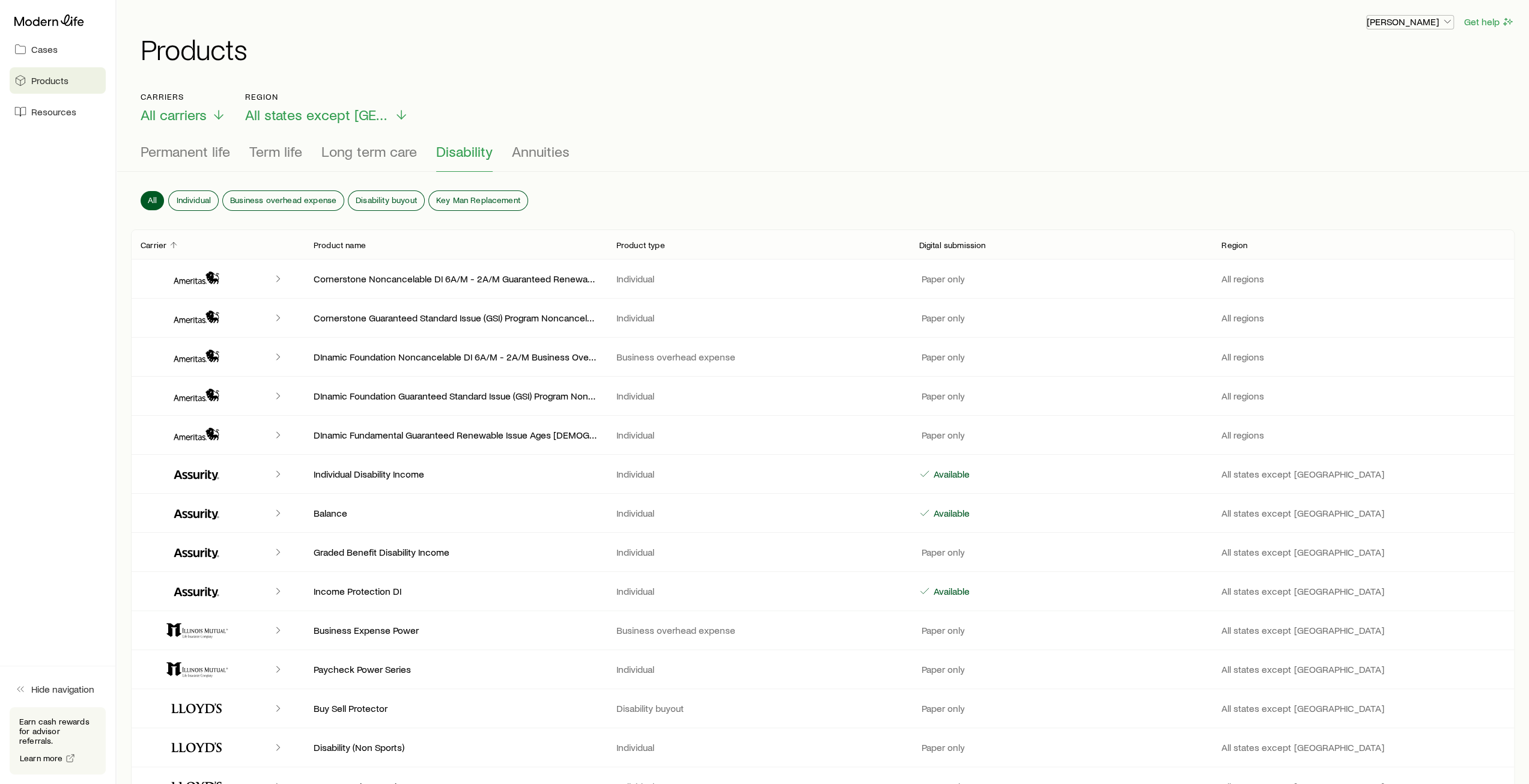
click at [1412, 25] on p "[PERSON_NAME]" at bounding box center [1410, 21] width 87 height 12
click at [1365, 148] on span "Sign out" at bounding box center [1353, 144] width 33 height 12
